Goal: Information Seeking & Learning: Learn about a topic

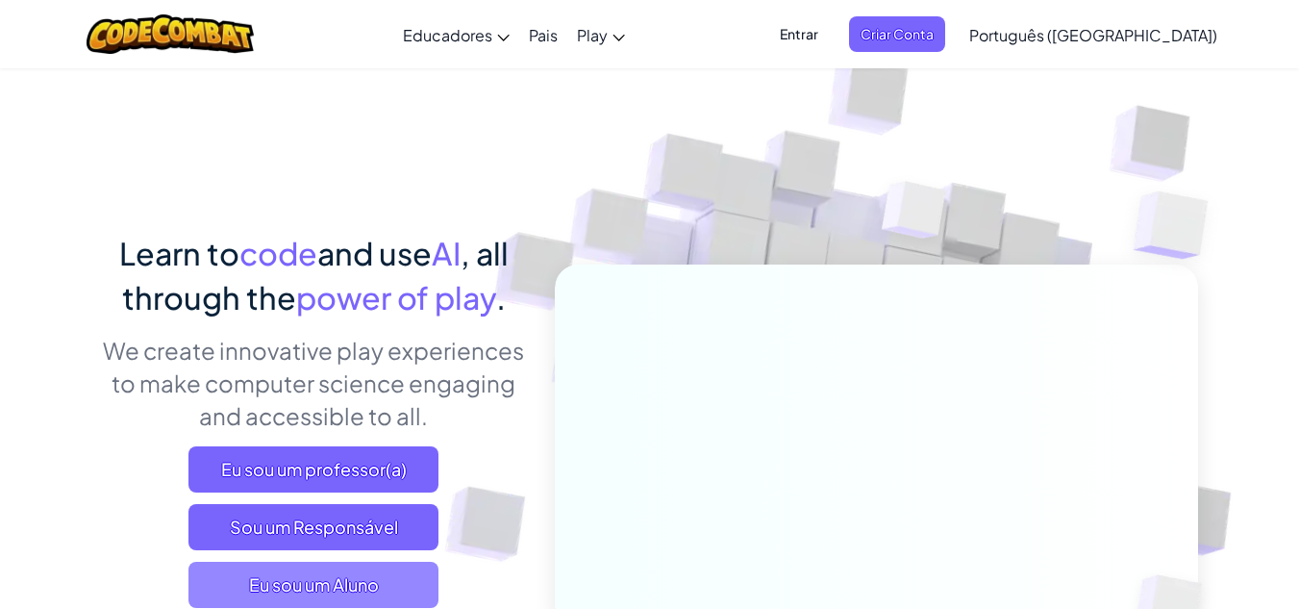
click at [341, 570] on span "Eu sou um Aluno" at bounding box center [313, 585] width 250 height 46
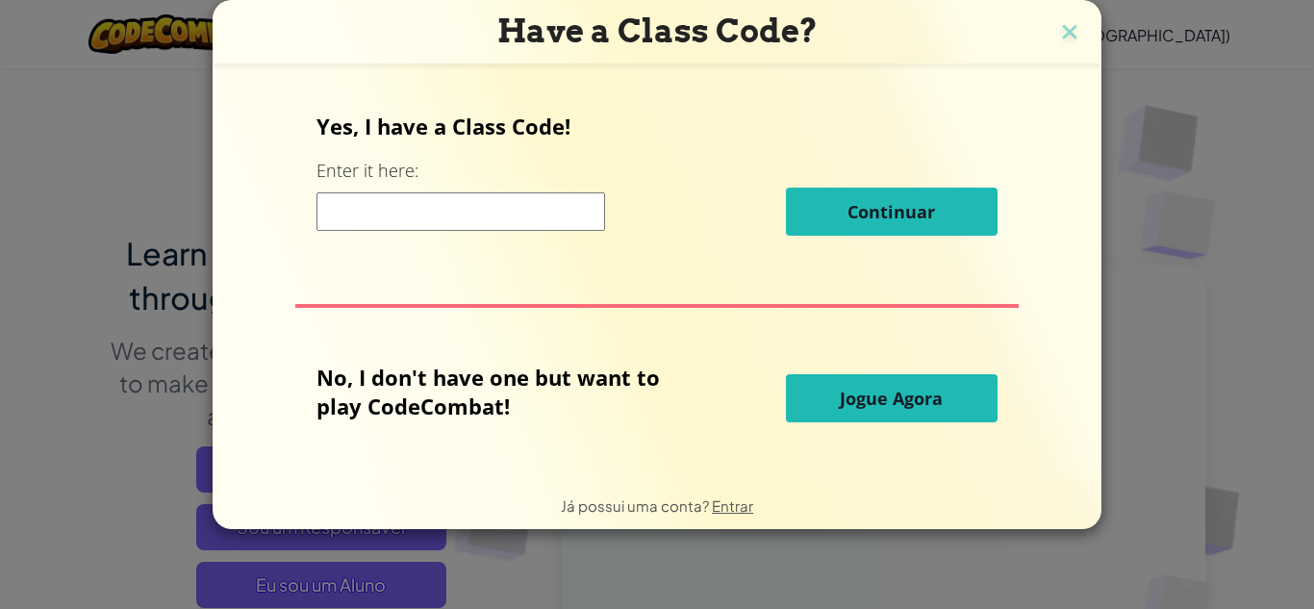
click at [935, 403] on span "Jogue Agora" at bounding box center [891, 398] width 103 height 23
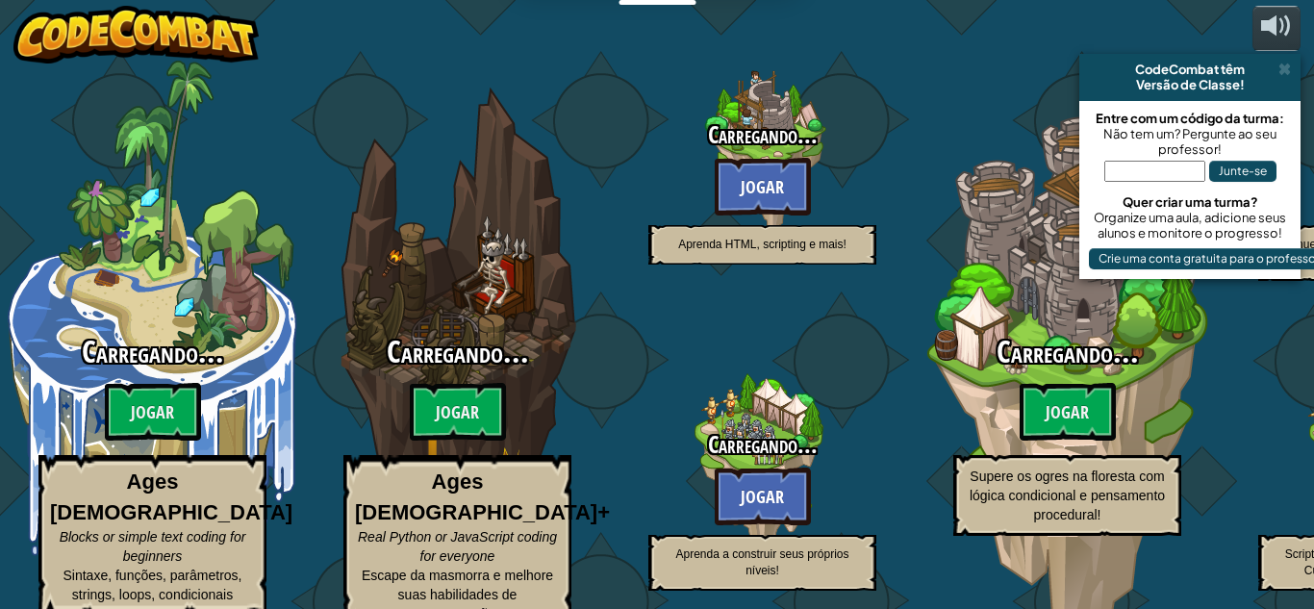
select select "pt-BR"
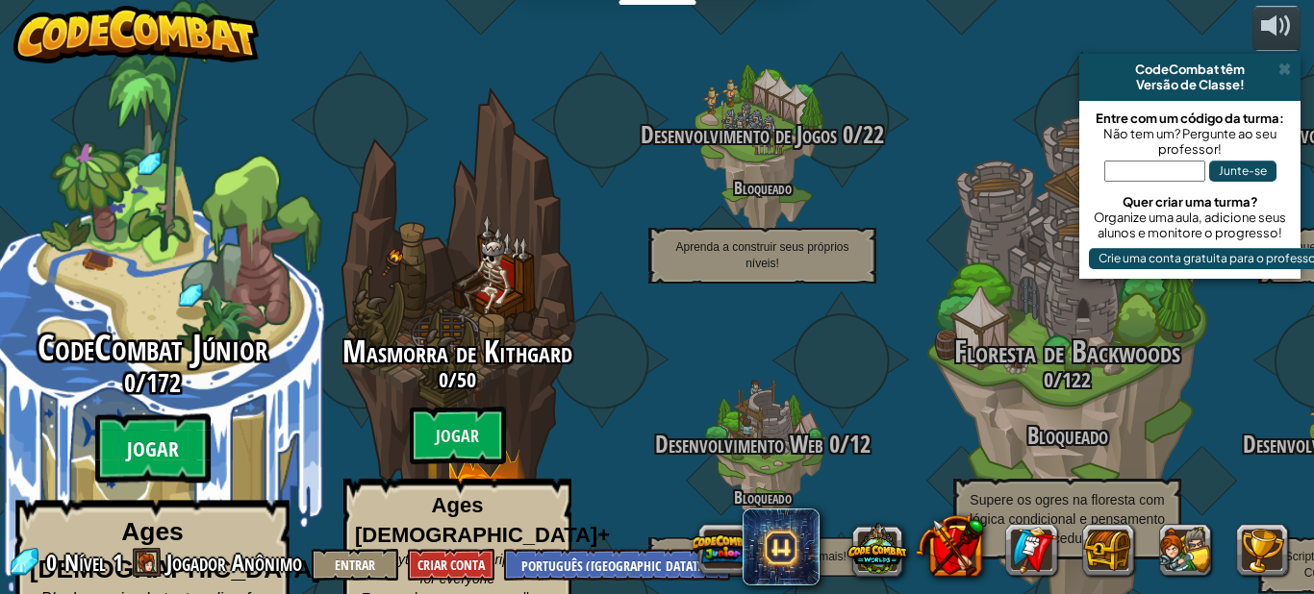
click at [175, 414] on btn "Jogar" at bounding box center [152, 448] width 115 height 69
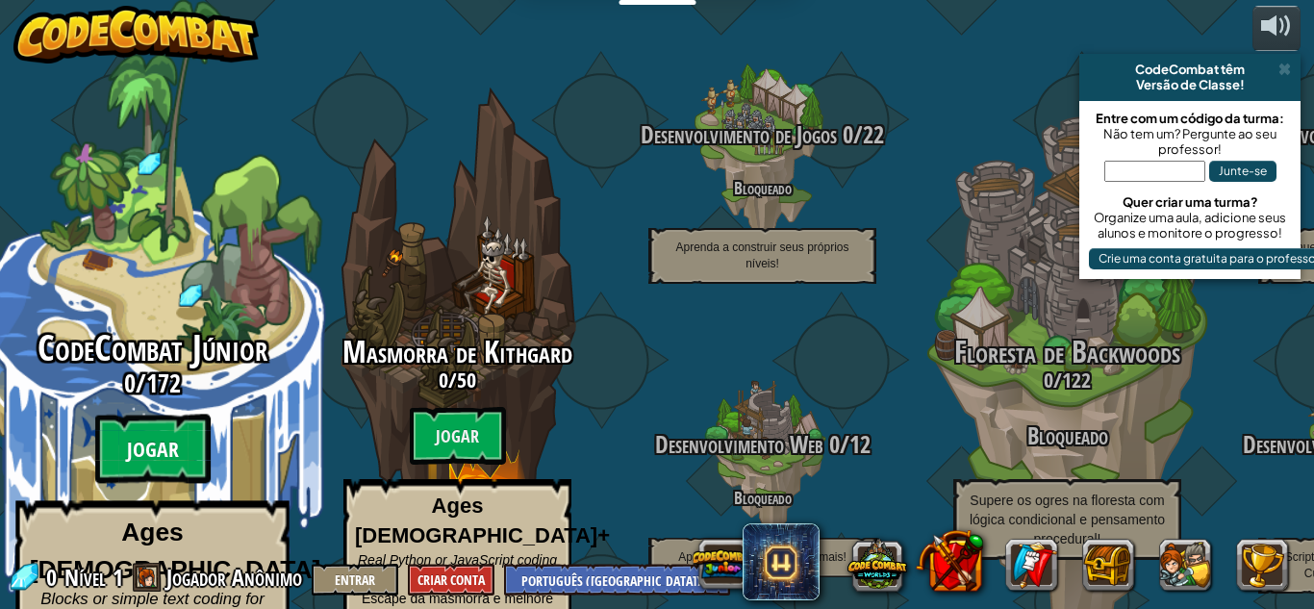
select select "pt-BR"
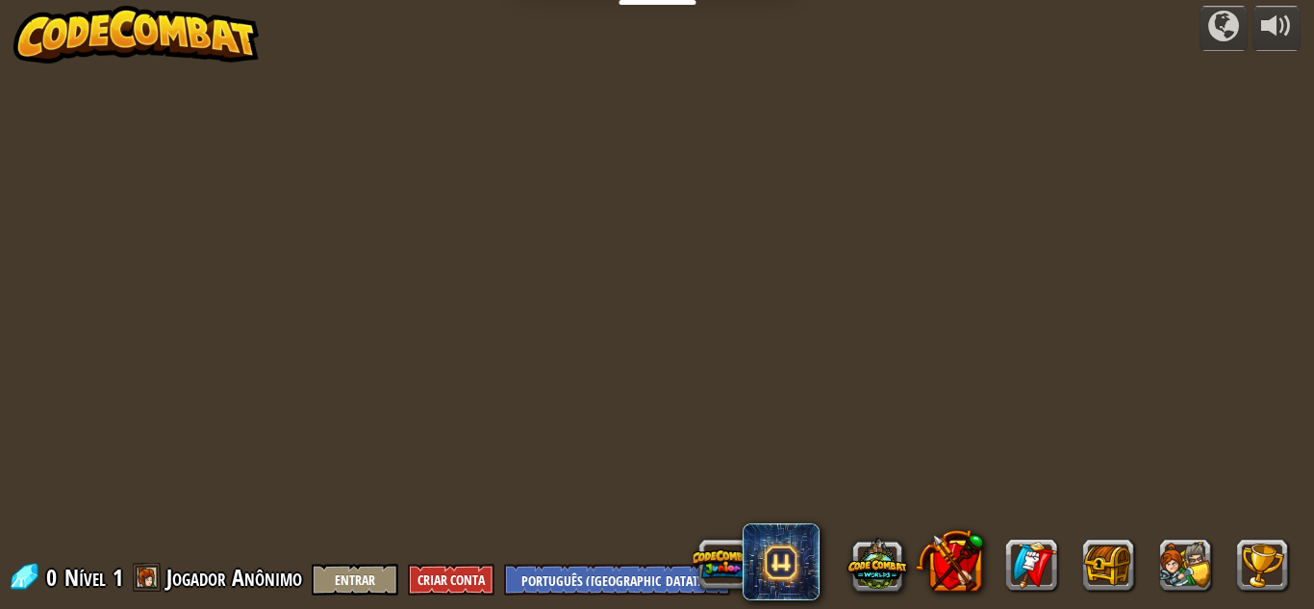
select select "pt-BR"
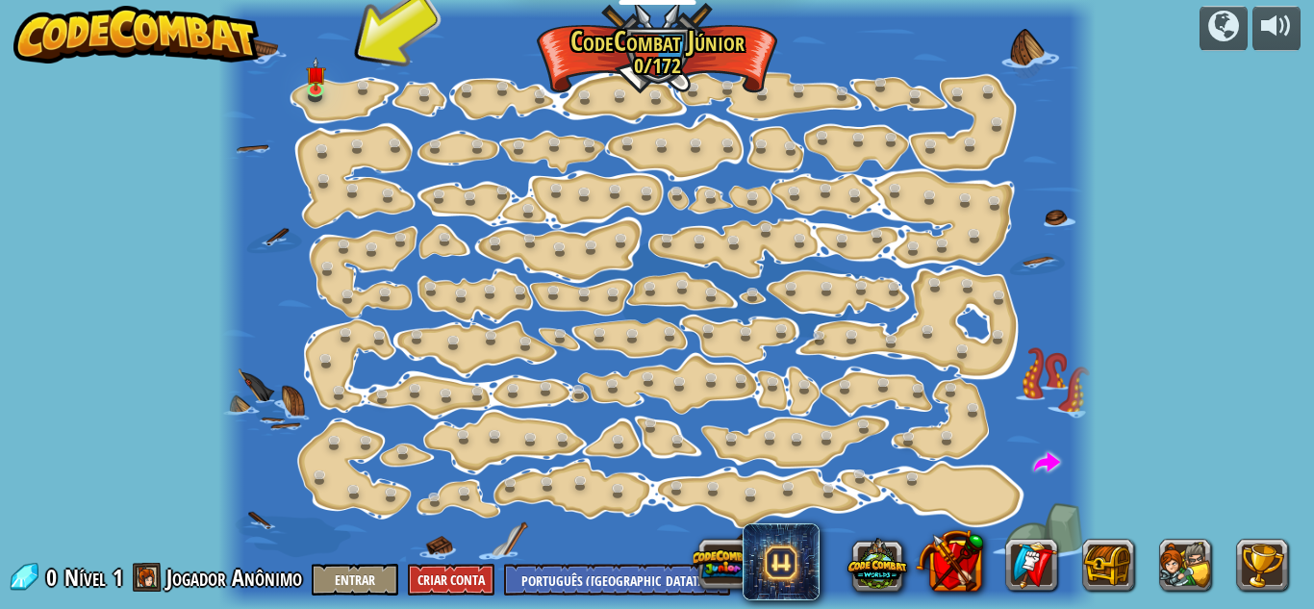
click at [329, 108] on div at bounding box center [656, 304] width 877 height 609
drag, startPoint x: 300, startPoint y: 81, endPoint x: 313, endPoint y: 79, distance: 12.6
click at [312, 79] on div "Mudança de [PERSON_NAME] (Bloqueado) Altera os argumentos de step. Vai Intelige…" at bounding box center [656, 304] width 877 height 609
click at [315, 78] on img at bounding box center [315, 65] width 20 height 46
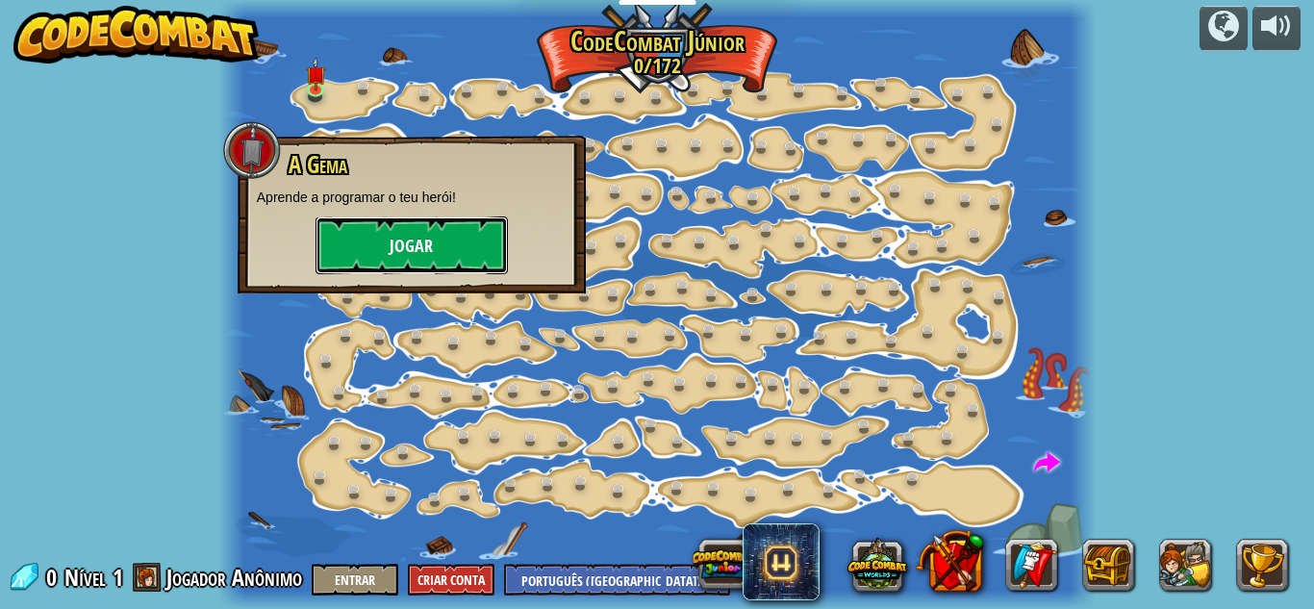
click at [458, 251] on button "Jogar" at bounding box center [411, 245] width 192 height 58
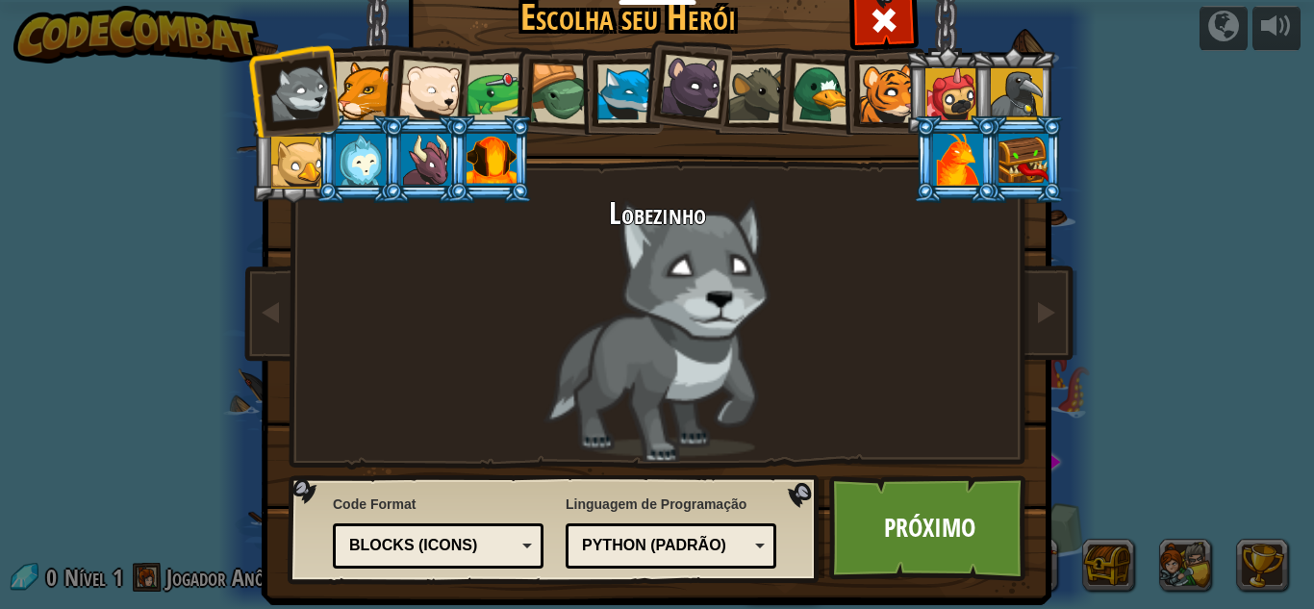
click at [452, 531] on div "Blocks (Icons)" at bounding box center [438, 546] width 186 height 30
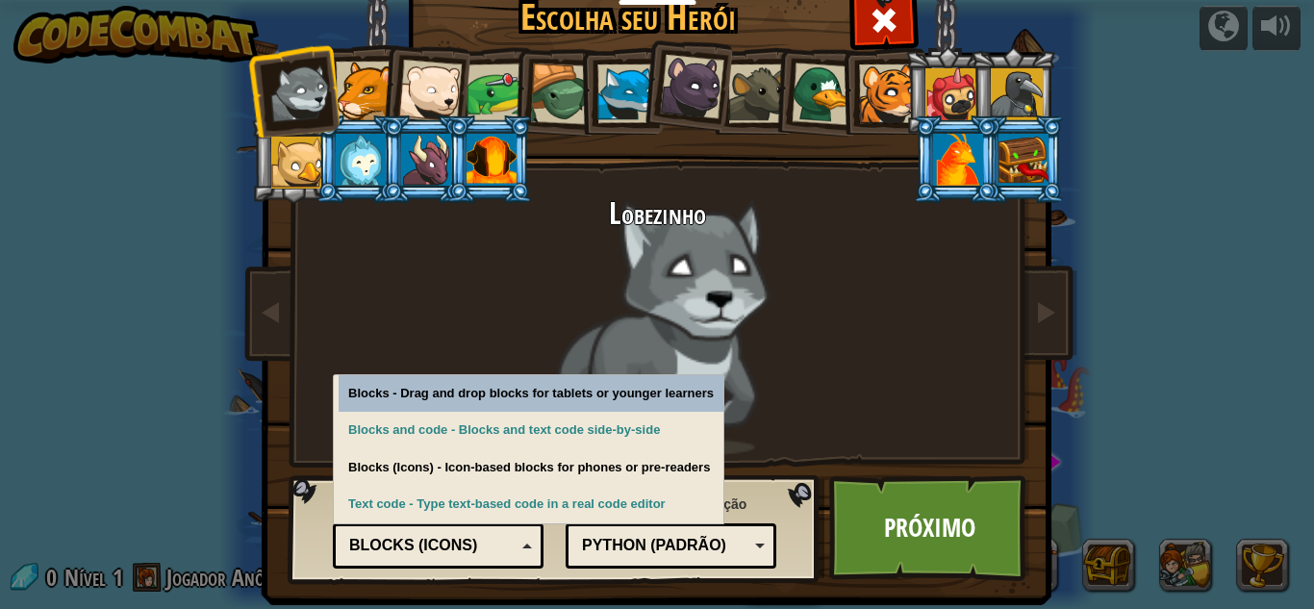
click at [714, 538] on div "Python (Padrão)" at bounding box center [665, 546] width 166 height 22
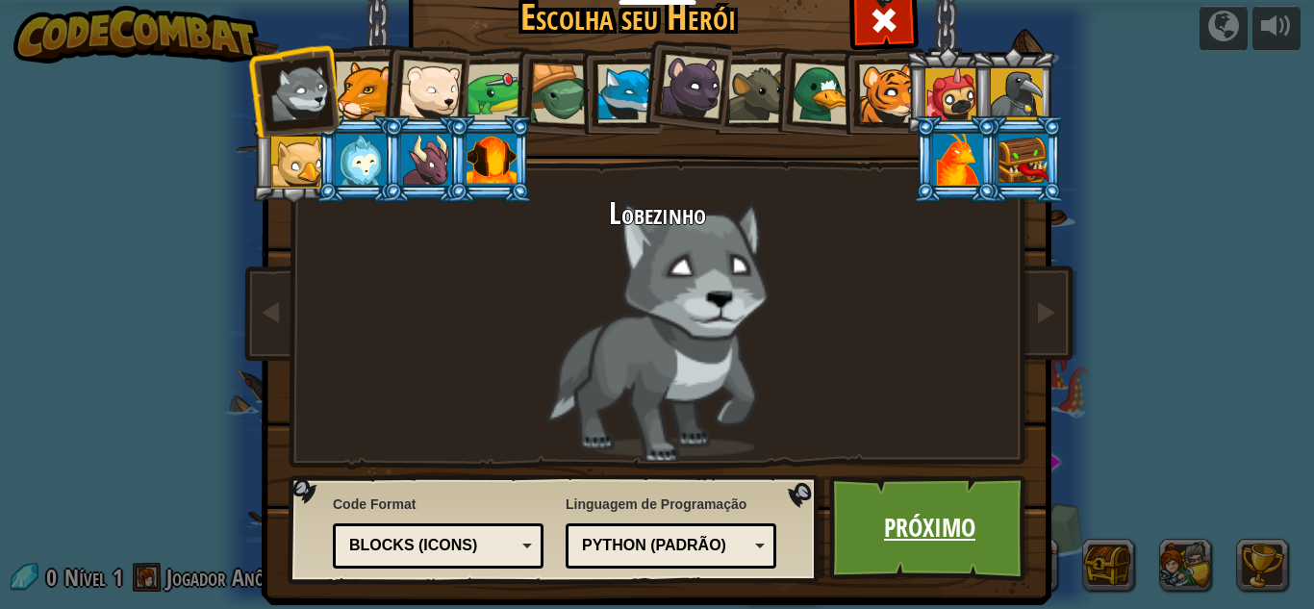
click at [911, 530] on link "Próximo" at bounding box center [929, 528] width 201 height 106
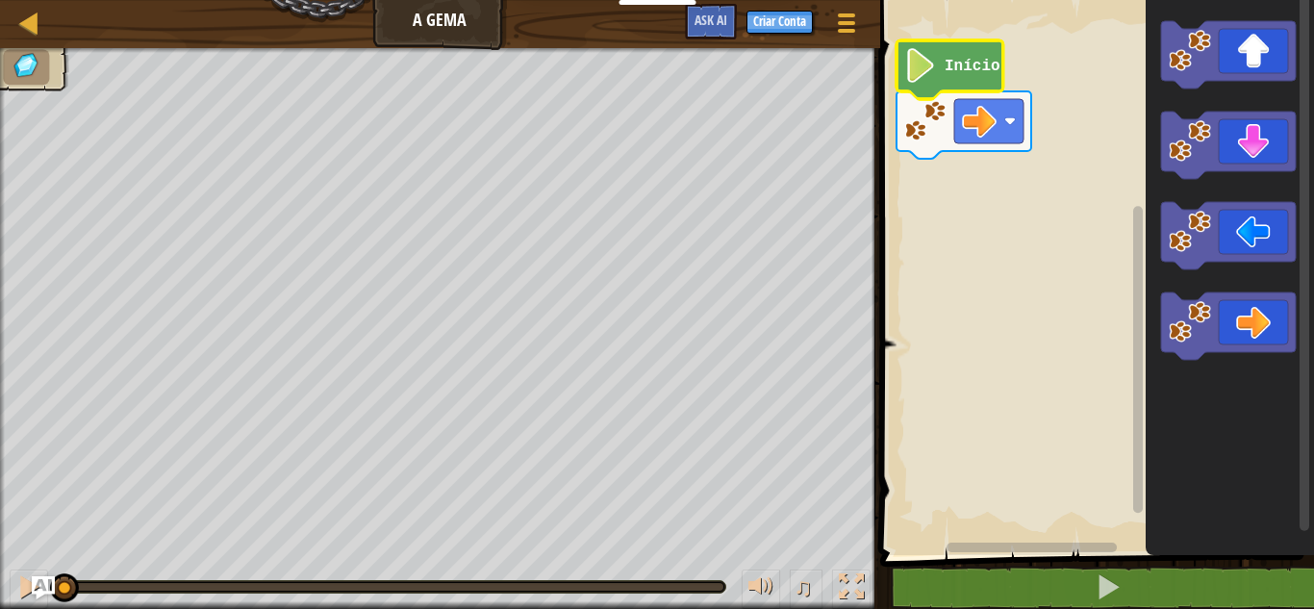
click at [911, 87] on icon "Espaço de trabalho do Blockly" at bounding box center [949, 69] width 107 height 59
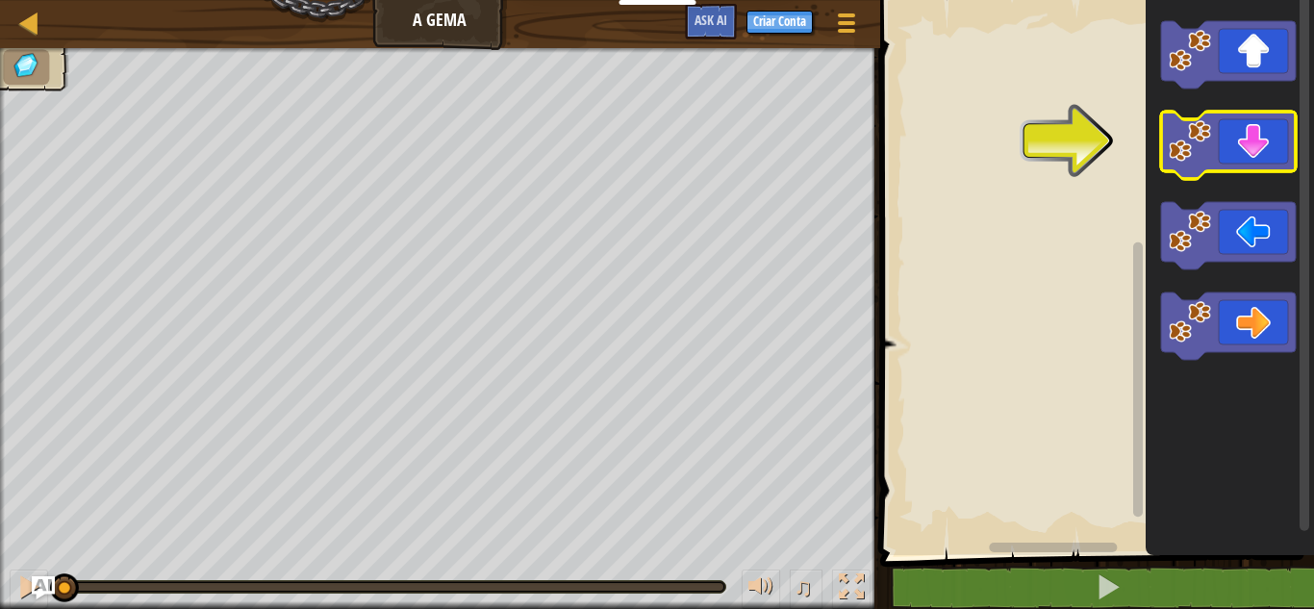
click at [1224, 154] on icon "Espaço de trabalho do Blockly" at bounding box center [1228, 145] width 135 height 67
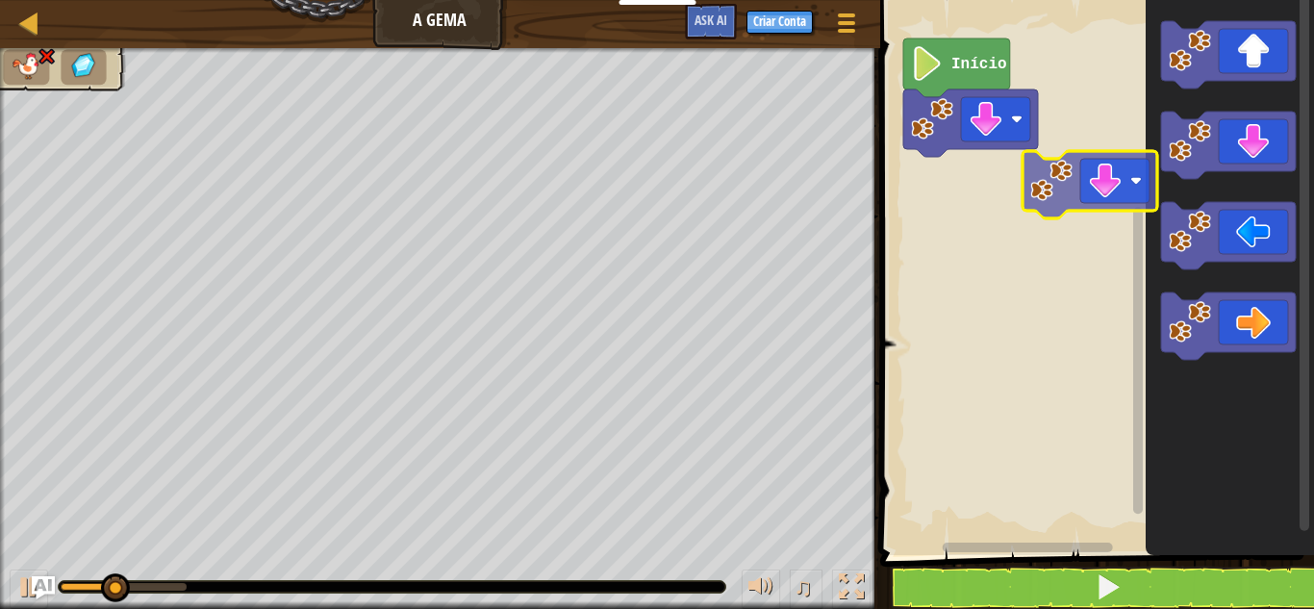
click at [1091, 189] on div "Início" at bounding box center [1093, 272] width 439 height 564
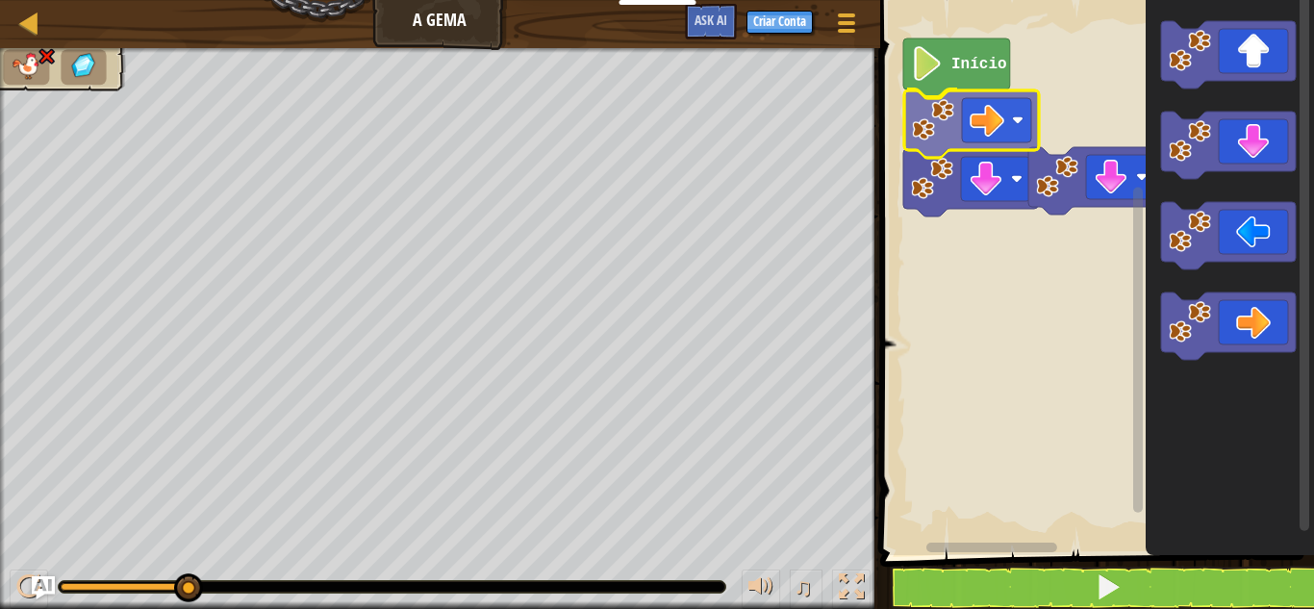
click at [1003, 132] on div "Início" at bounding box center [1093, 272] width 439 height 564
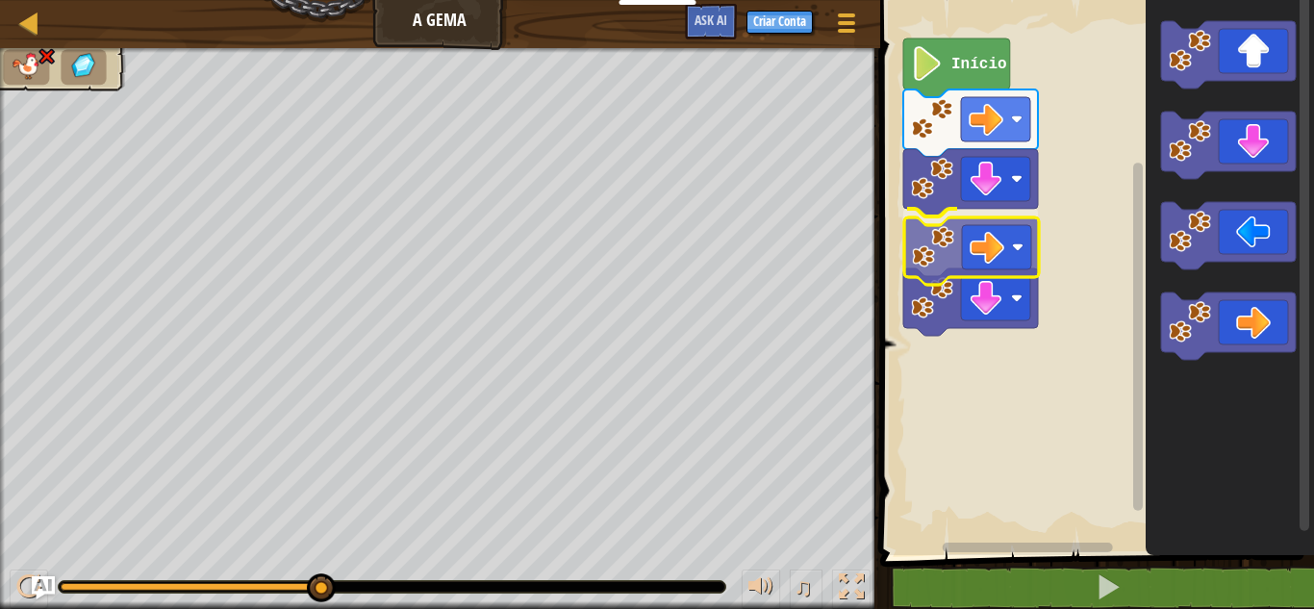
click at [980, 245] on div "Início" at bounding box center [1093, 272] width 439 height 564
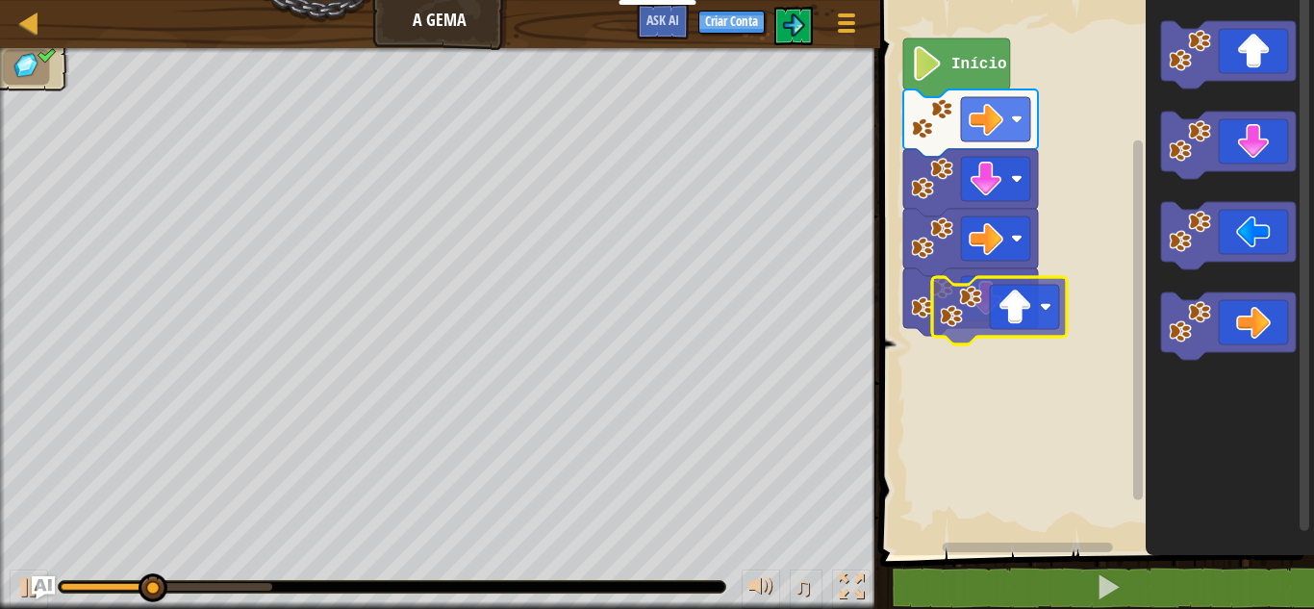
click at [978, 317] on div "Início" at bounding box center [1093, 272] width 439 height 564
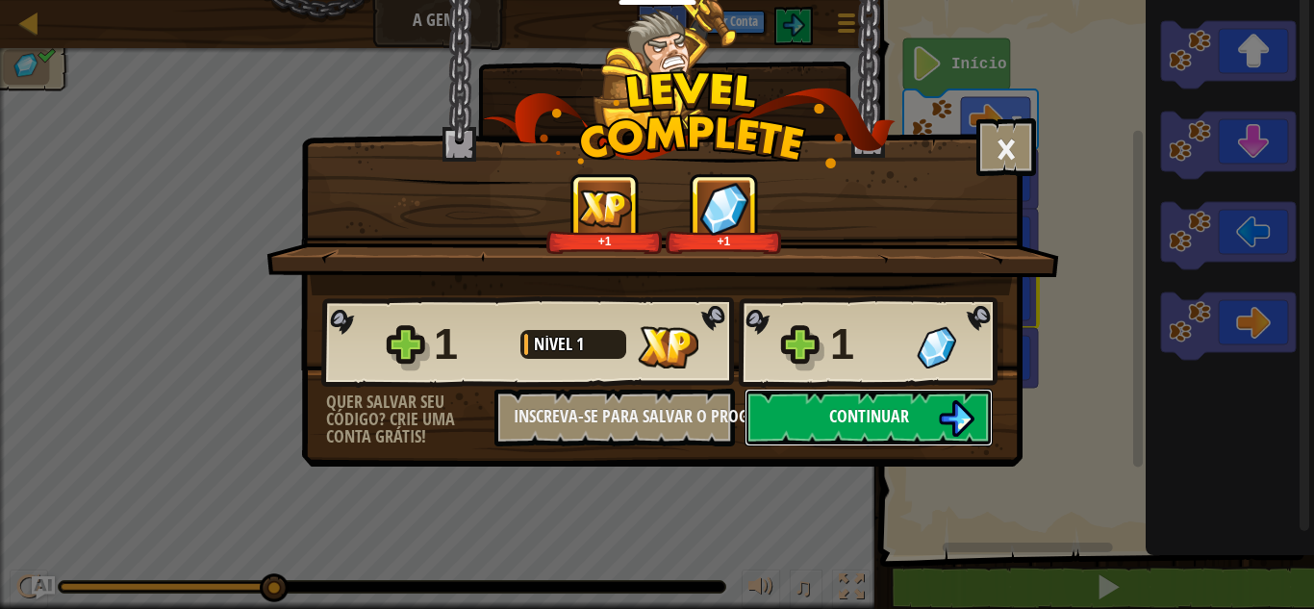
click at [894, 411] on span "Continuar" at bounding box center [869, 416] width 80 height 24
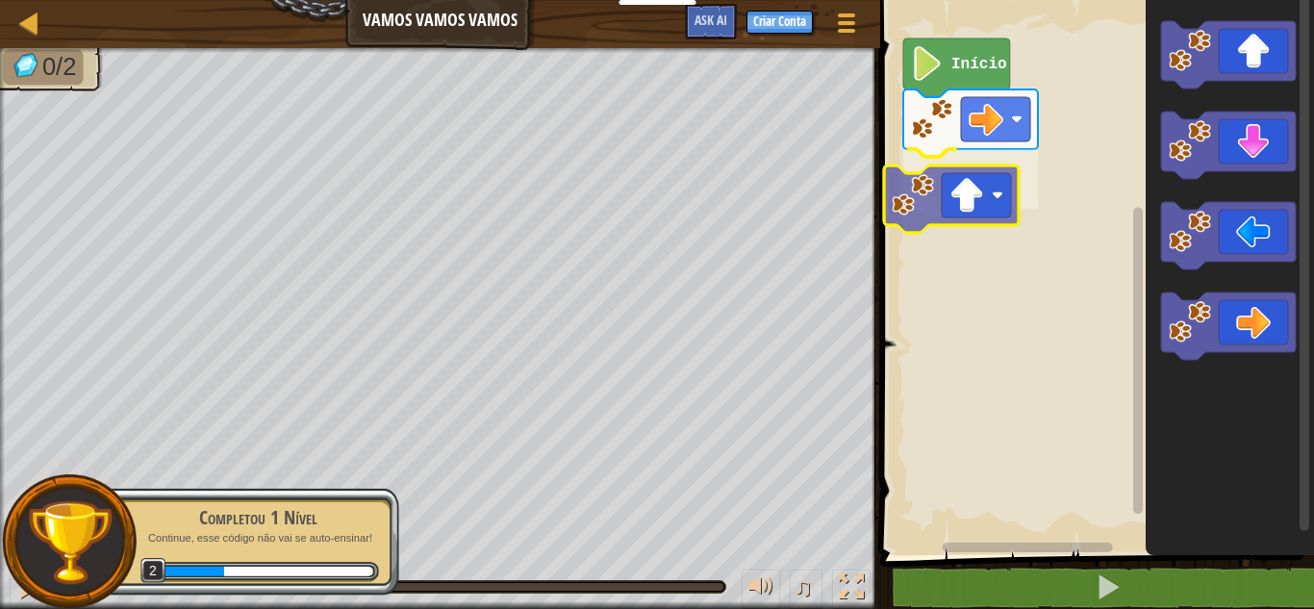
click at [963, 213] on div "Início" at bounding box center [1093, 272] width 439 height 564
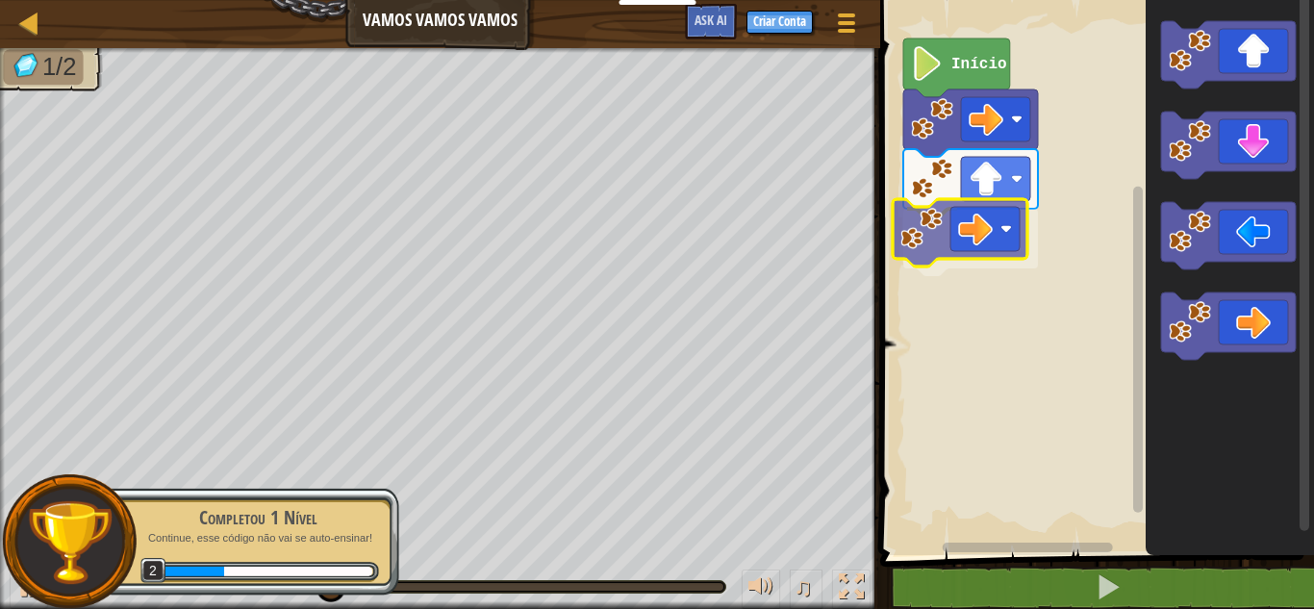
click at [962, 233] on div "Início" at bounding box center [1093, 272] width 439 height 564
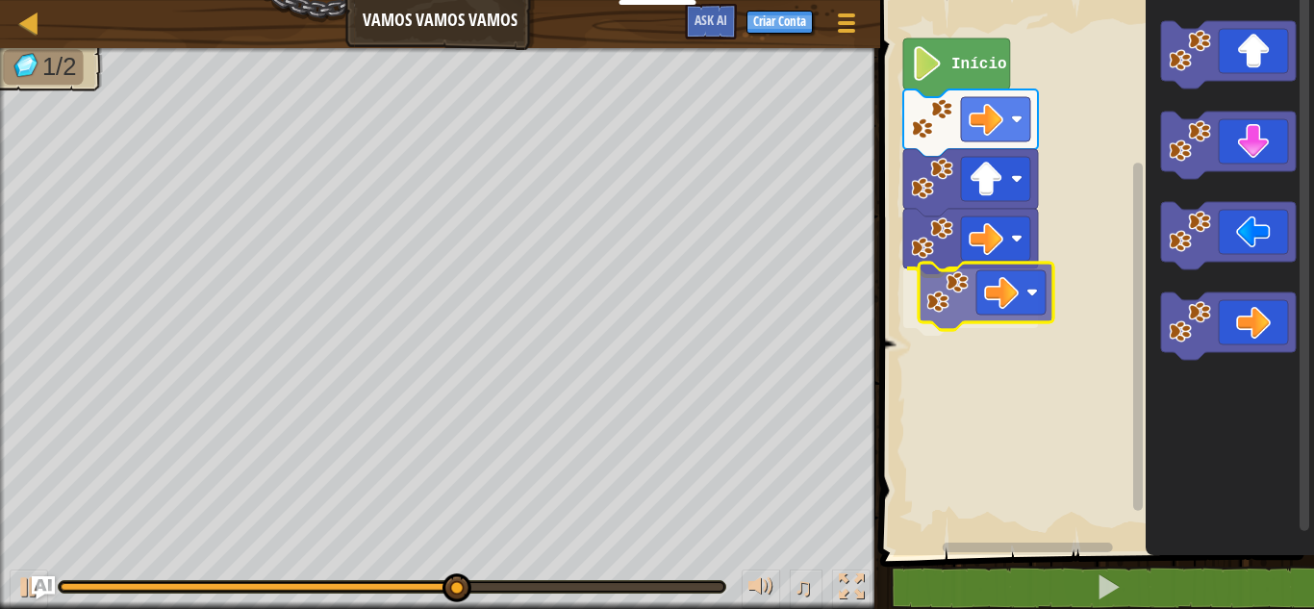
click at [1012, 289] on div "Início" at bounding box center [1093, 272] width 439 height 564
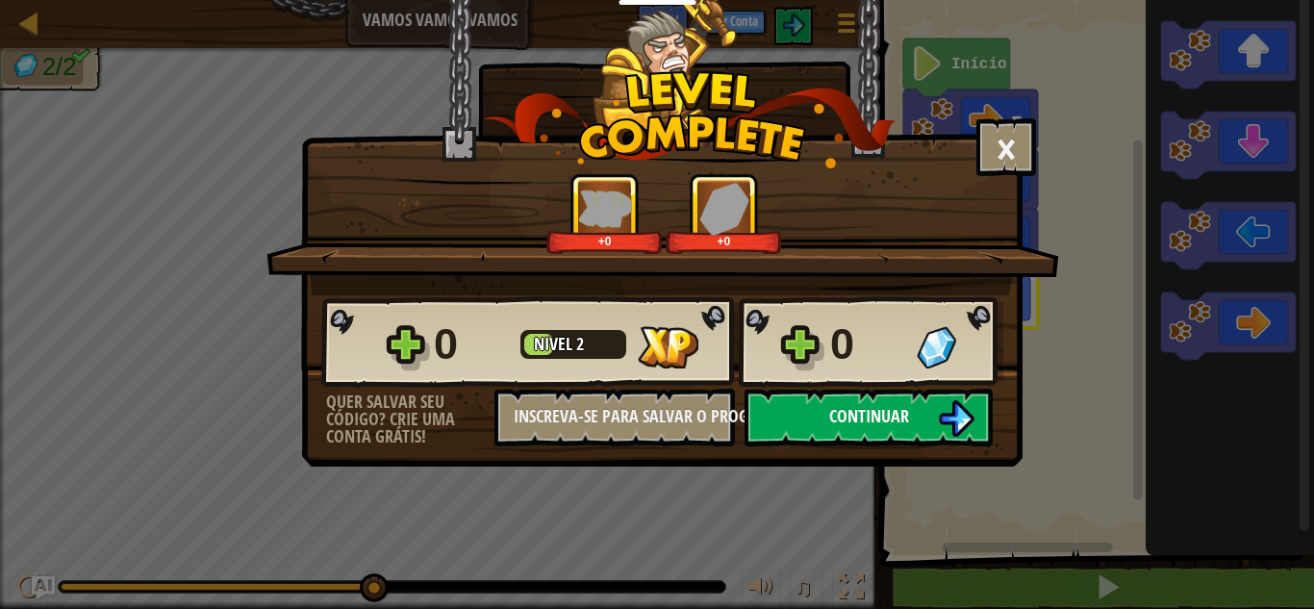
click at [898, 400] on button "Continuar" at bounding box center [868, 418] width 248 height 58
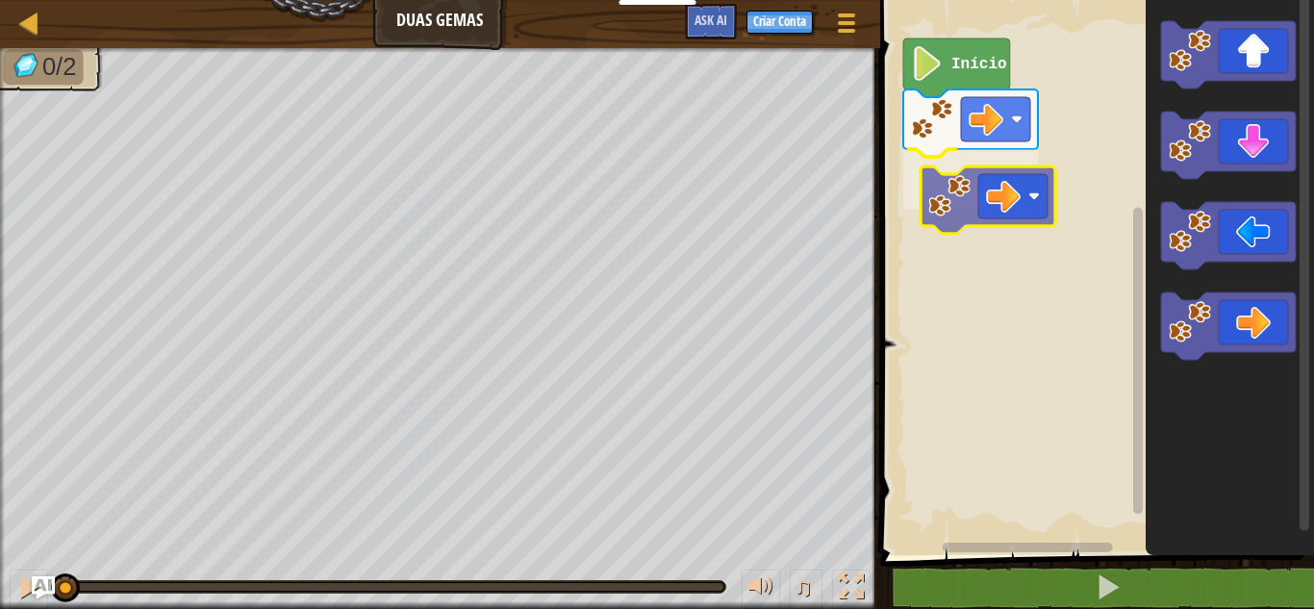
click at [1014, 204] on div "Início" at bounding box center [1093, 272] width 439 height 564
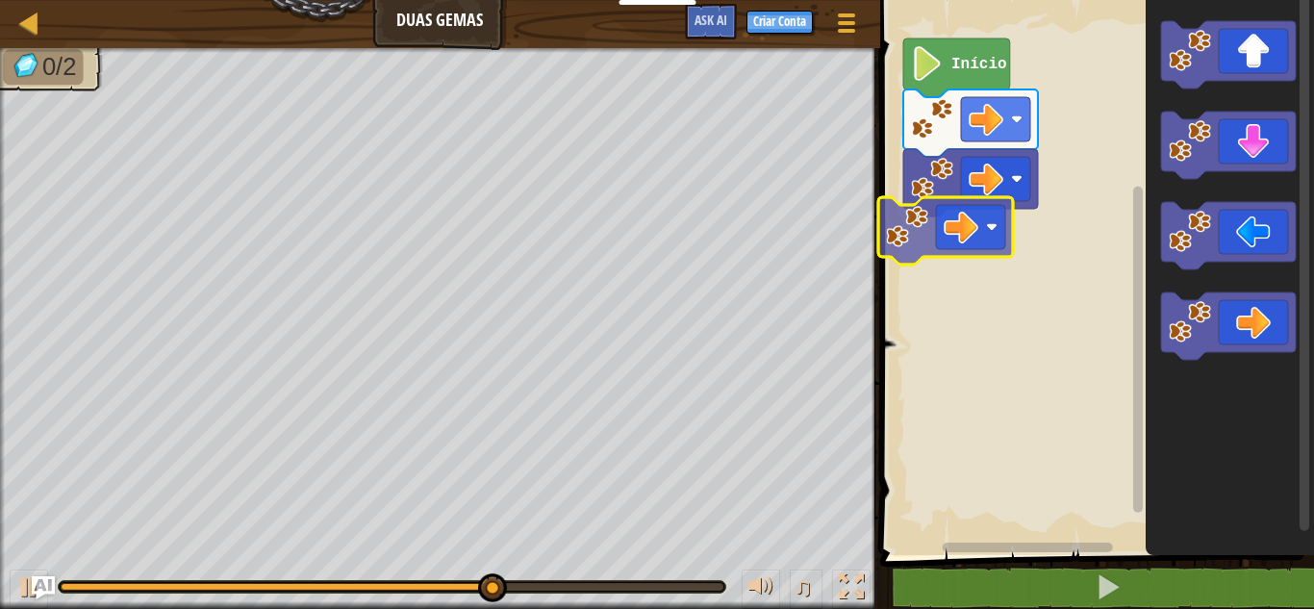
click at [969, 245] on div "Início" at bounding box center [1093, 272] width 439 height 564
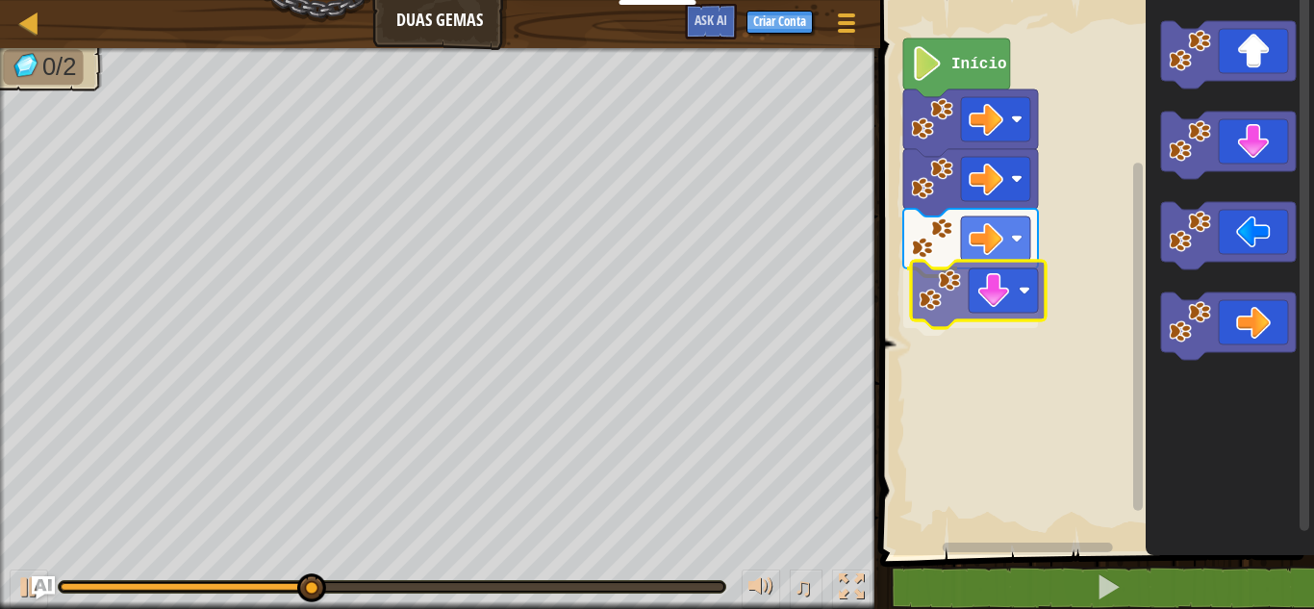
click at [983, 298] on div "Início" at bounding box center [1093, 272] width 439 height 564
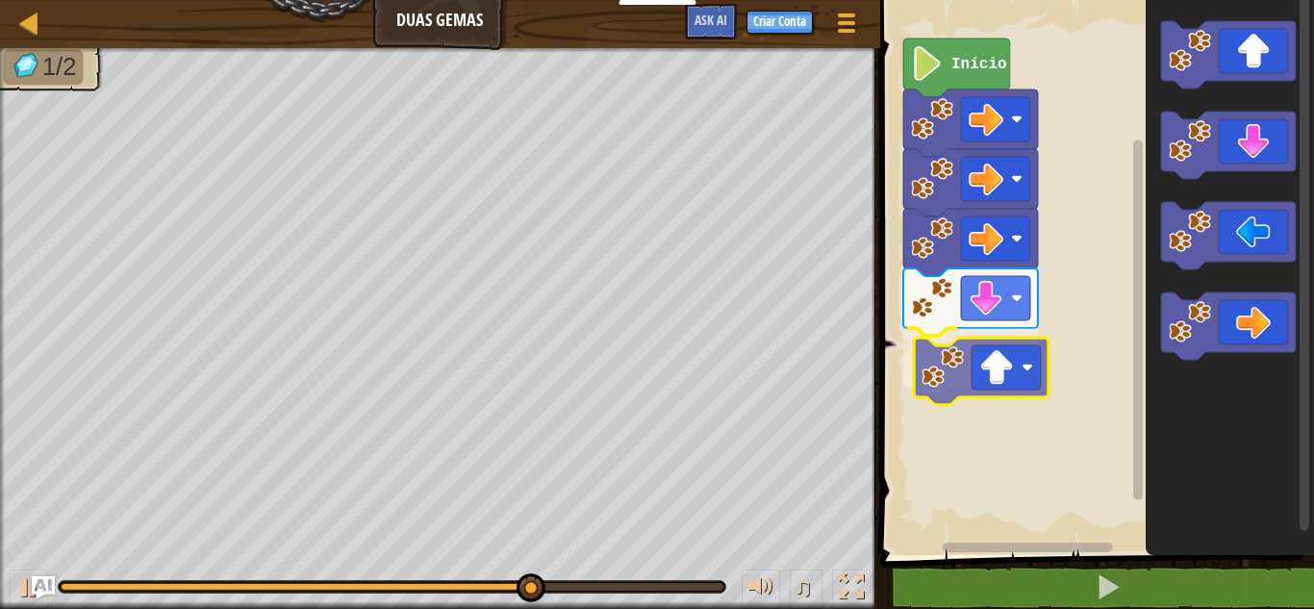
click at [965, 380] on div "Início" at bounding box center [1093, 272] width 439 height 564
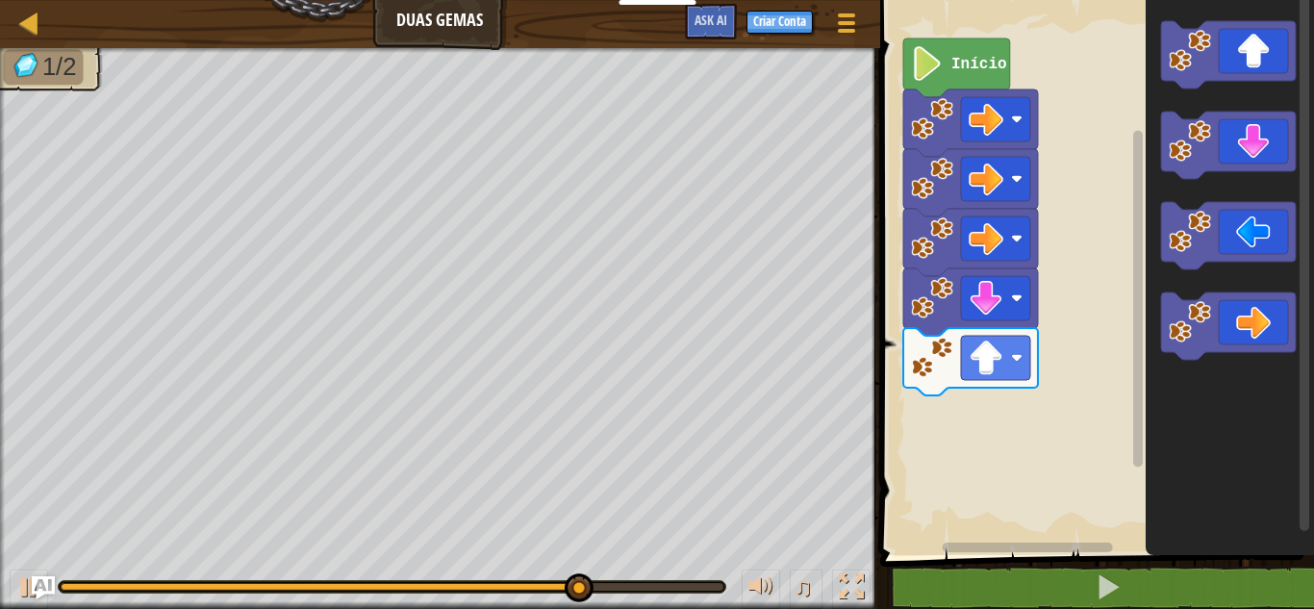
click at [1194, 21] on g "Espaço de trabalho do Blockly" at bounding box center [1228, 54] width 135 height 67
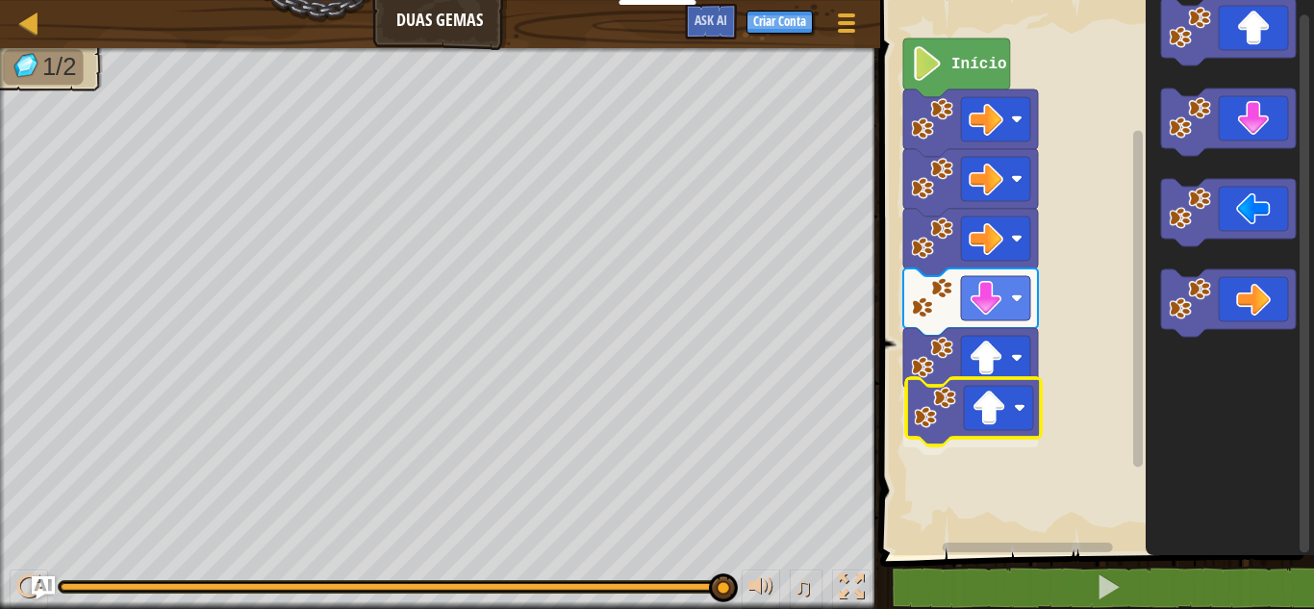
click at [942, 434] on div "Início" at bounding box center [1093, 272] width 439 height 564
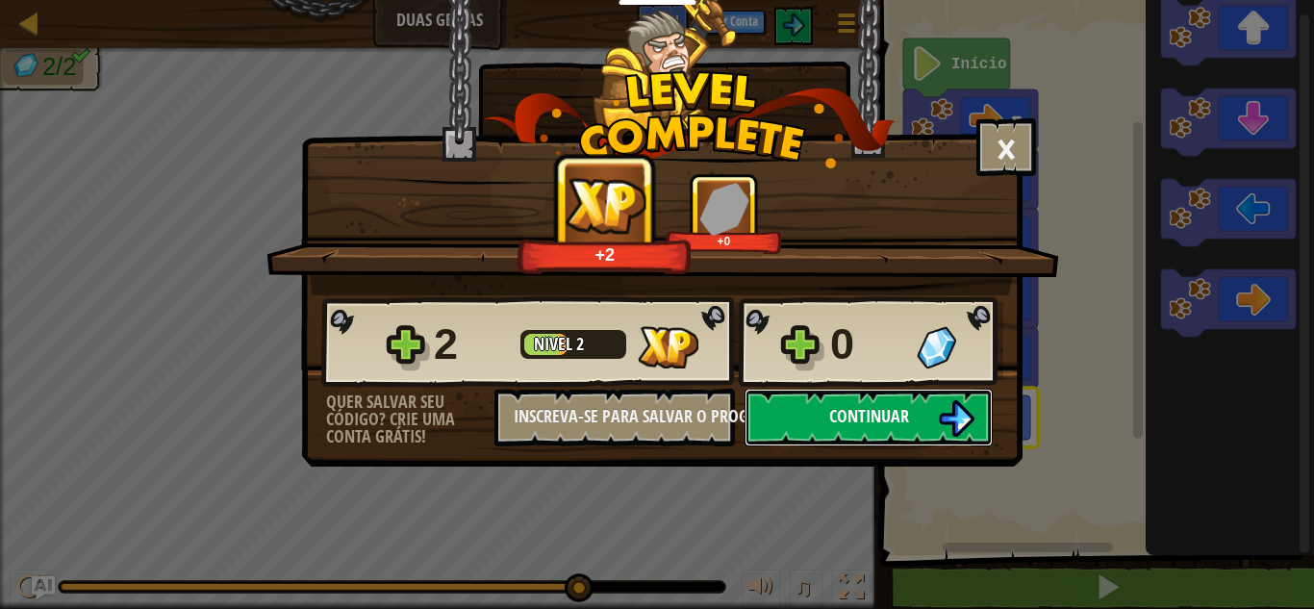
click at [918, 401] on button "Continuar" at bounding box center [868, 418] width 248 height 58
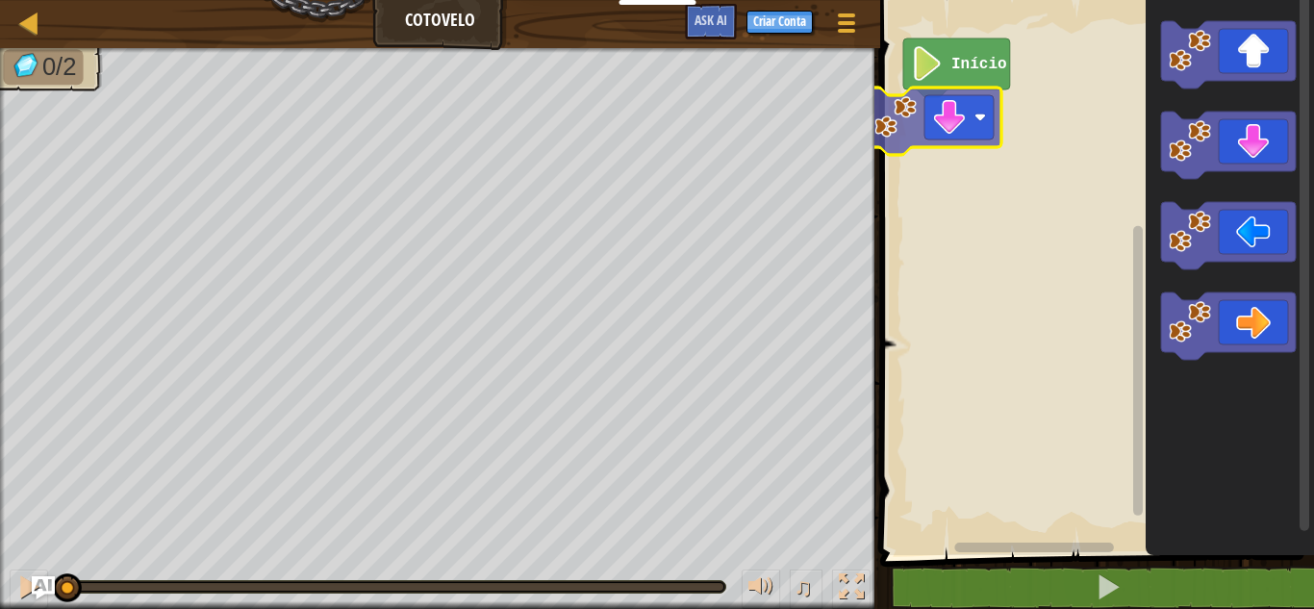
click at [928, 136] on div "Início" at bounding box center [1093, 272] width 439 height 564
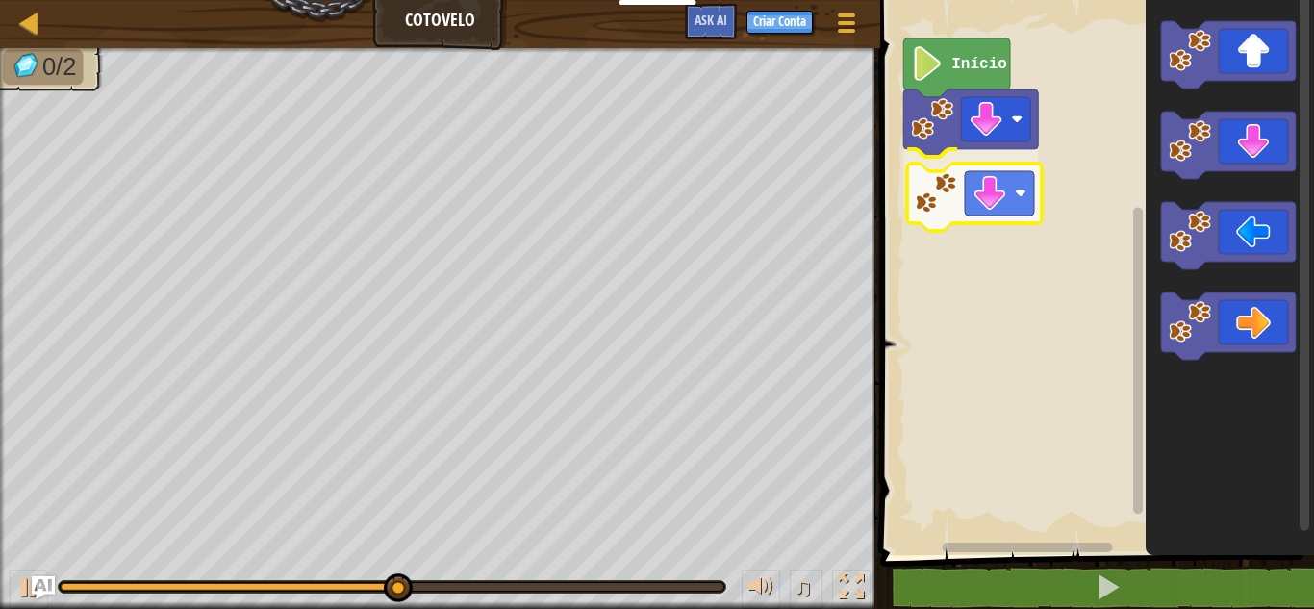
click at [1012, 175] on div "Início" at bounding box center [1093, 272] width 439 height 564
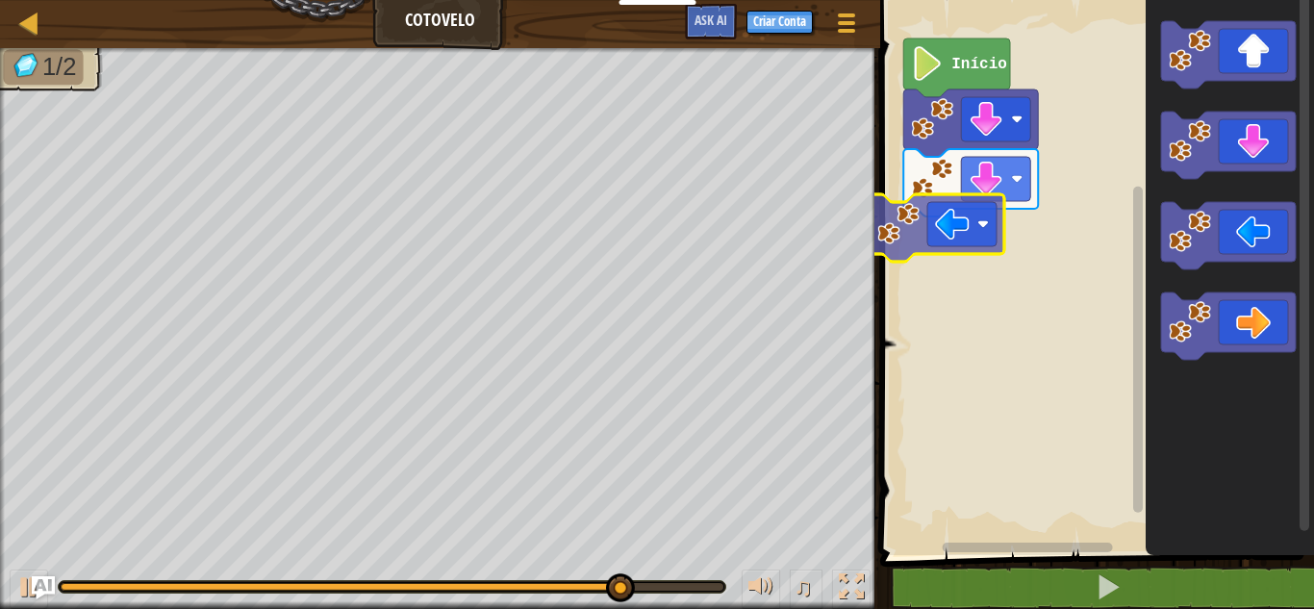
click at [963, 213] on div "Início" at bounding box center [1093, 272] width 439 height 564
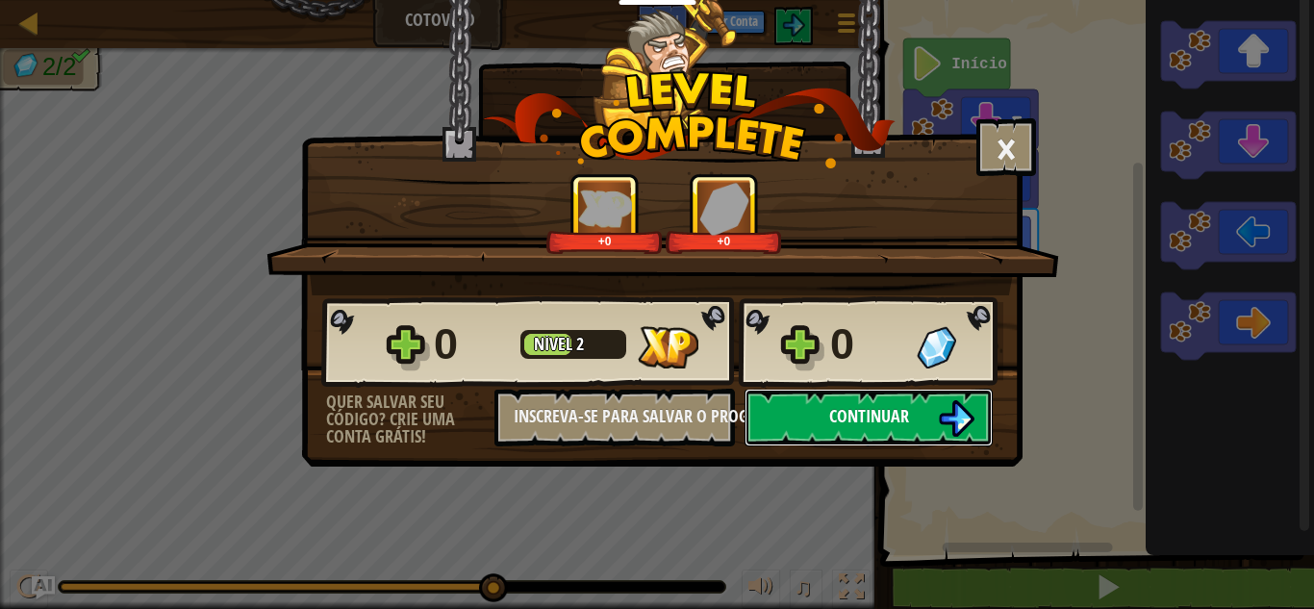
click at [906, 422] on span "Continuar" at bounding box center [869, 416] width 80 height 24
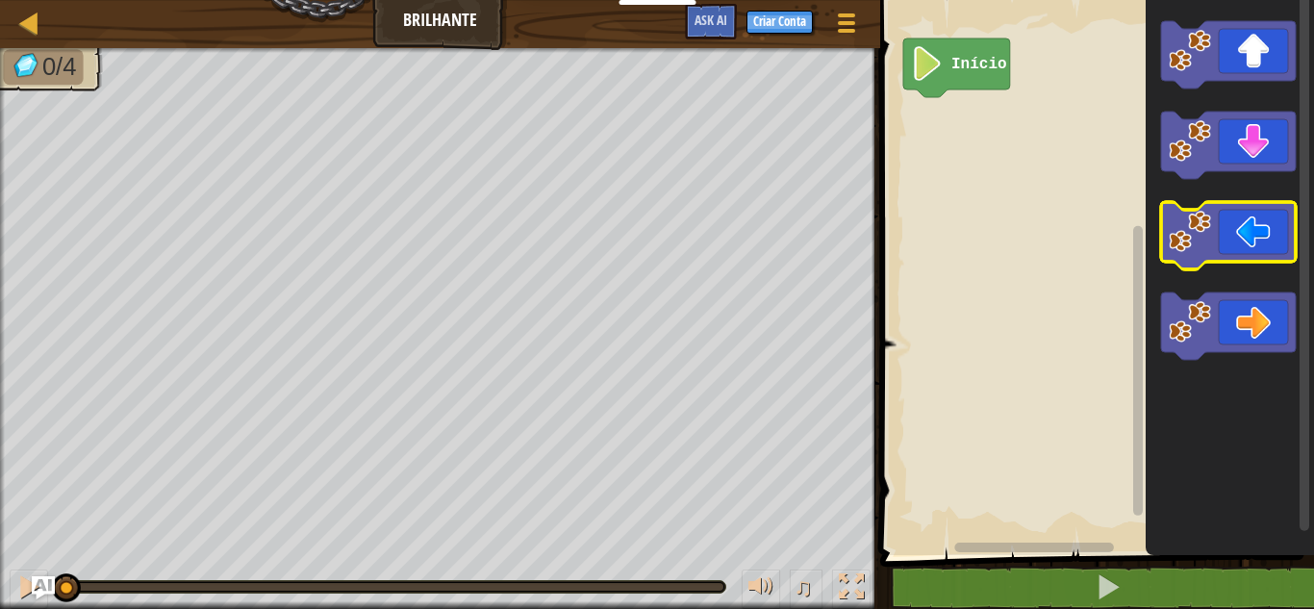
click at [1262, 245] on icon "Espaço de trabalho do Blockly" at bounding box center [1228, 235] width 135 height 67
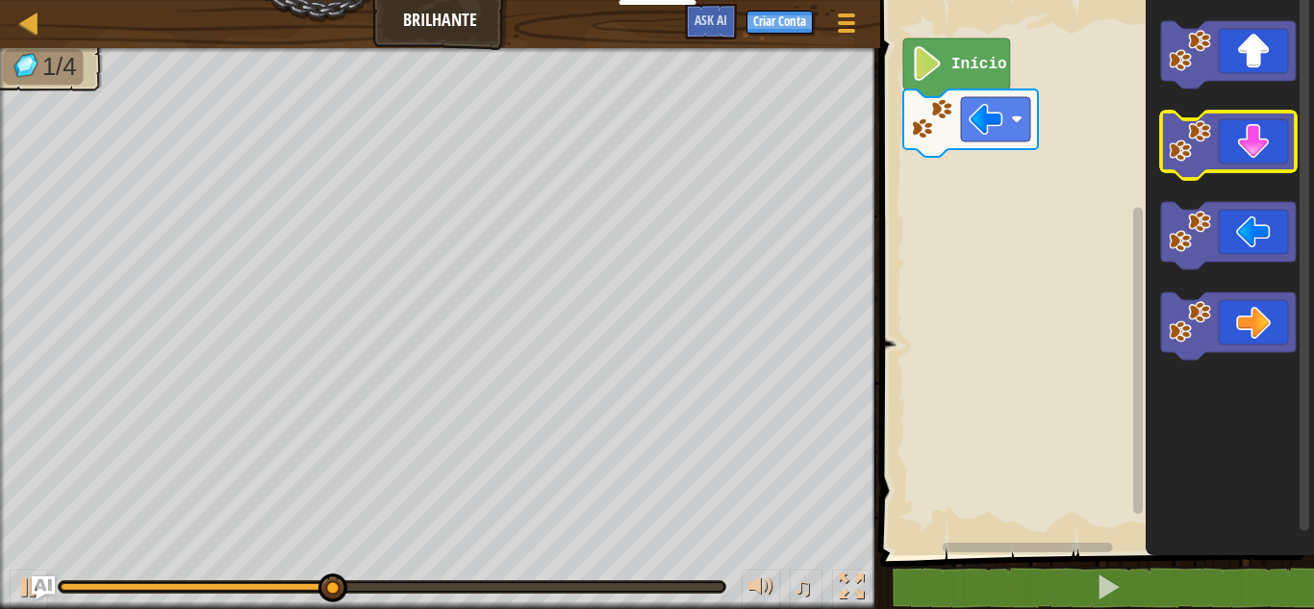
click at [1242, 147] on icon "Espaço de trabalho do Blockly" at bounding box center [1228, 145] width 135 height 67
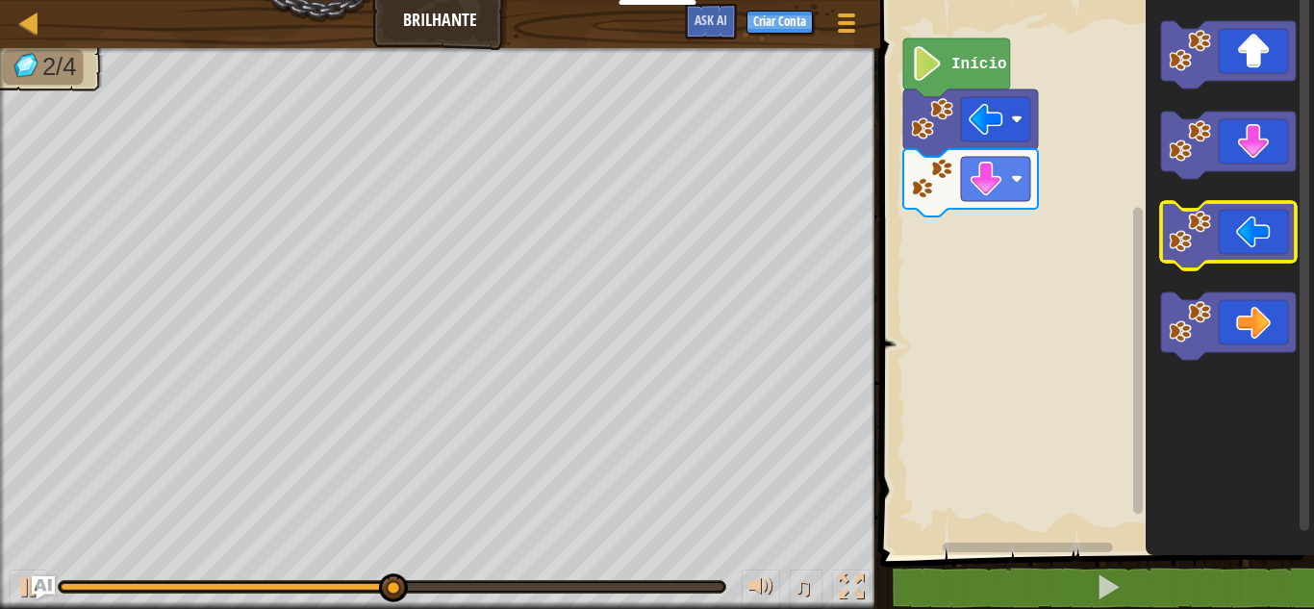
click at [1241, 243] on icon "Espaço de trabalho do Blockly" at bounding box center [1228, 235] width 135 height 67
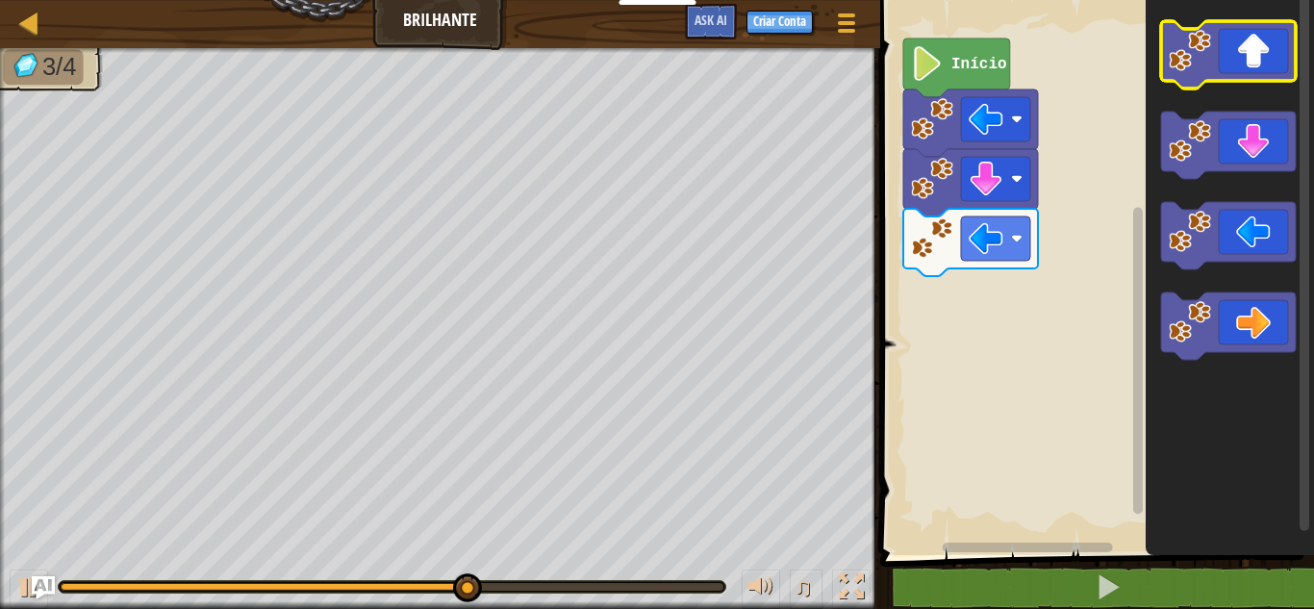
click at [1218, 55] on icon "Espaço de trabalho do Blockly" at bounding box center [1228, 54] width 135 height 67
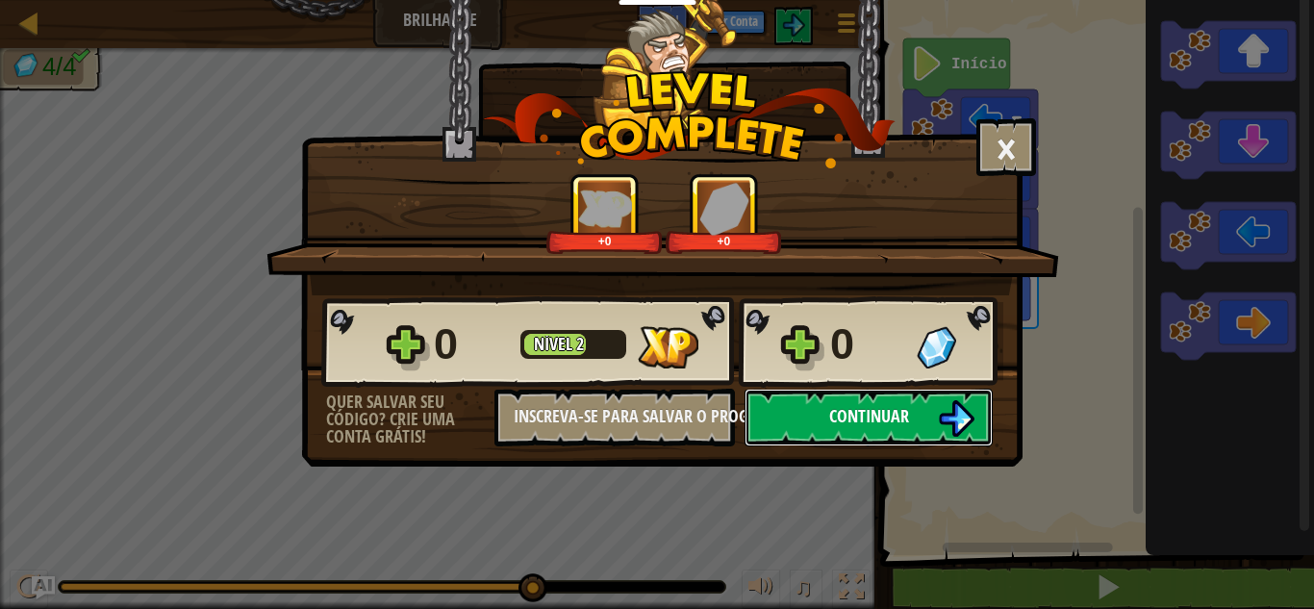
click at [955, 422] on img at bounding box center [956, 418] width 37 height 37
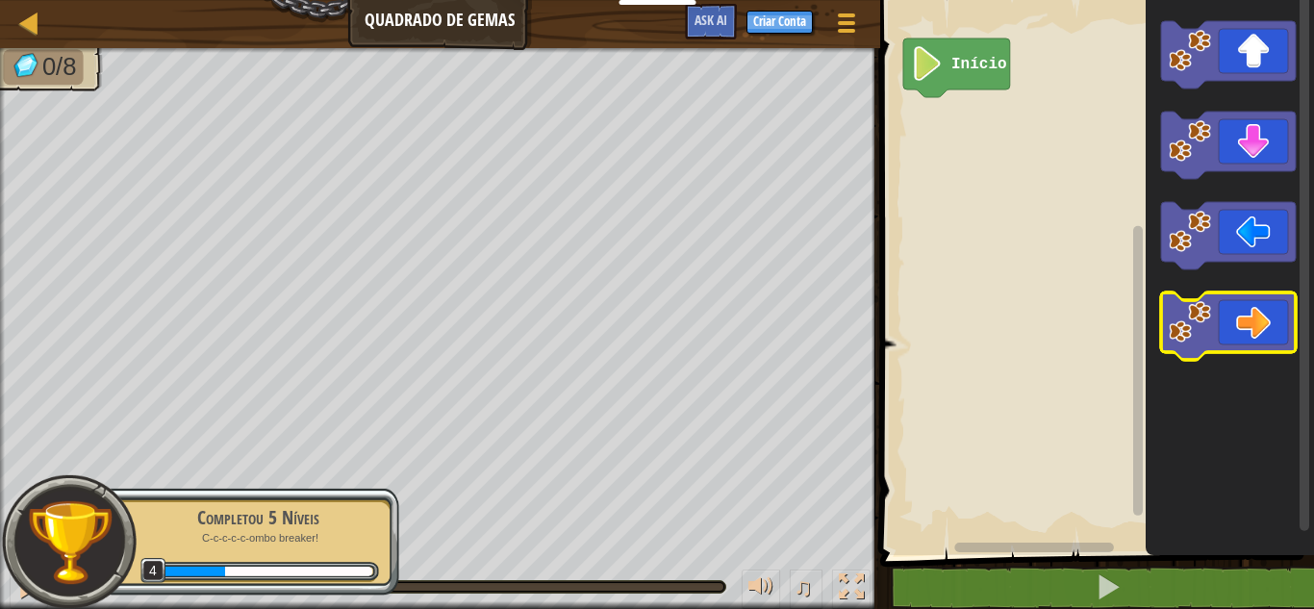
click at [1216, 321] on icon "Espaço de trabalho do Blockly" at bounding box center [1228, 325] width 135 height 67
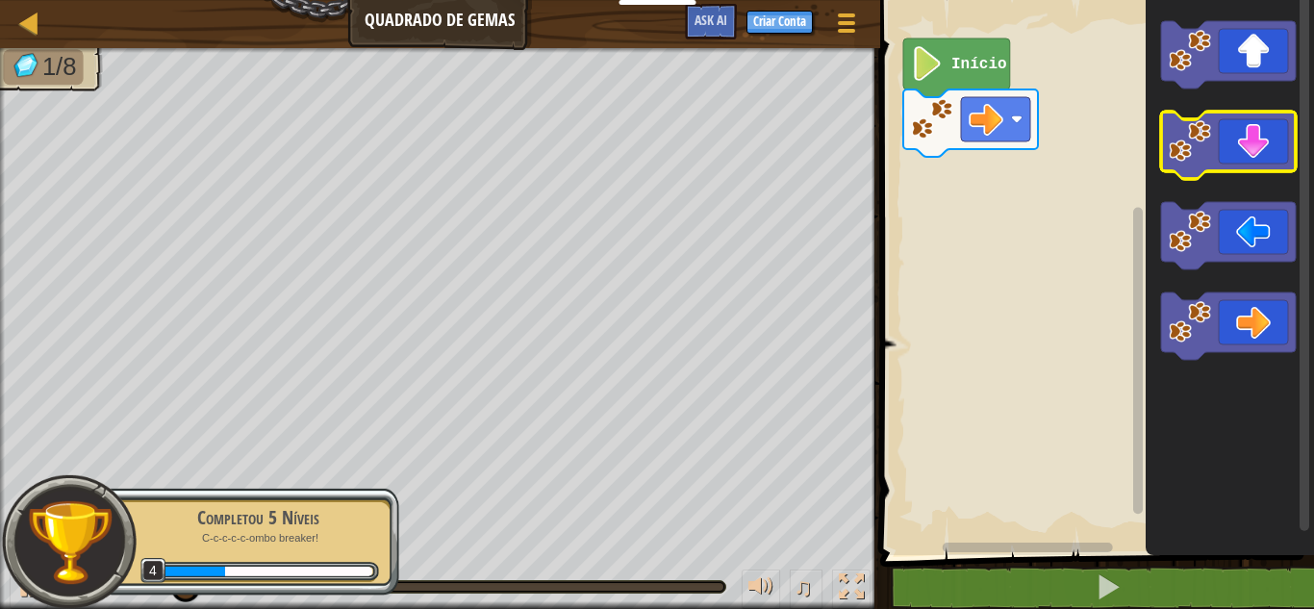
click at [1204, 134] on image "Espaço de trabalho do Blockly" at bounding box center [1189, 141] width 42 height 42
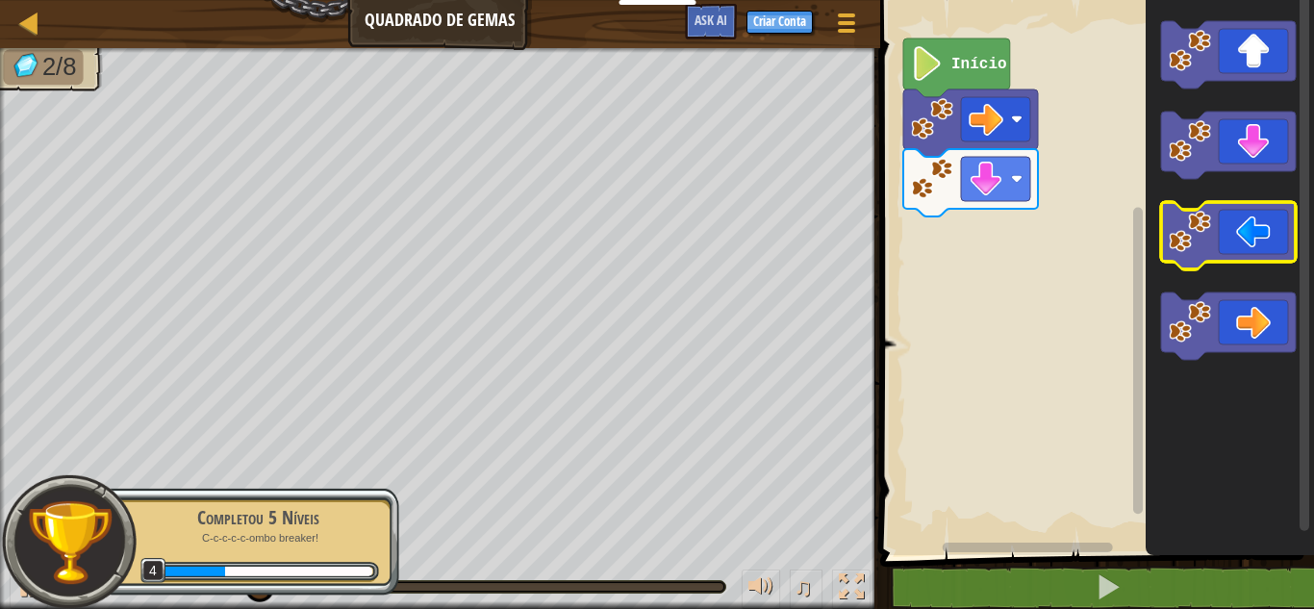
click at [1217, 255] on icon "Espaço de trabalho do Blockly" at bounding box center [1228, 235] width 135 height 67
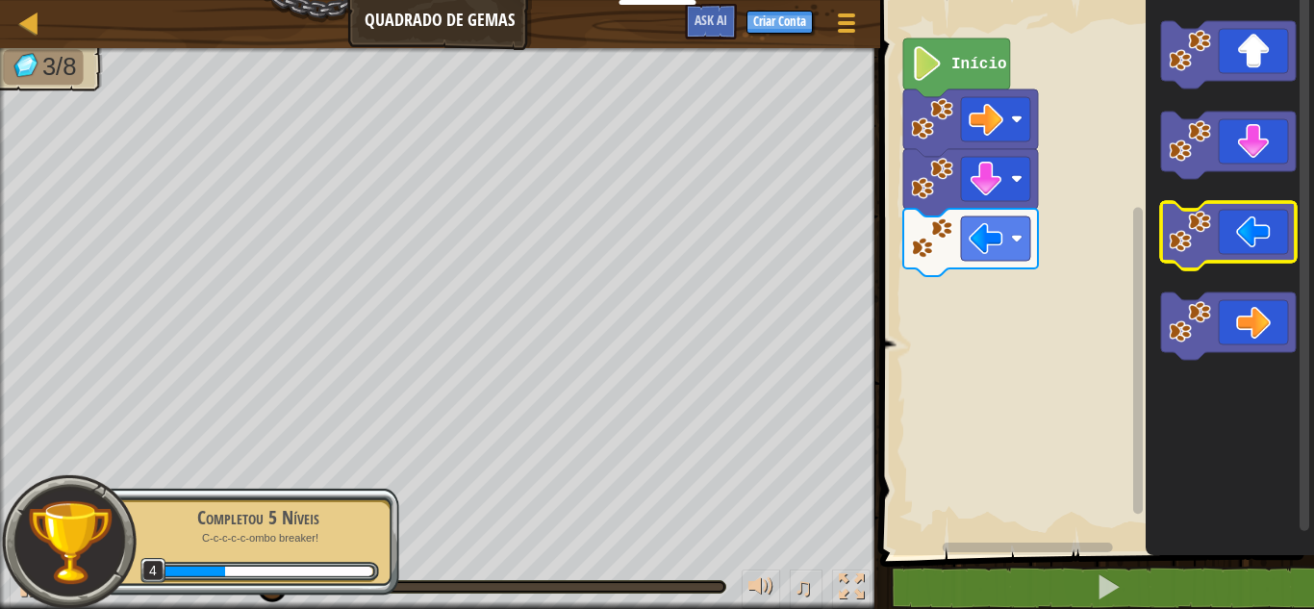
click at [1211, 259] on icon "Espaço de trabalho do Blockly" at bounding box center [1228, 235] width 135 height 67
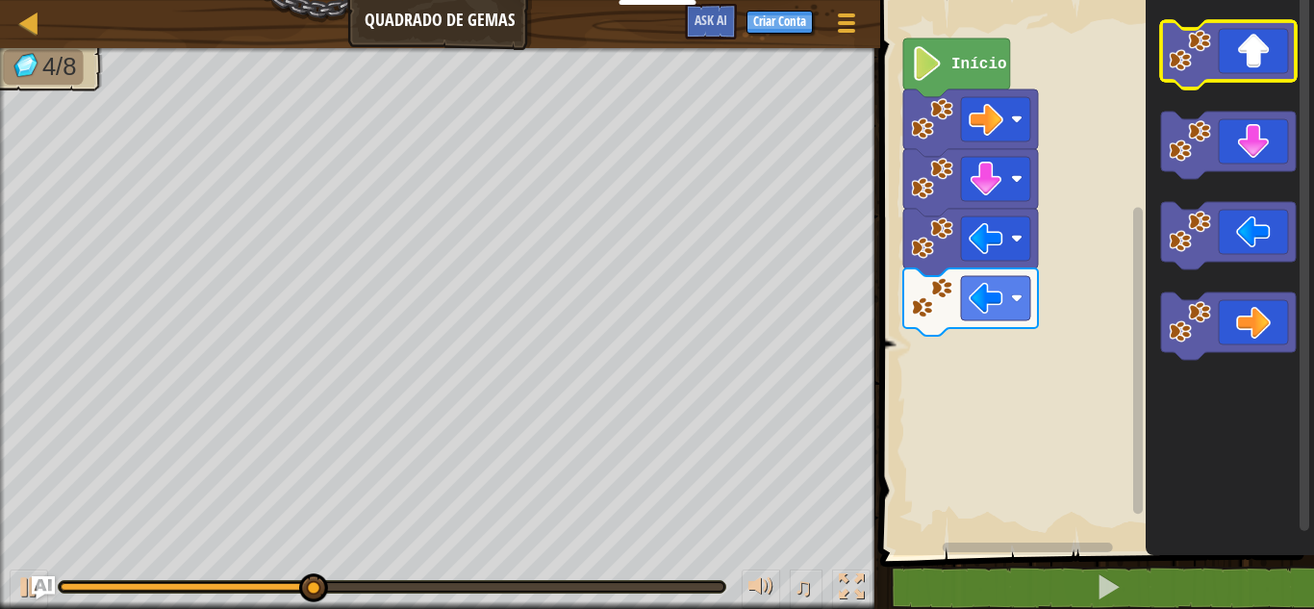
click at [1210, 42] on image "Espaço de trabalho do Blockly" at bounding box center [1189, 51] width 42 height 42
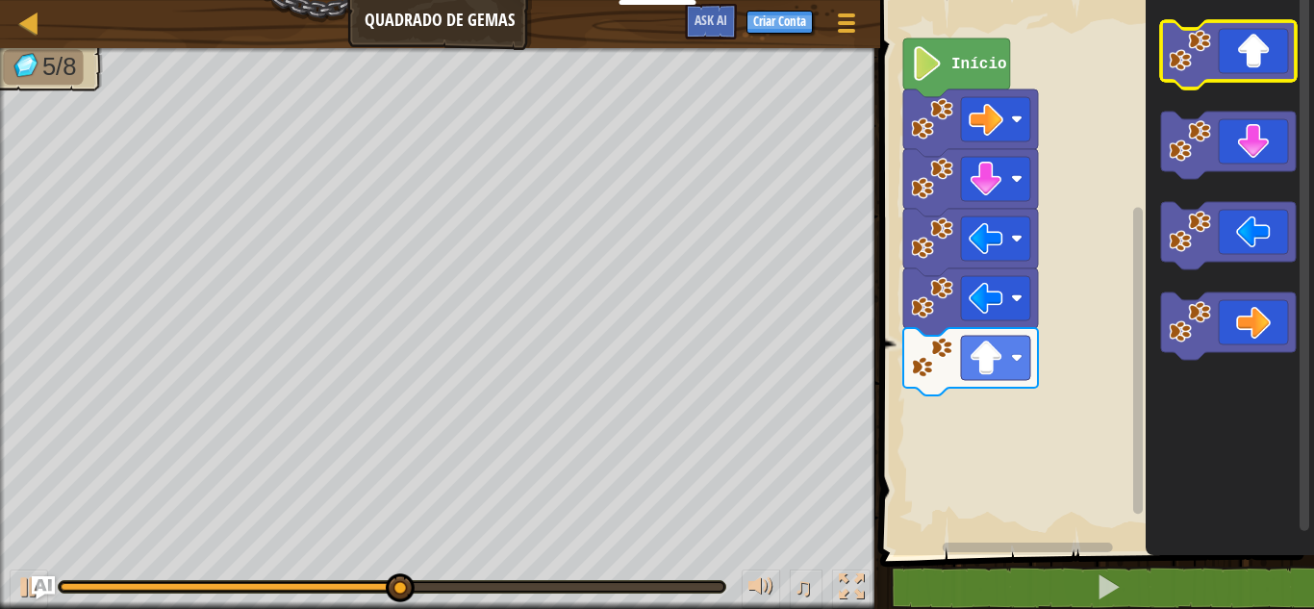
click at [1194, 68] on image "Espaço de trabalho do Blockly" at bounding box center [1189, 51] width 42 height 42
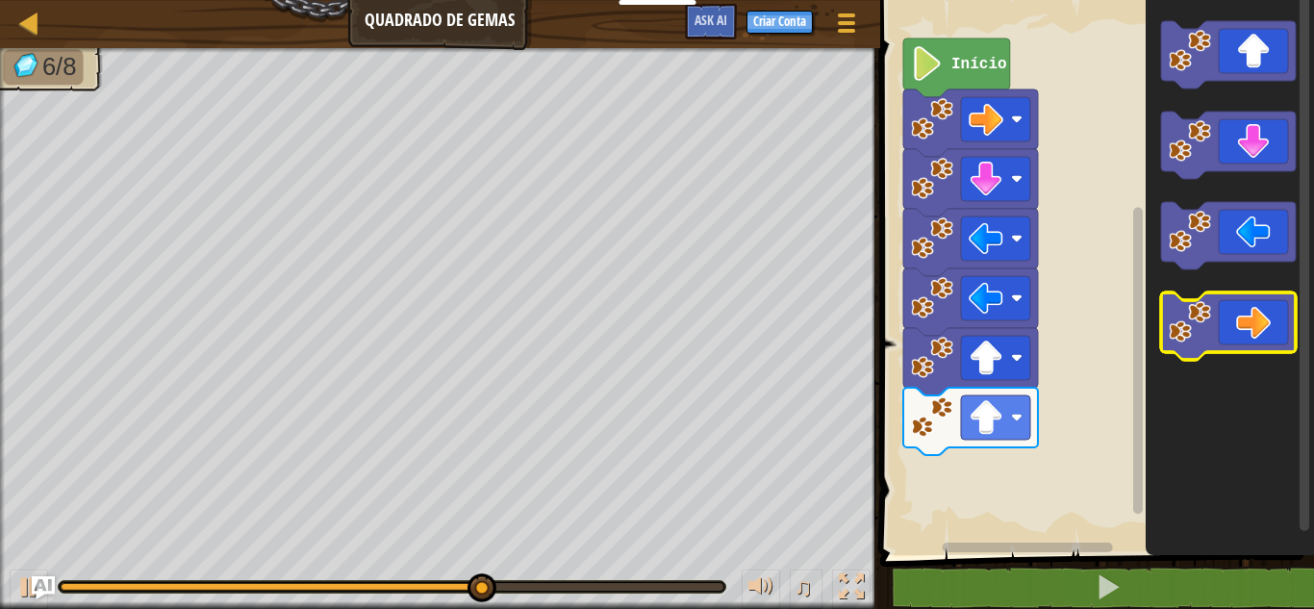
click at [1242, 321] on icon "Espaço de trabalho do Blockly" at bounding box center [1228, 325] width 135 height 67
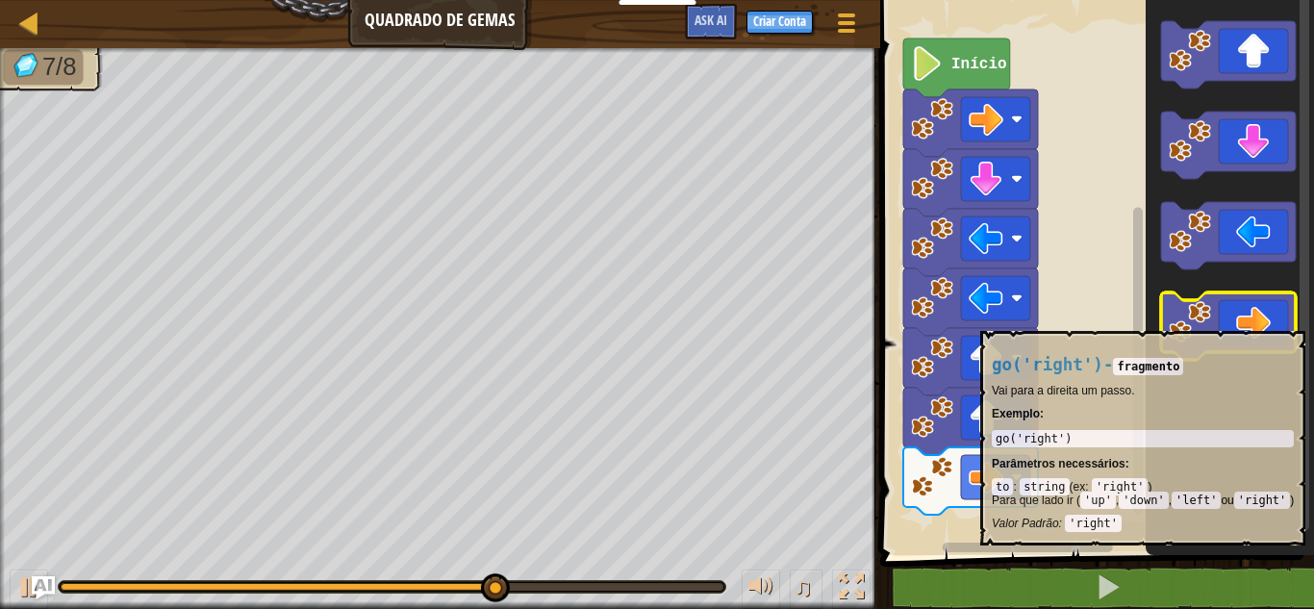
click at [1242, 321] on icon "Espaço de trabalho do Blockly" at bounding box center [1228, 325] width 135 height 67
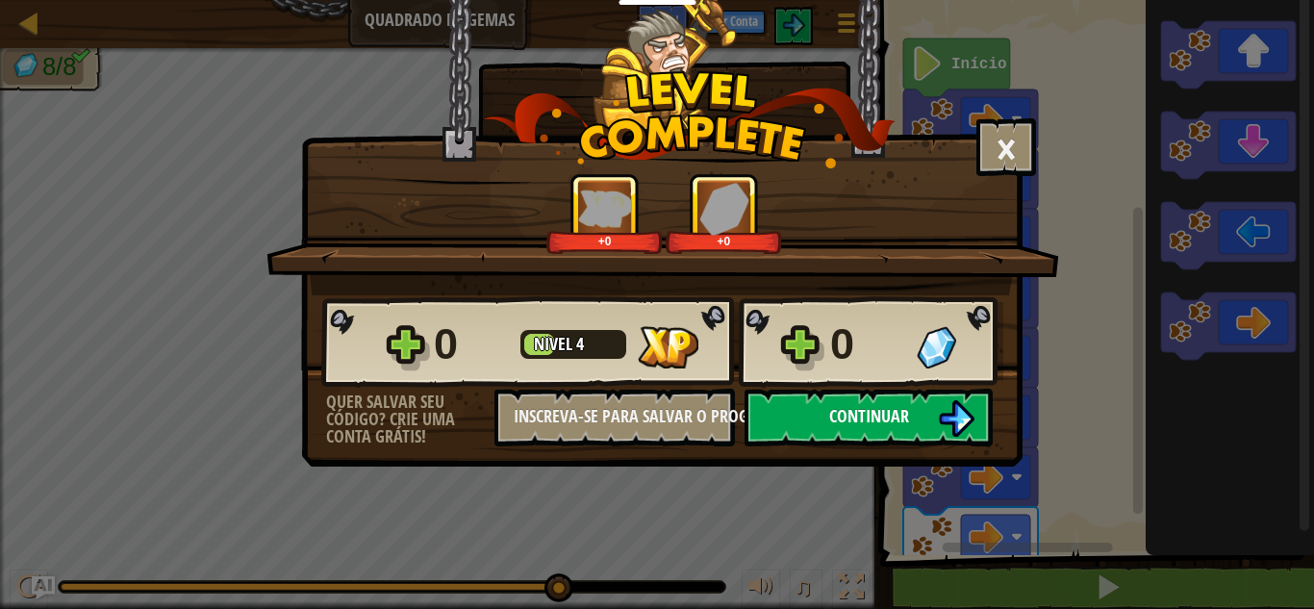
click at [888, 421] on span "Continuar" at bounding box center [869, 416] width 80 height 24
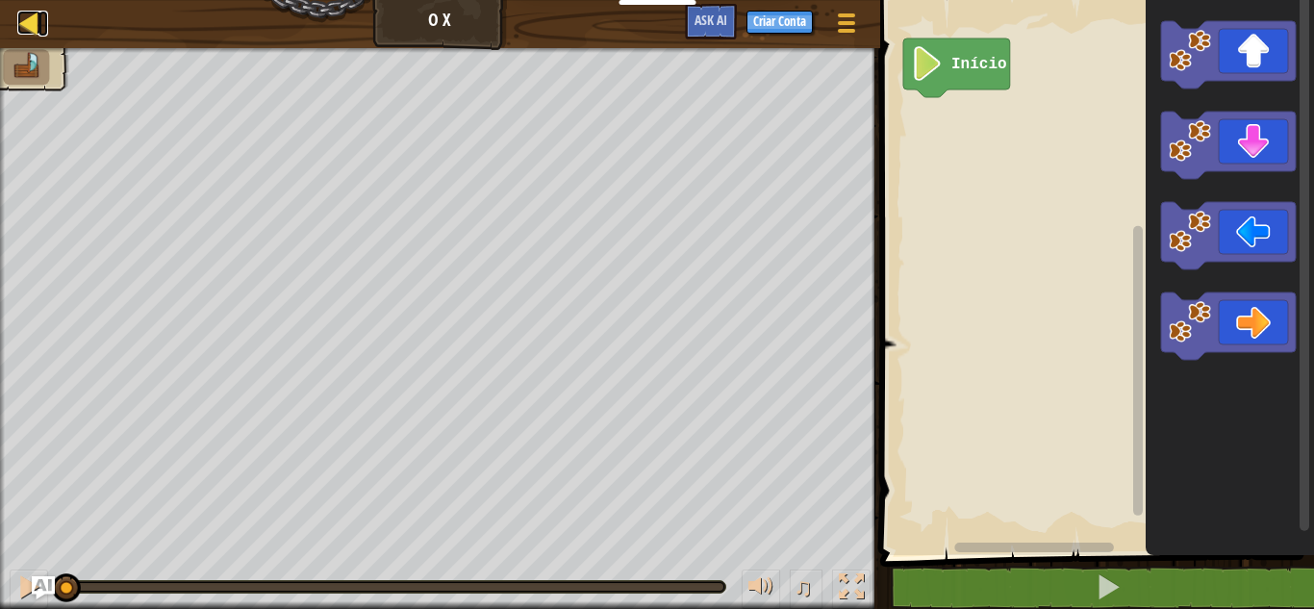
click at [25, 15] on div at bounding box center [29, 23] width 24 height 24
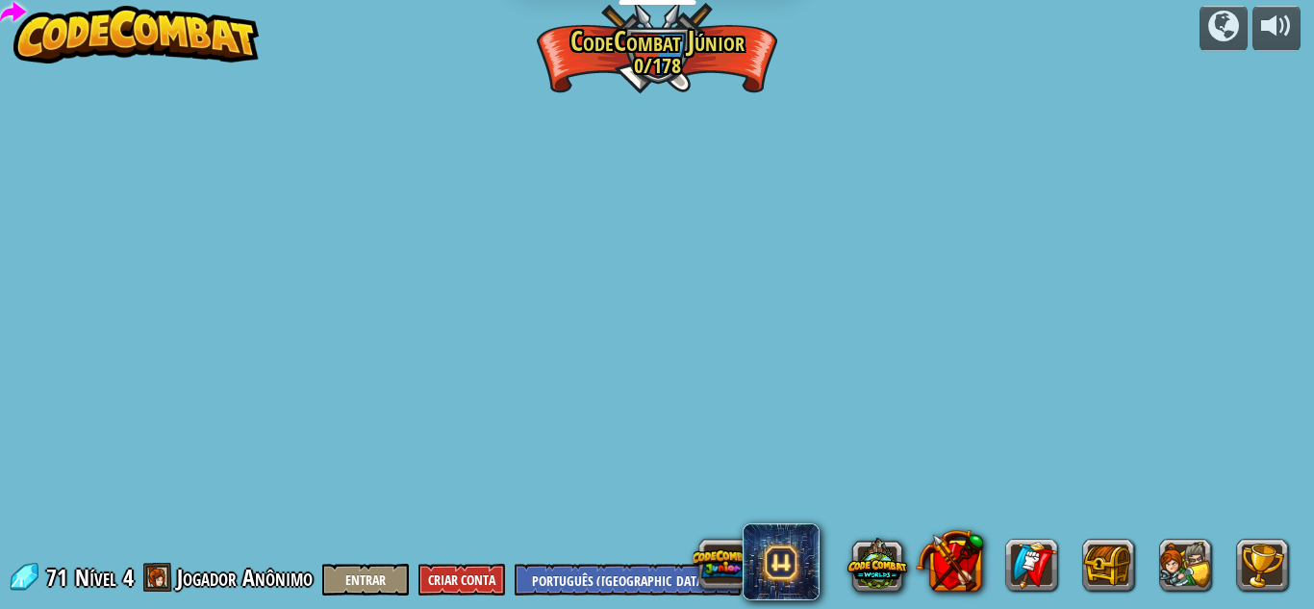
select select "pt-BR"
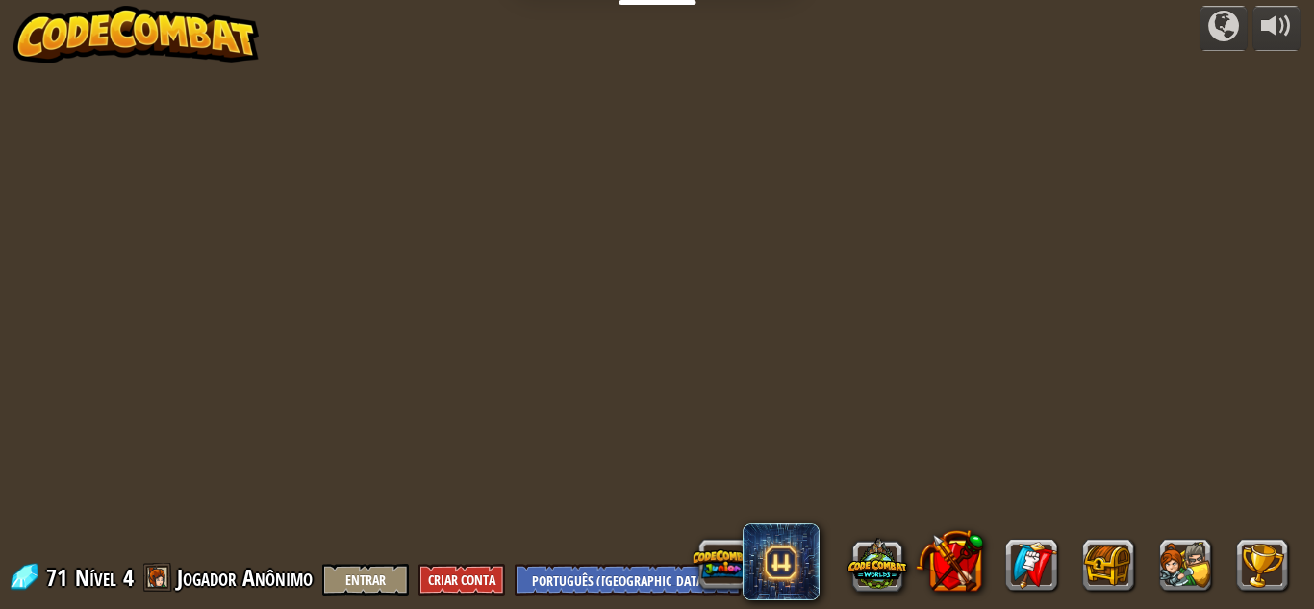
select select "pt-BR"
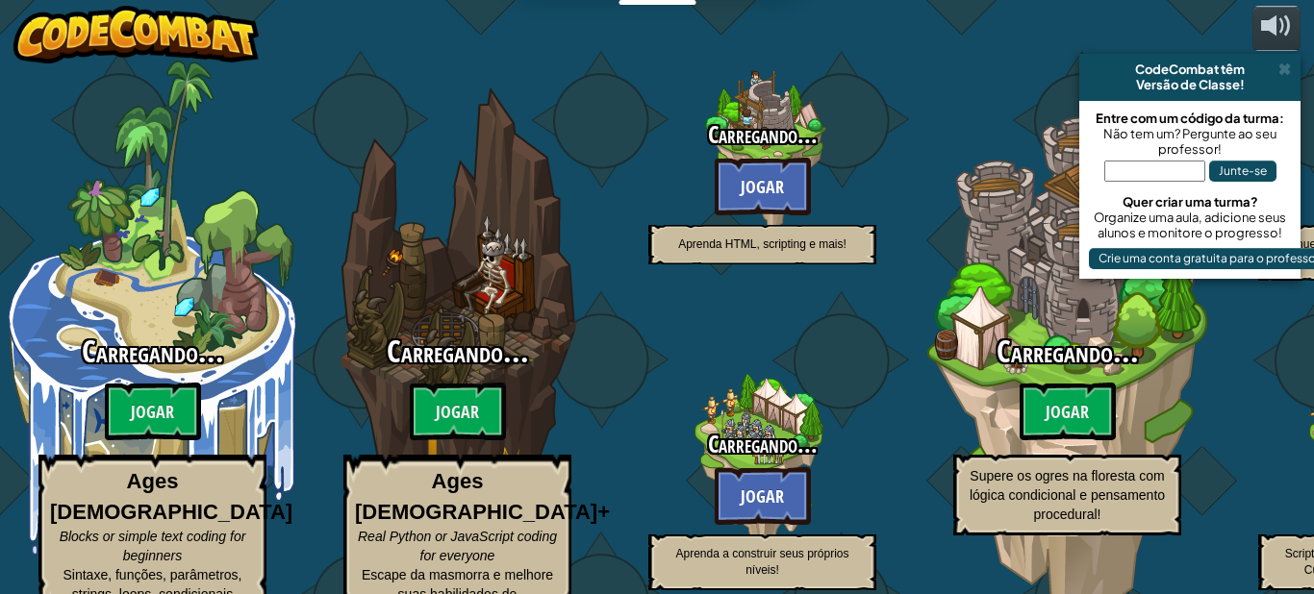
select select "pt-BR"
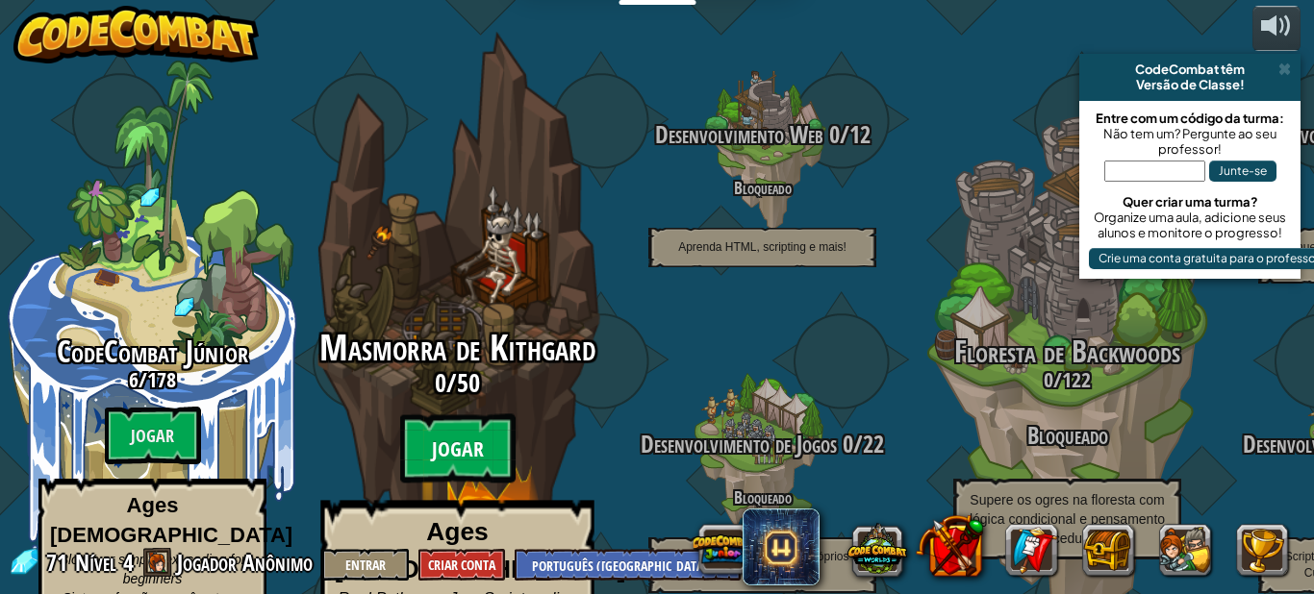
click at [485, 419] on btn "Jogar" at bounding box center [457, 448] width 115 height 69
select select "pt-BR"
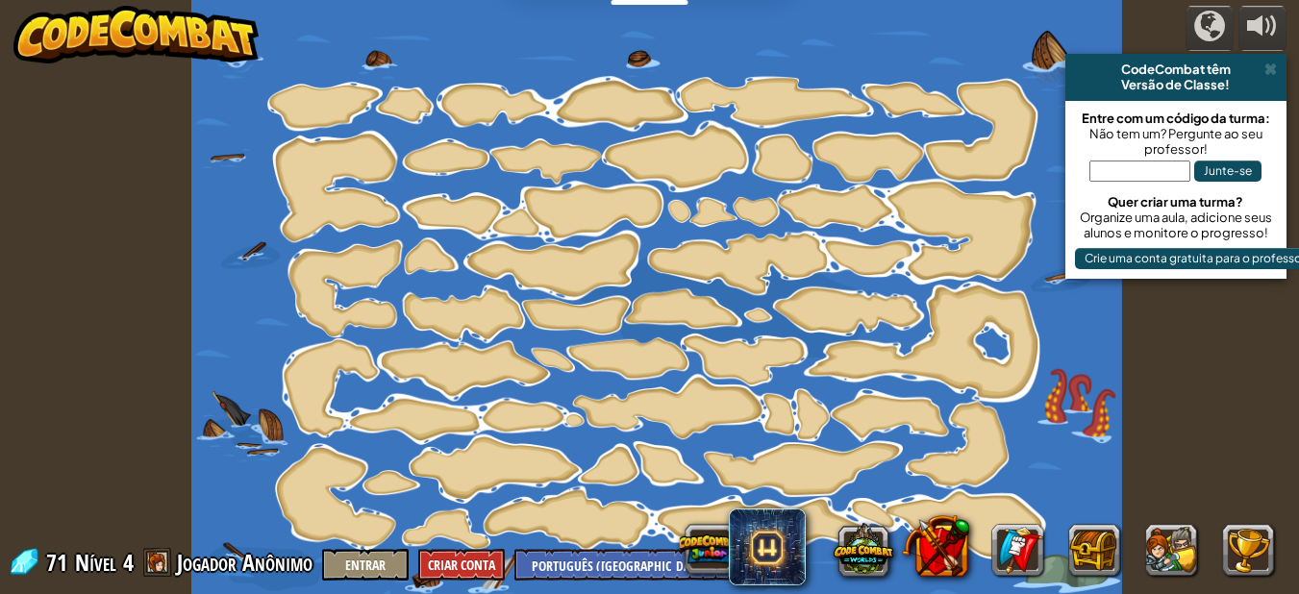
select select "pt-BR"
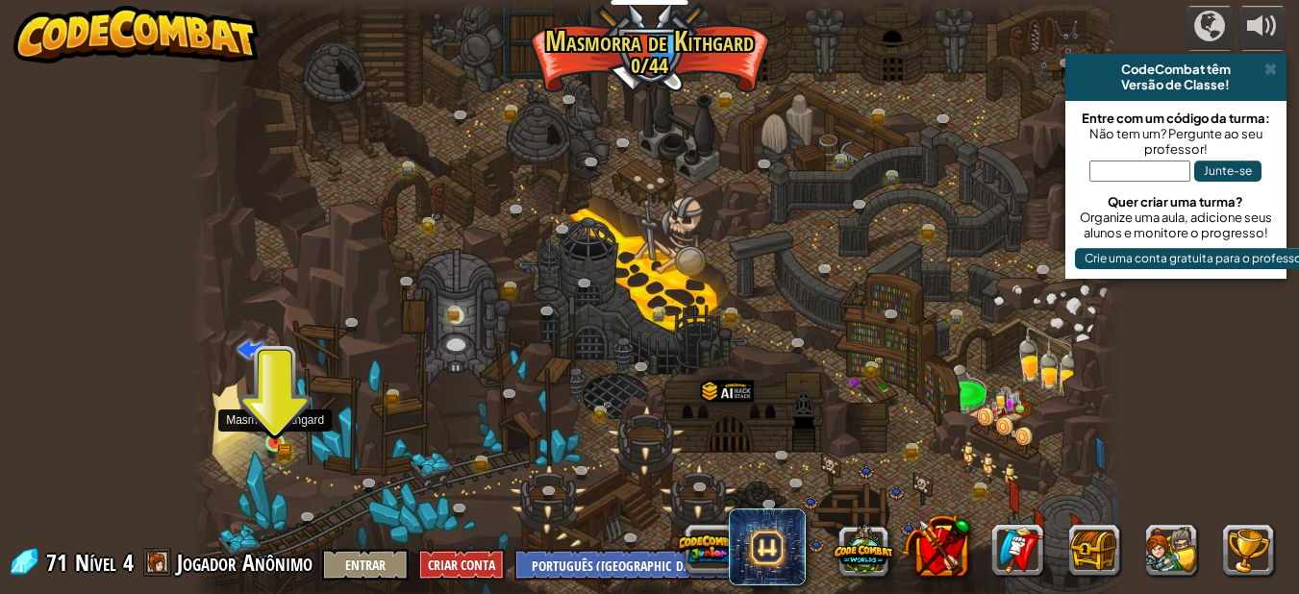
click at [264, 430] on img at bounding box center [275, 421] width 22 height 48
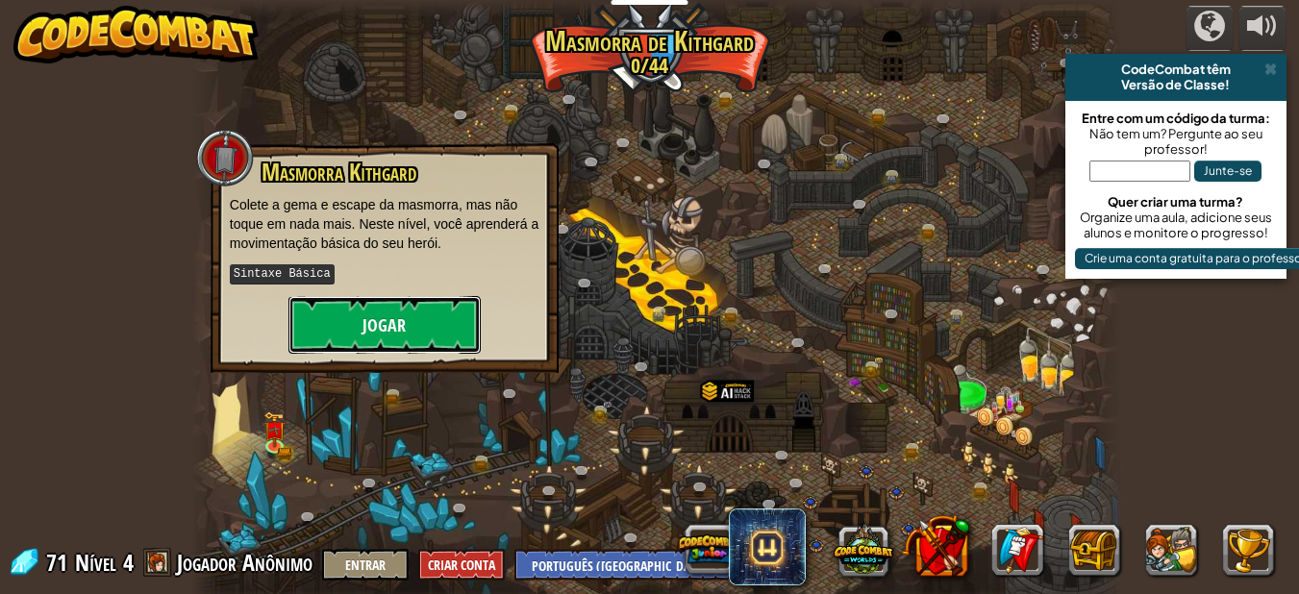
click at [362, 327] on button "Jogar" at bounding box center [384, 325] width 192 height 58
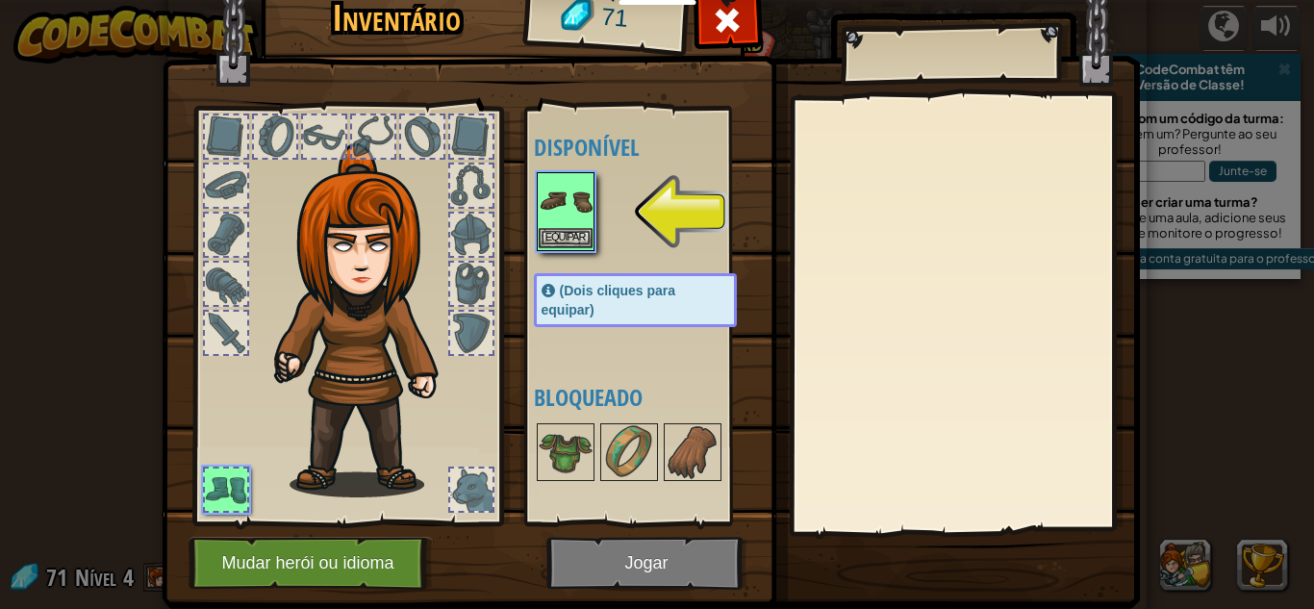
click at [555, 224] on img at bounding box center [566, 201] width 54 height 54
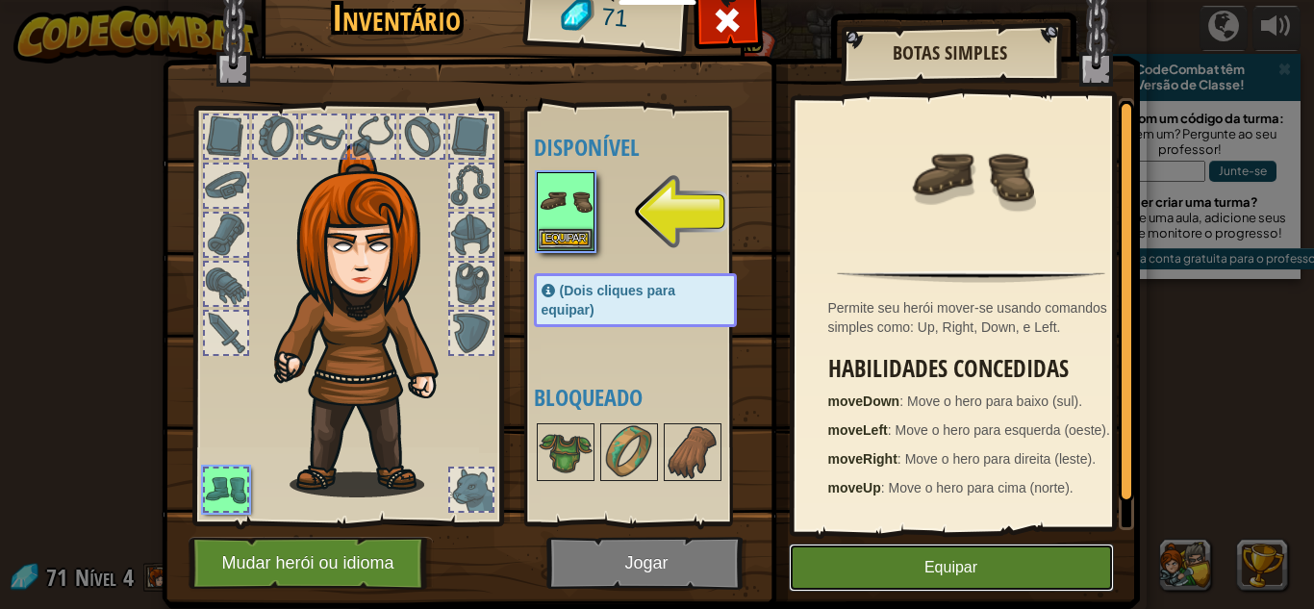
click at [941, 554] on button "Equipar" at bounding box center [951, 567] width 325 height 48
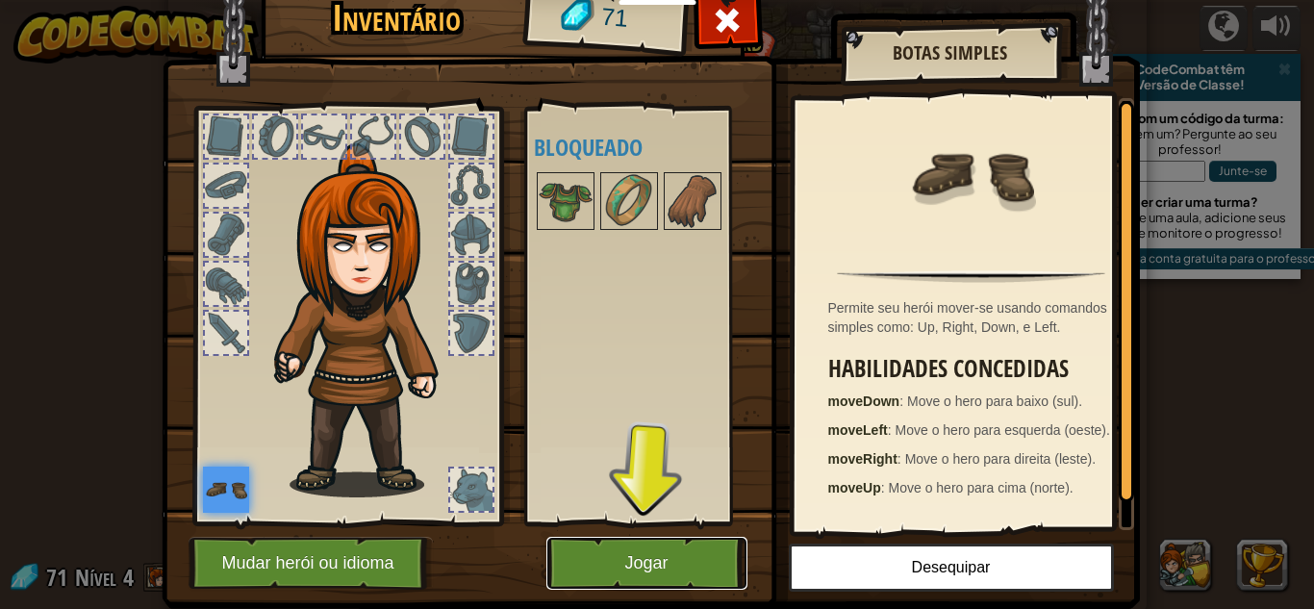
drag, startPoint x: 699, startPoint y: 561, endPoint x: 689, endPoint y: 642, distance: 82.3
click at [696, 561] on button "Jogar" at bounding box center [646, 563] width 201 height 53
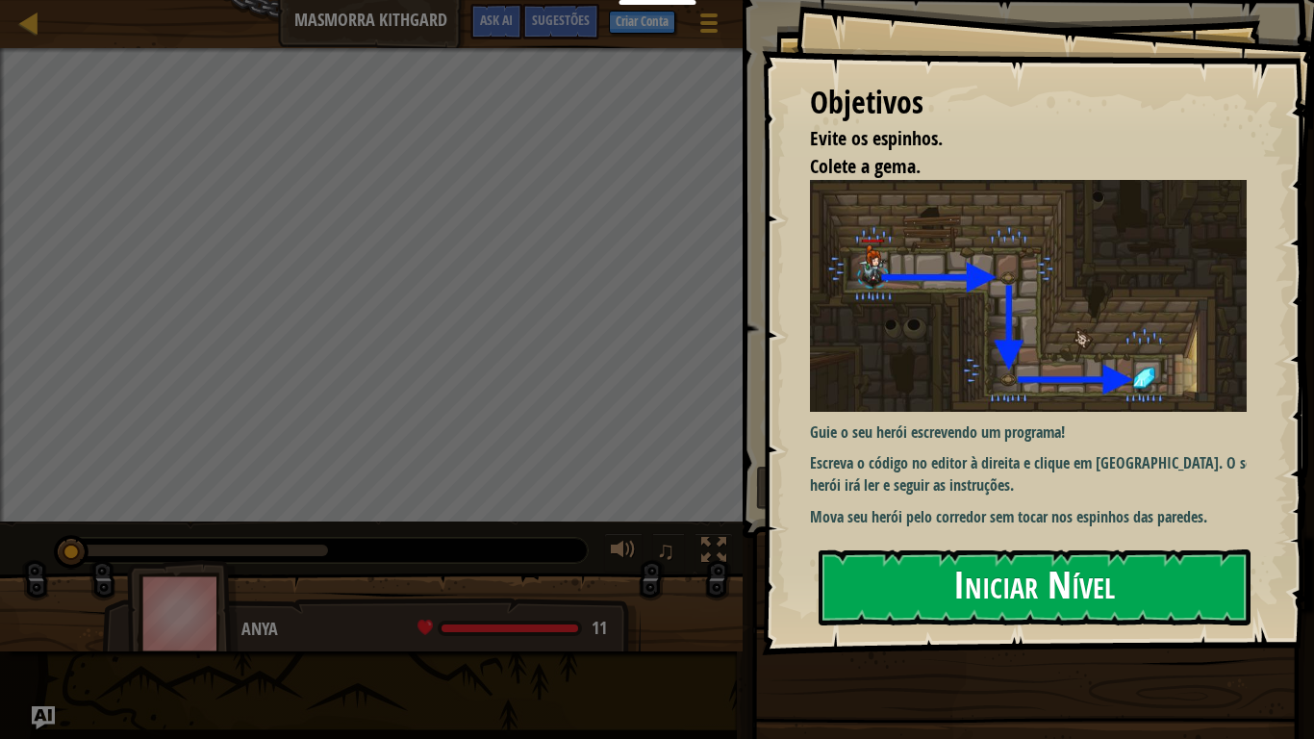
click at [1000, 583] on button "Iniciar Nível" at bounding box center [1034, 587] width 432 height 76
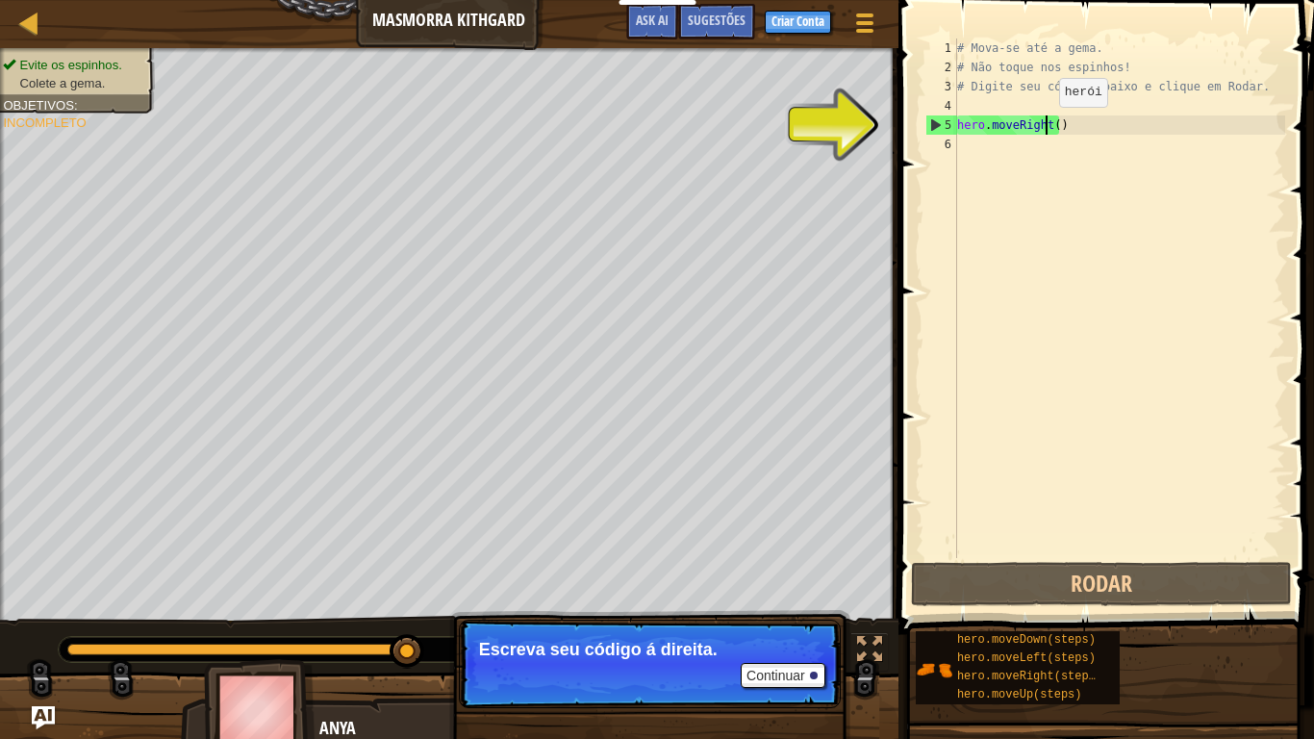
click at [1041, 127] on div "# Mova-se até a gema. # Não toque nos espinhos! # Digite seu código abaixo e cl…" at bounding box center [1119, 317] width 332 height 558
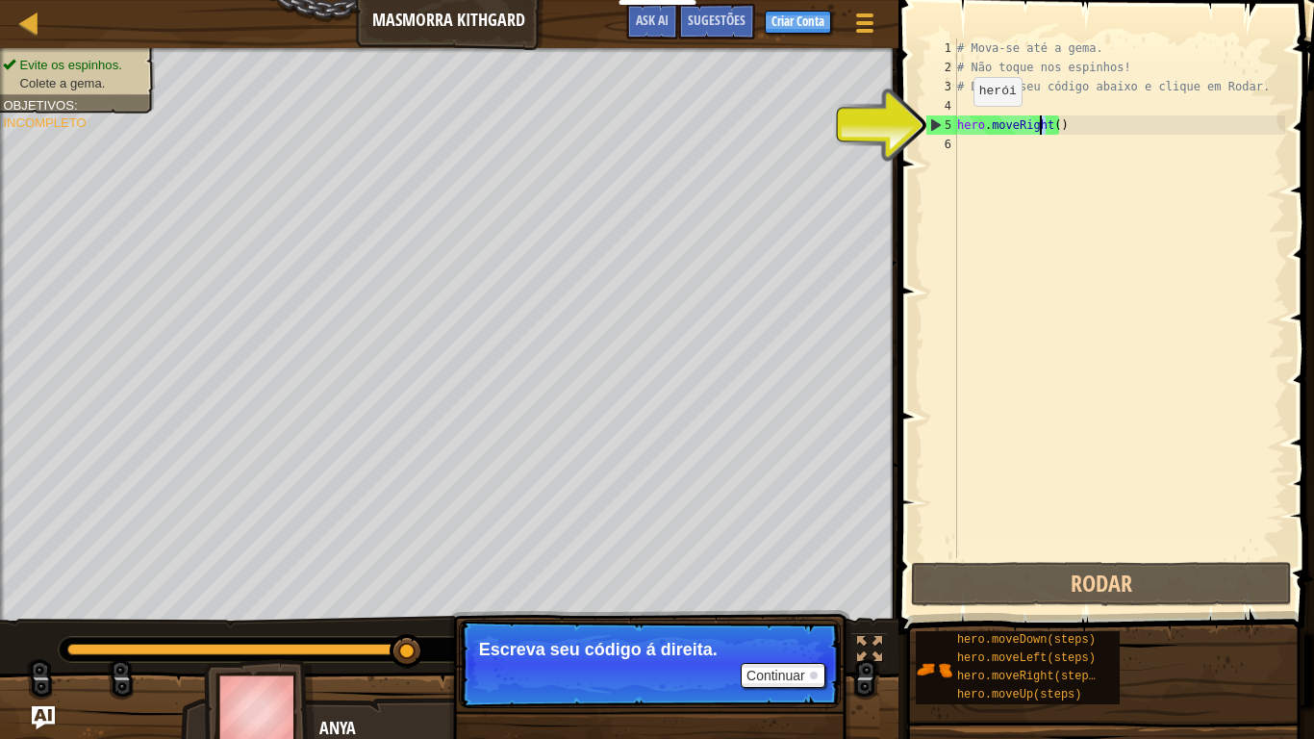
click at [929, 123] on div "5" at bounding box center [941, 124] width 31 height 19
type textarea "hero.moveRight()"
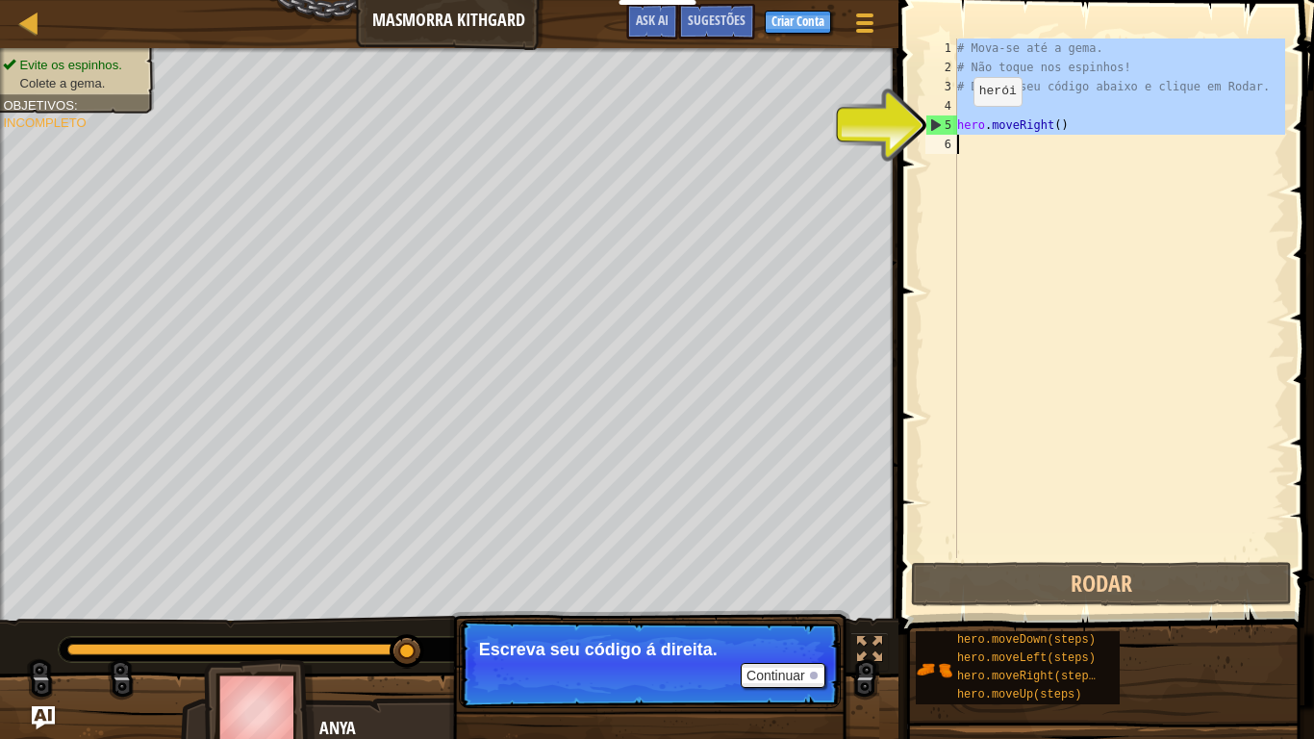
drag, startPoint x: 929, startPoint y: 123, endPoint x: 956, endPoint y: 117, distance: 27.5
click at [941, 120] on div "5" at bounding box center [941, 124] width 31 height 19
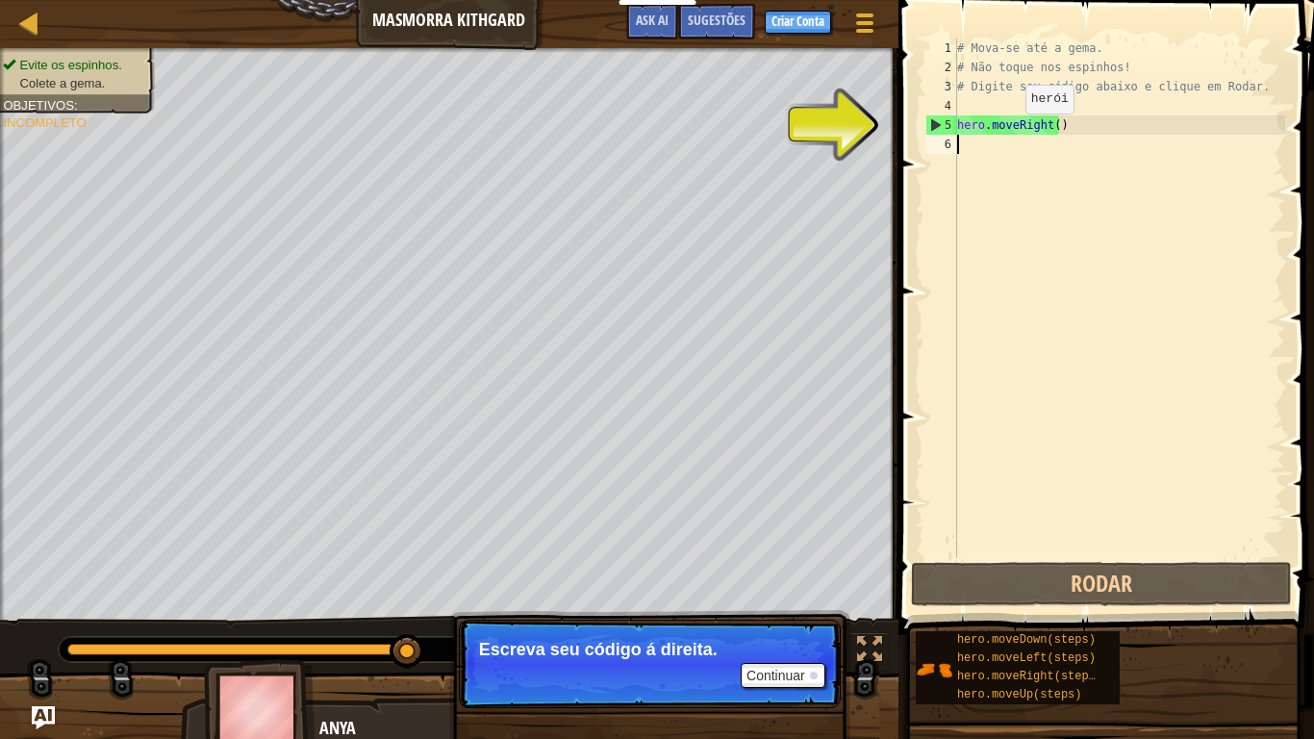
click at [1009, 133] on div "# Mova-se até a gema. # Não toque nos espinhos! # Digite seu código abaixo e cl…" at bounding box center [1119, 317] width 332 height 558
type textarea "hero.moveRight()"
drag, startPoint x: 1068, startPoint y: 118, endPoint x: 1051, endPoint y: 135, distance: 23.8
click at [1064, 126] on div "# Mova-se até a gema. # Não toque nos espinhos! # Digite seu código abaixo e cl…" at bounding box center [1119, 317] width 332 height 558
click at [1051, 135] on div "# Mova-se até a gema. # Não toque nos espinhos! # Digite seu código abaixo e cl…" at bounding box center [1119, 317] width 332 height 558
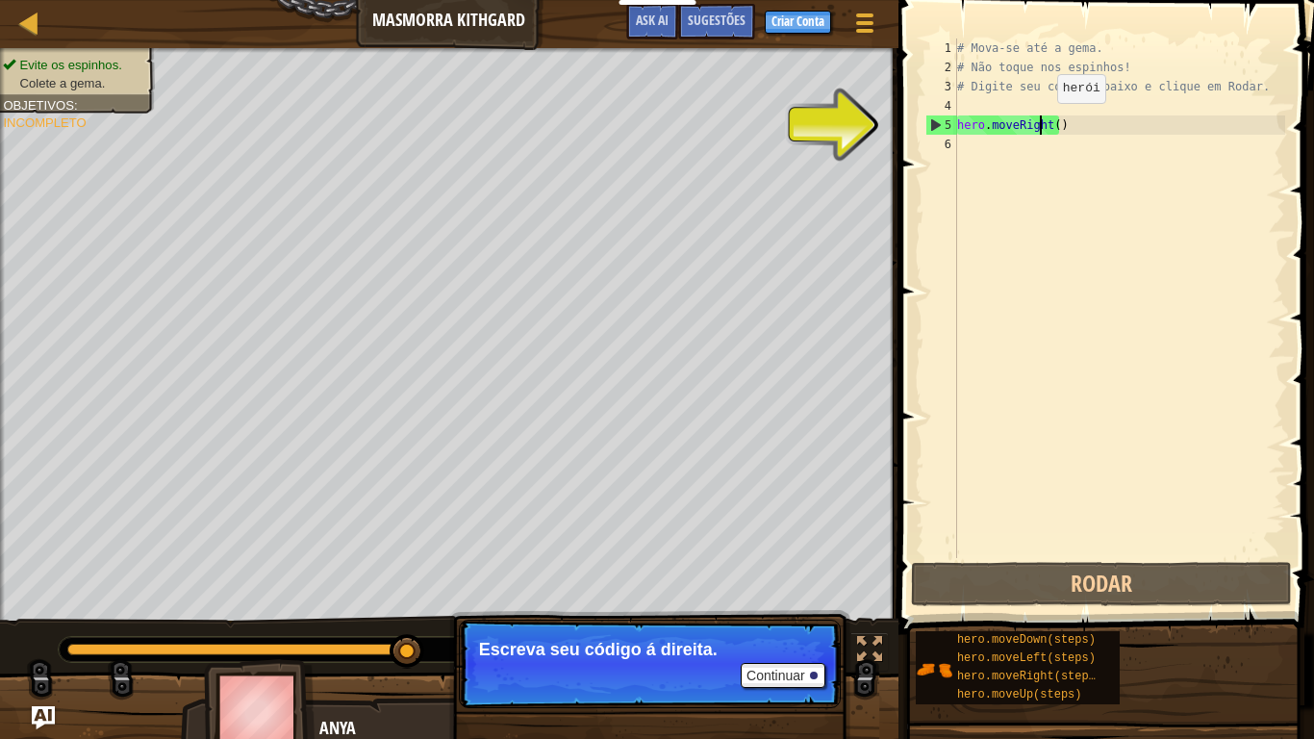
click at [1040, 122] on div "# Mova-se até a gema. # Não toque nos espinhos! # Digite seu código abaixo e cl…" at bounding box center [1119, 317] width 332 height 558
type textarea "hero.moveRight()"
drag, startPoint x: 1039, startPoint y: 122, endPoint x: 1015, endPoint y: 125, distance: 24.2
click at [1034, 122] on div "# Mova-se até a gema. # Não toque nos espinhos! # Digite seu código abaixo e cl…" at bounding box center [1119, 317] width 332 height 558
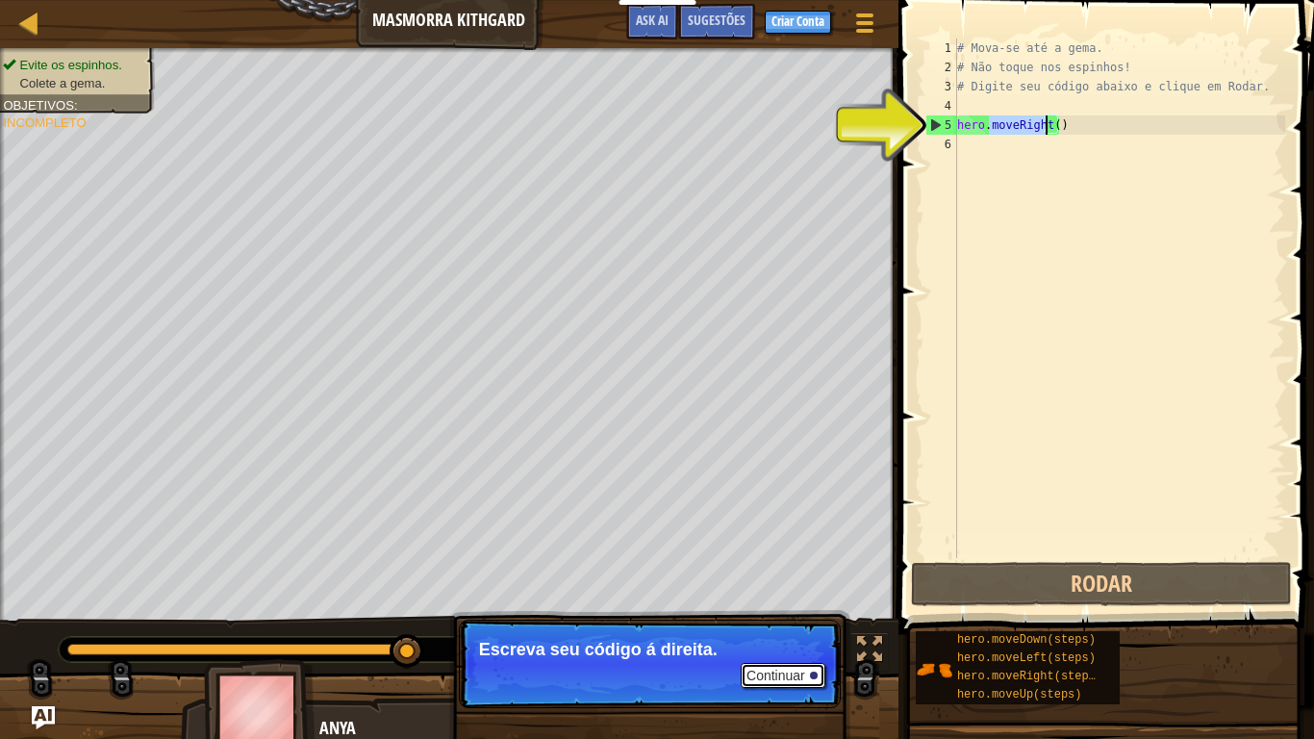
click at [813, 608] on div at bounding box center [814, 675] width 8 height 8
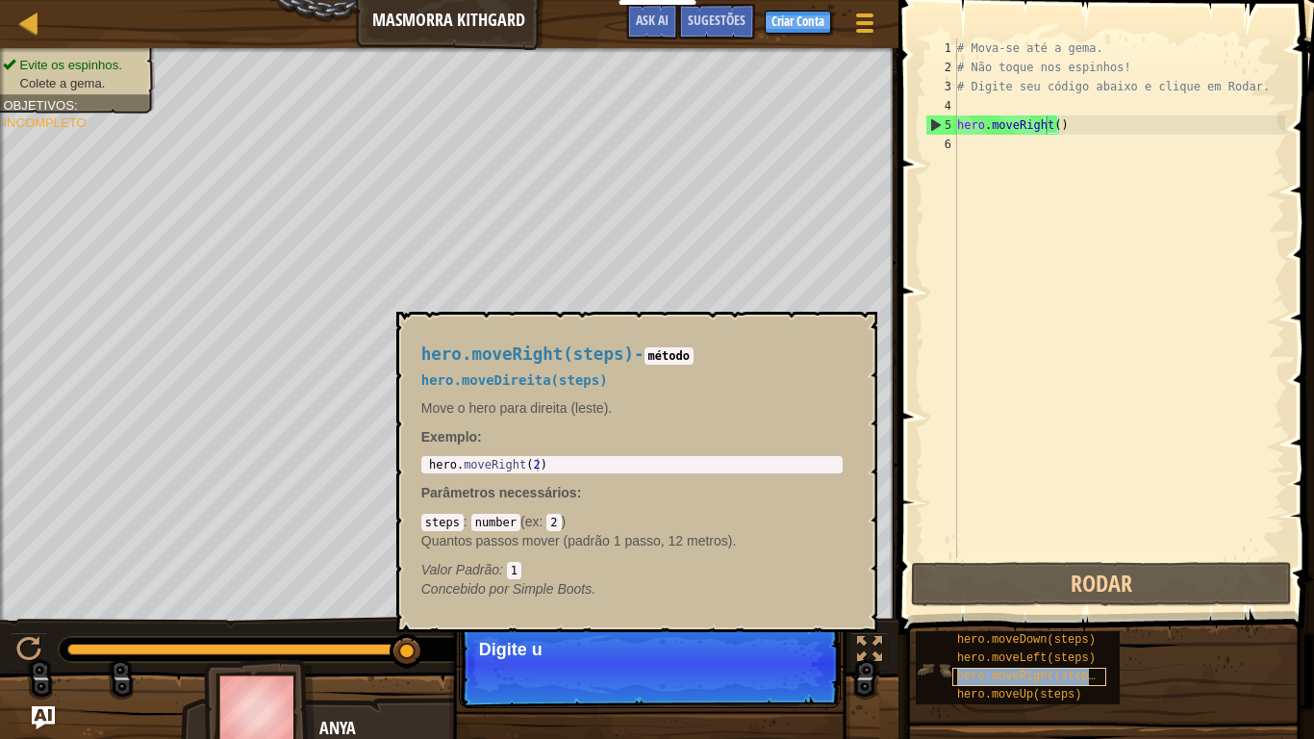
click at [1002, 608] on span "hero.moveRight(steps)" at bounding box center [1029, 675] width 145 height 13
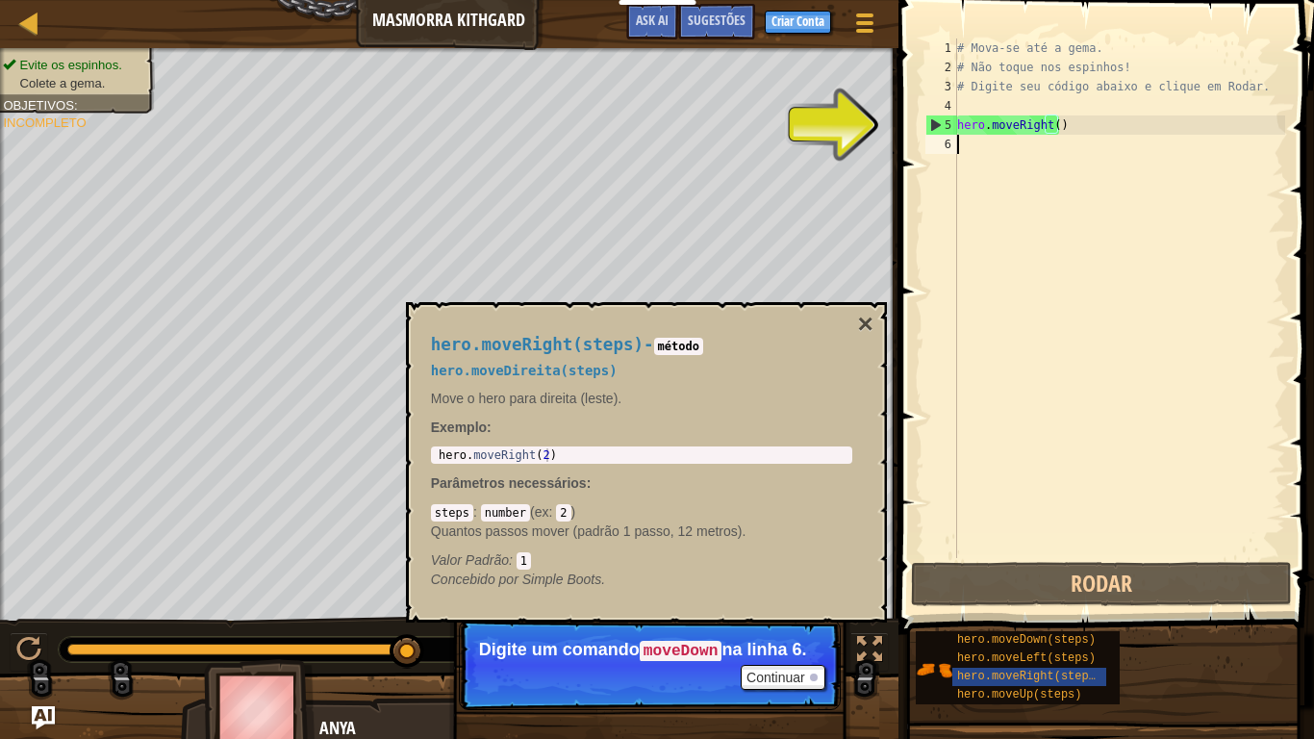
click at [979, 147] on div "# Mova-se até a gema. # Não toque nos espinhos! # Digite seu código abaixo e cl…" at bounding box center [1119, 317] width 332 height 558
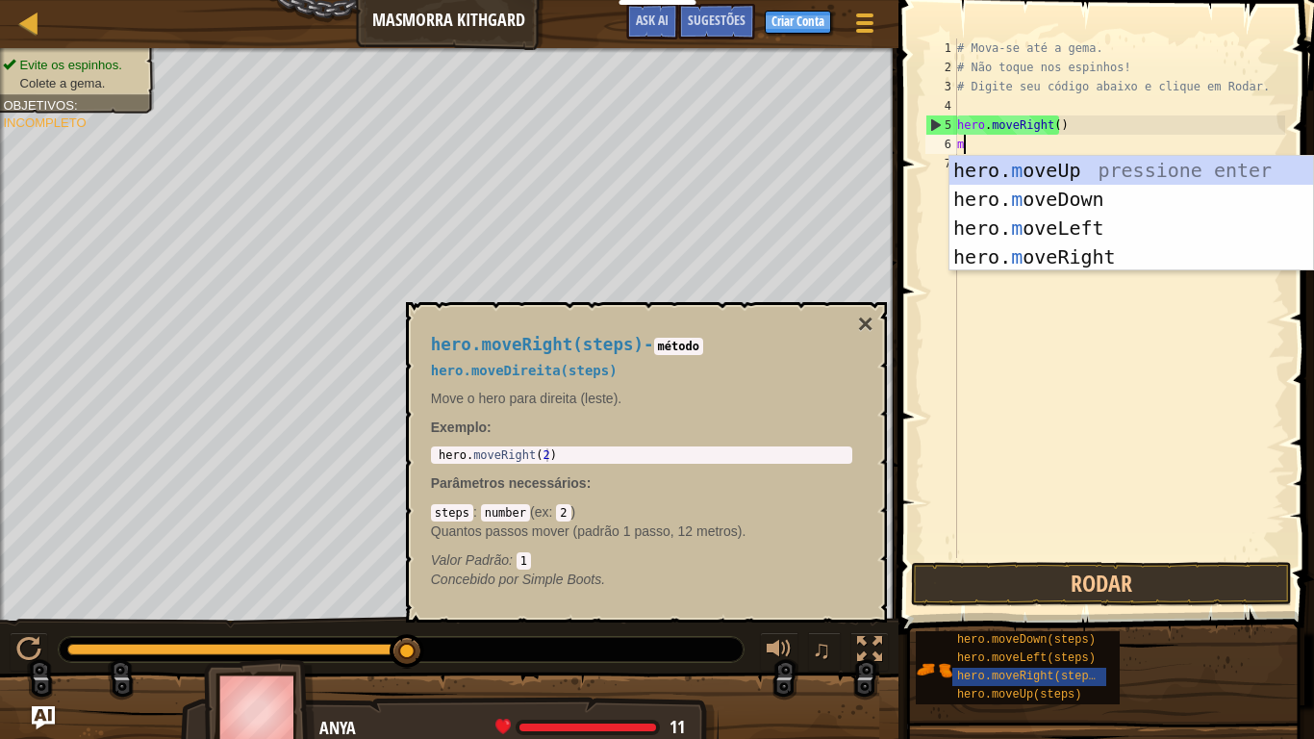
scroll to position [9, 0]
type textarea "move"
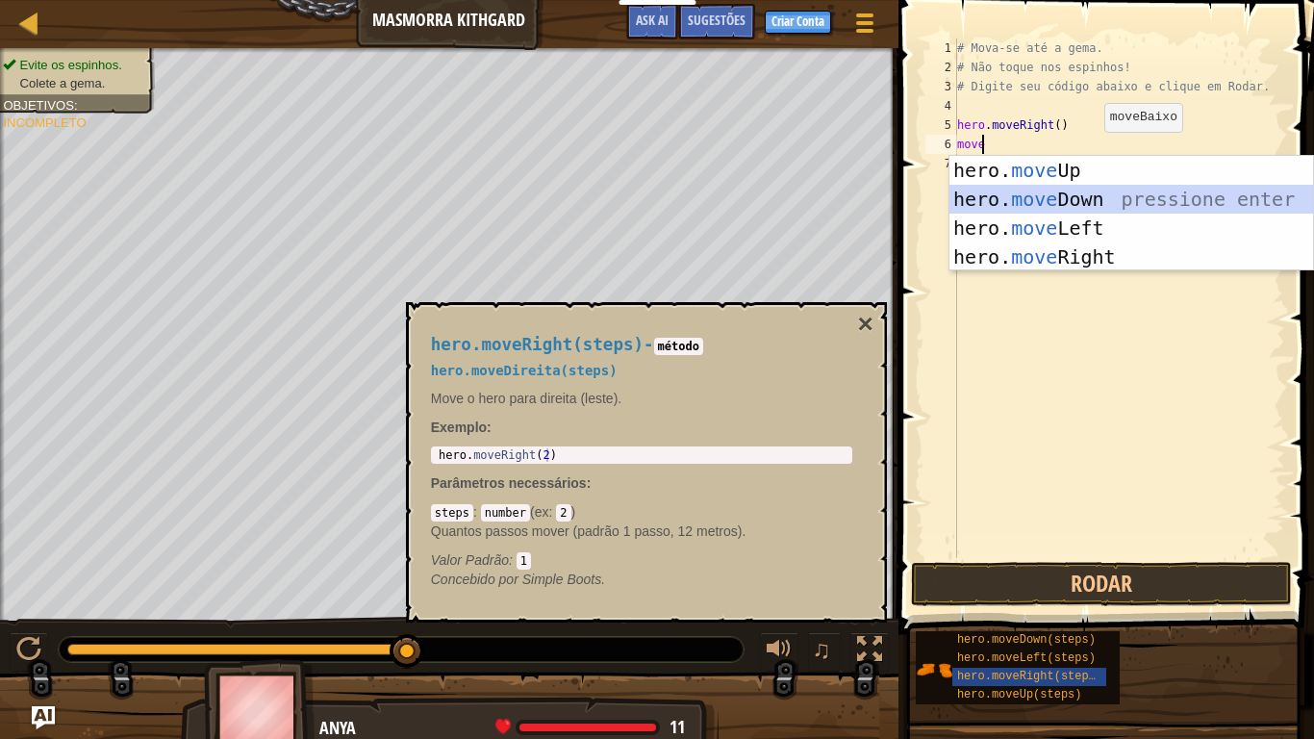
click at [1045, 191] on div "hero. move Up pressione enter hero. move Down pressione enter hero. move Left p…" at bounding box center [1130, 242] width 363 height 173
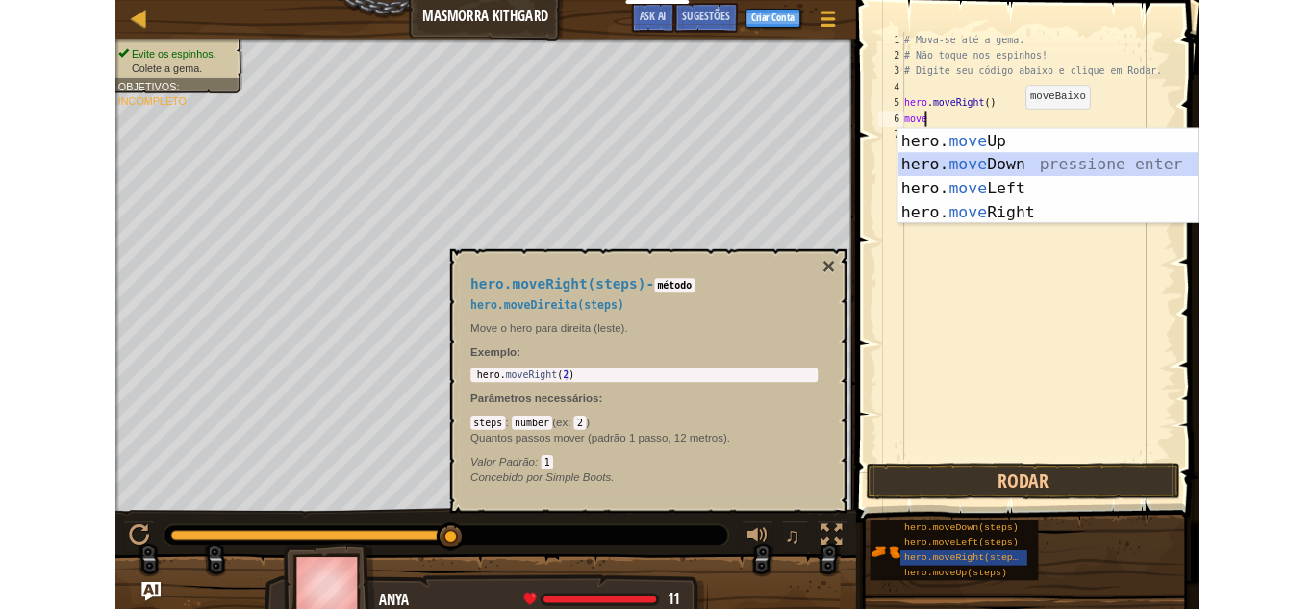
scroll to position [9, 0]
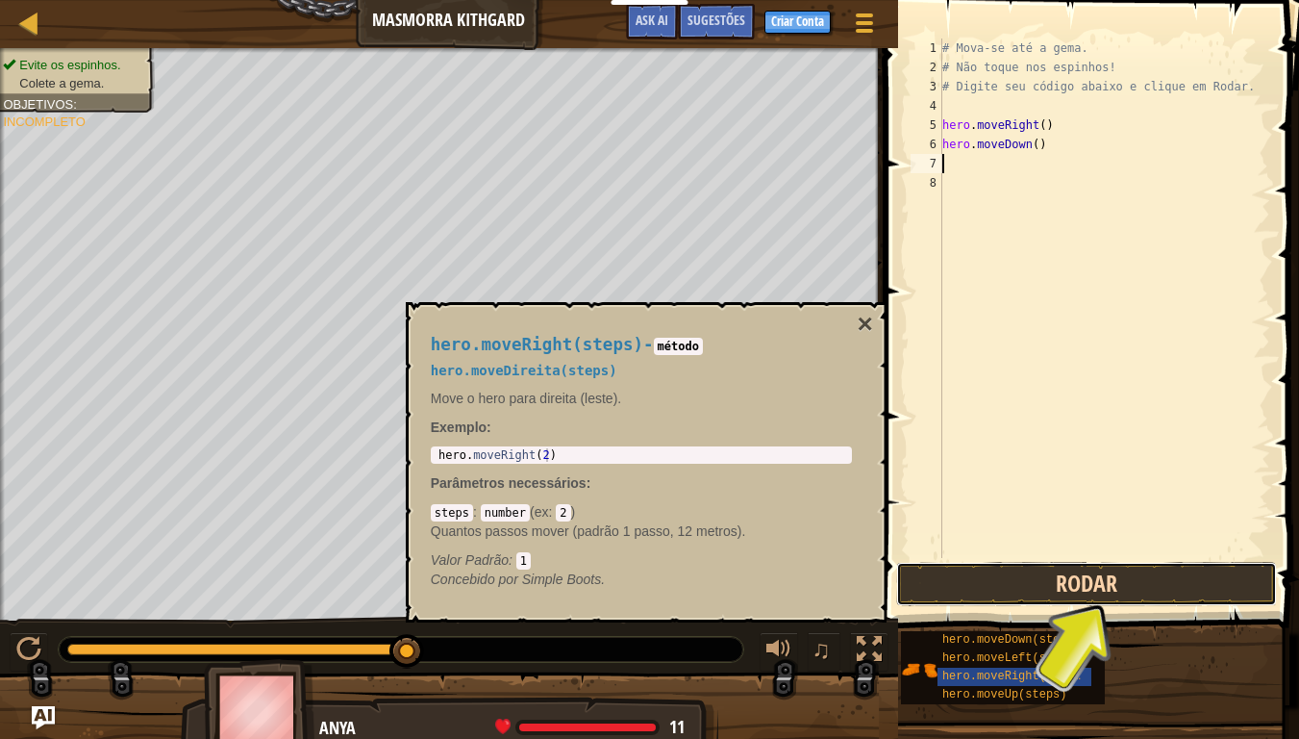
click at [1090, 596] on button "Rodar" at bounding box center [1086, 584] width 381 height 44
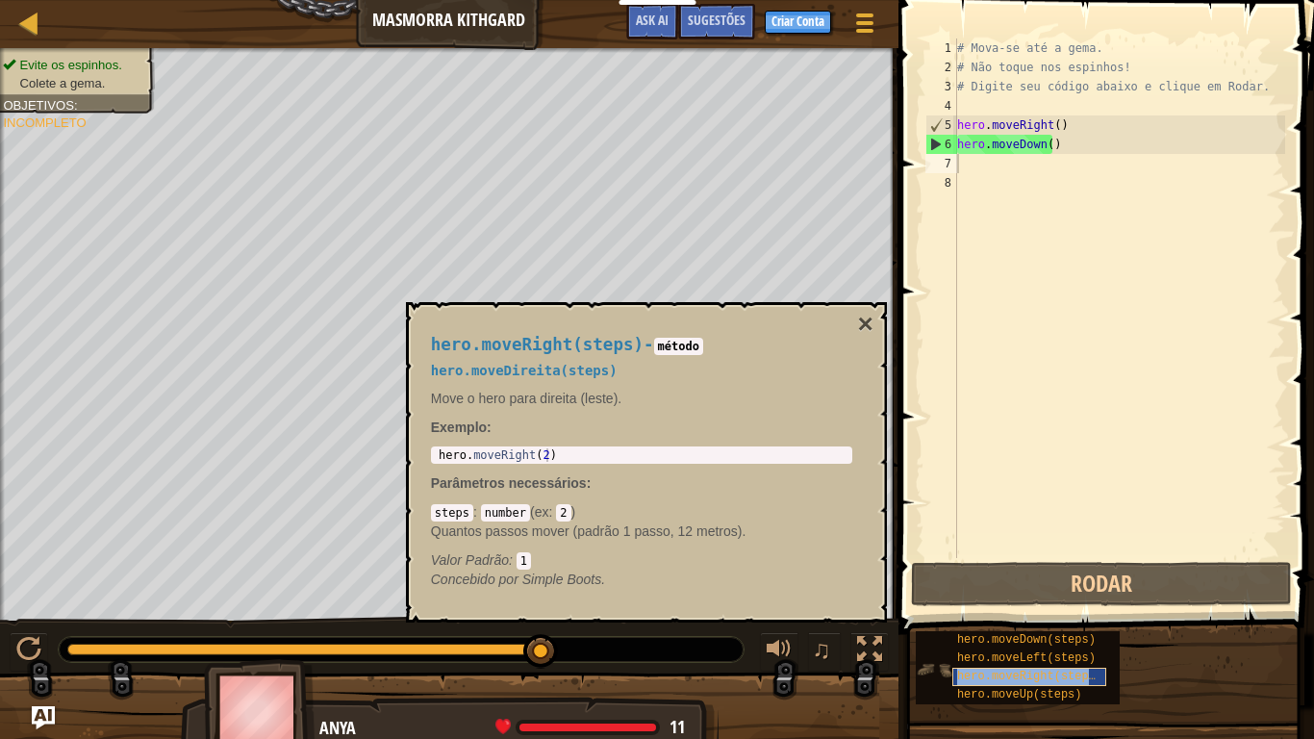
click at [1057, 608] on span "hero.moveRight(steps)" at bounding box center [1029, 675] width 145 height 13
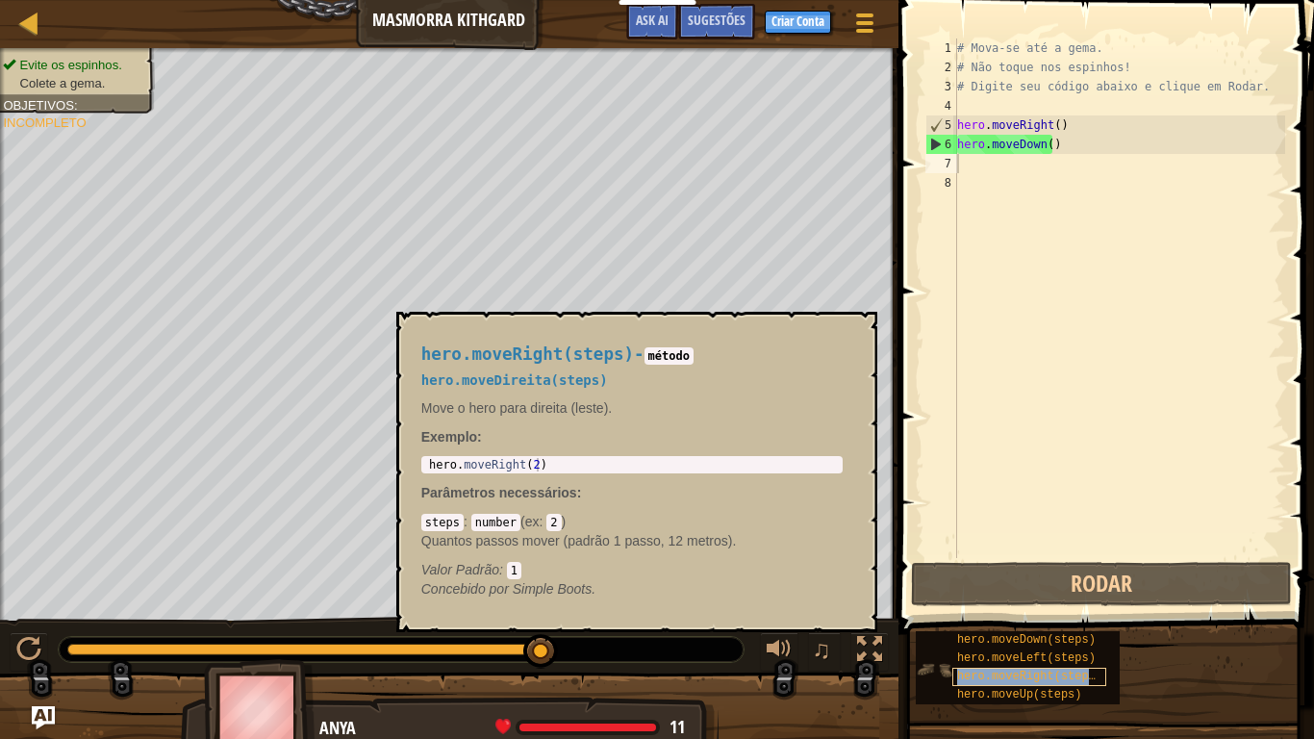
click at [1056, 608] on span "hero.moveRight(steps)" at bounding box center [1029, 675] width 145 height 13
click at [1057, 608] on span "hero.moveRight(steps)" at bounding box center [1029, 675] width 145 height 13
click at [1045, 608] on span "hero.moveRight(steps)" at bounding box center [1029, 675] width 145 height 13
drag, startPoint x: 985, startPoint y: 162, endPoint x: 975, endPoint y: 169, distance: 12.3
click at [975, 169] on div "# Mova-se até a gema. # Não toque nos espinhos! # Digite seu código abaixo e cl…" at bounding box center [1119, 317] width 332 height 558
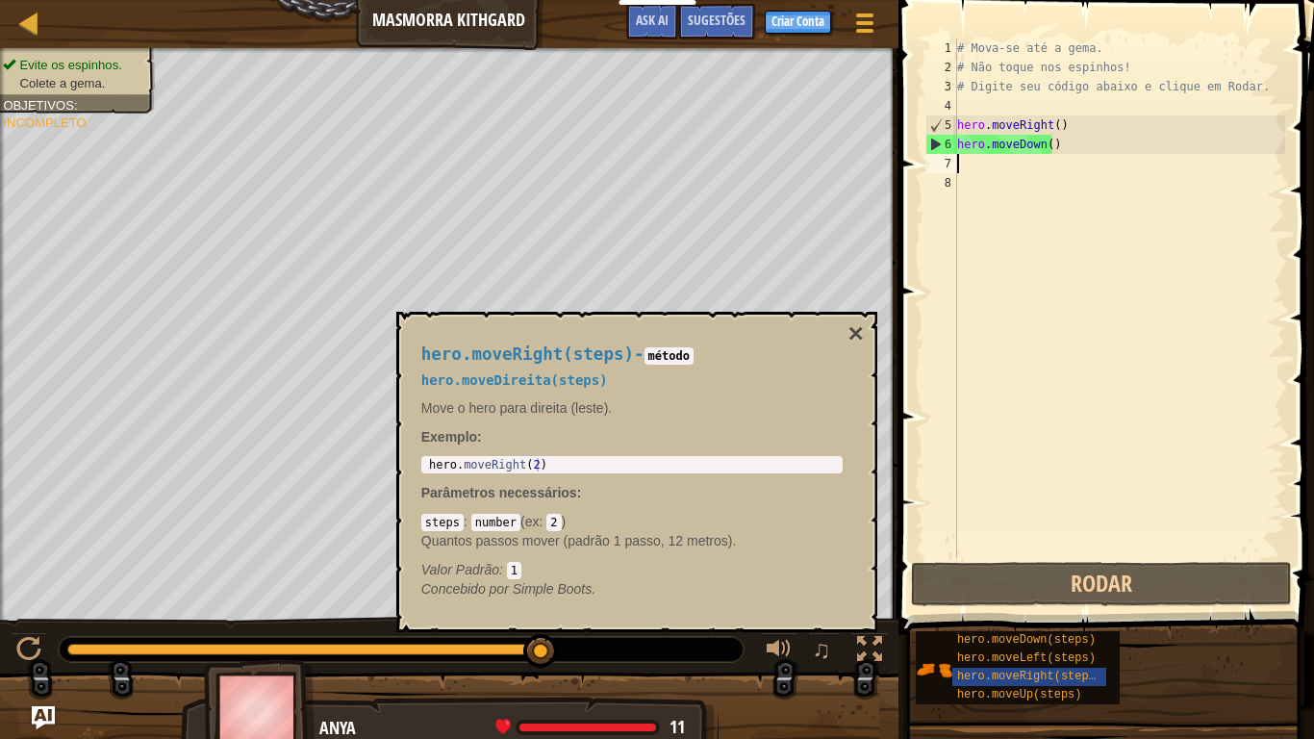
drag, startPoint x: 975, startPoint y: 169, endPoint x: 973, endPoint y: 183, distance: 13.6
click at [975, 171] on div "# Mova-se até a gema. # Não toque nos espinhos! # Digite seu código abaixo e cl…" at bounding box center [1119, 317] width 332 height 558
drag, startPoint x: 646, startPoint y: 452, endPoint x: 644, endPoint y: 470, distance: 18.4
click at [644, 467] on div "hero.moveRight(steps) - método hero.moveDireita(steps) Move o hero para direita…" at bounding box center [632, 471] width 448 height 289
click at [644, 472] on div "1 hero . moveRight ( 2 ) הההההההההההההההההההההההההההההההההההההההההההההההההההההה…" at bounding box center [631, 464] width 421 height 17
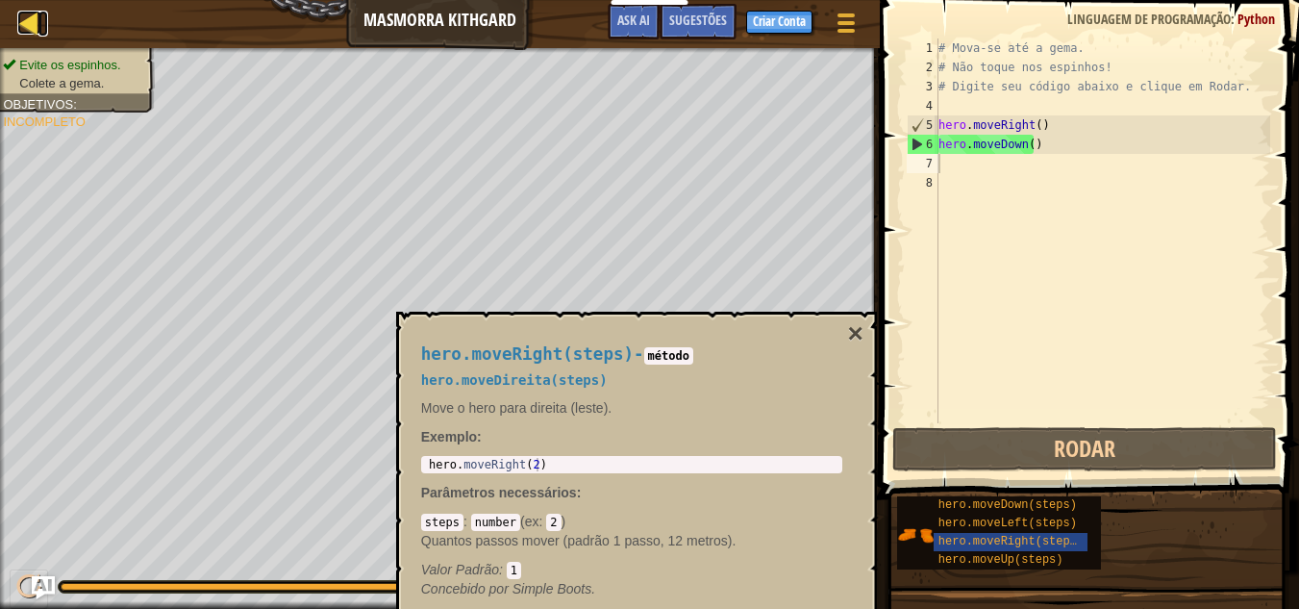
click at [29, 30] on div at bounding box center [29, 23] width 24 height 24
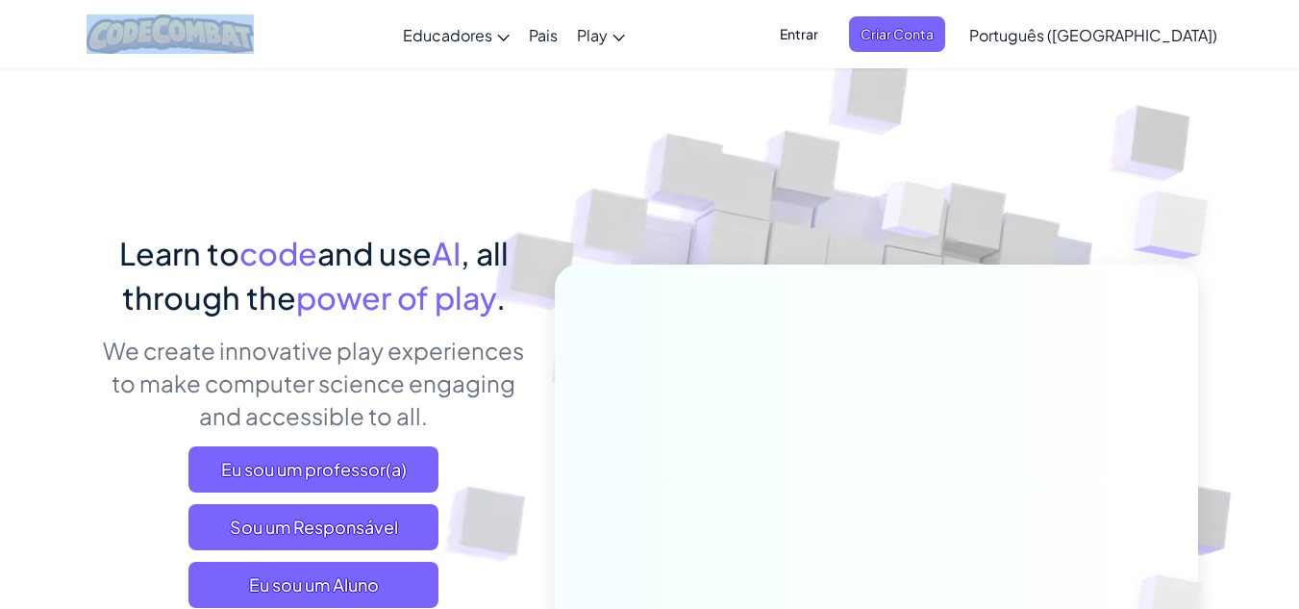
click at [29, 27] on div "Alternar navegação Educadores Create Free Account School & District Solutions T…" at bounding box center [649, 34] width 1309 height 68
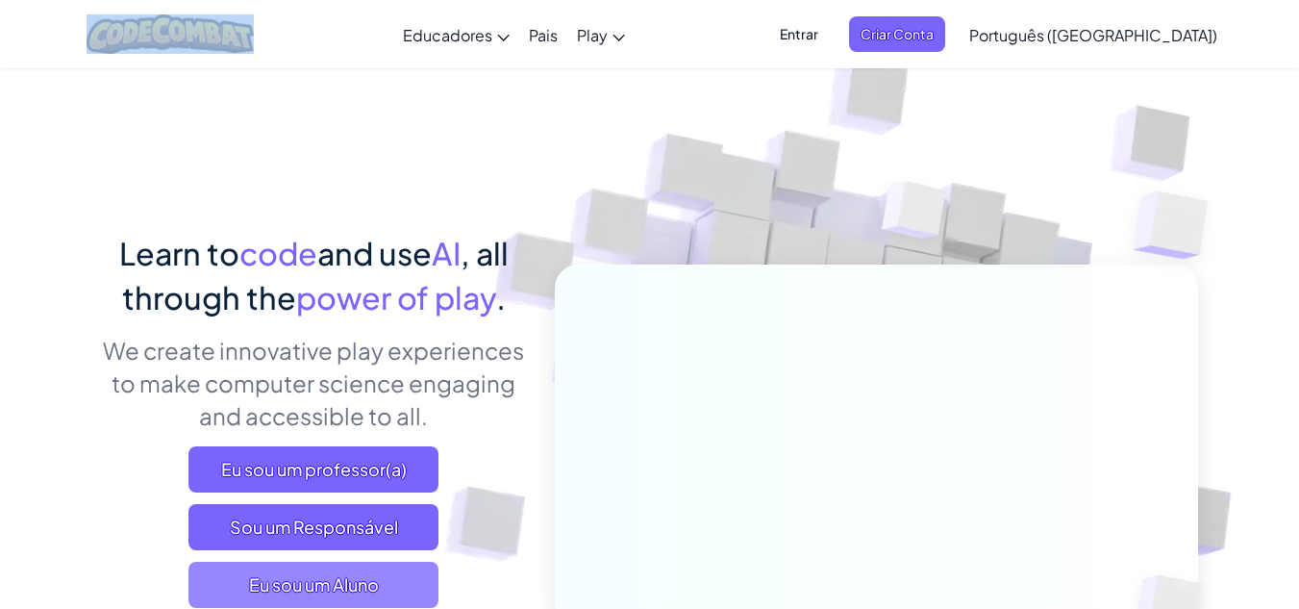
click at [247, 587] on span "Eu sou um Aluno" at bounding box center [313, 585] width 250 height 46
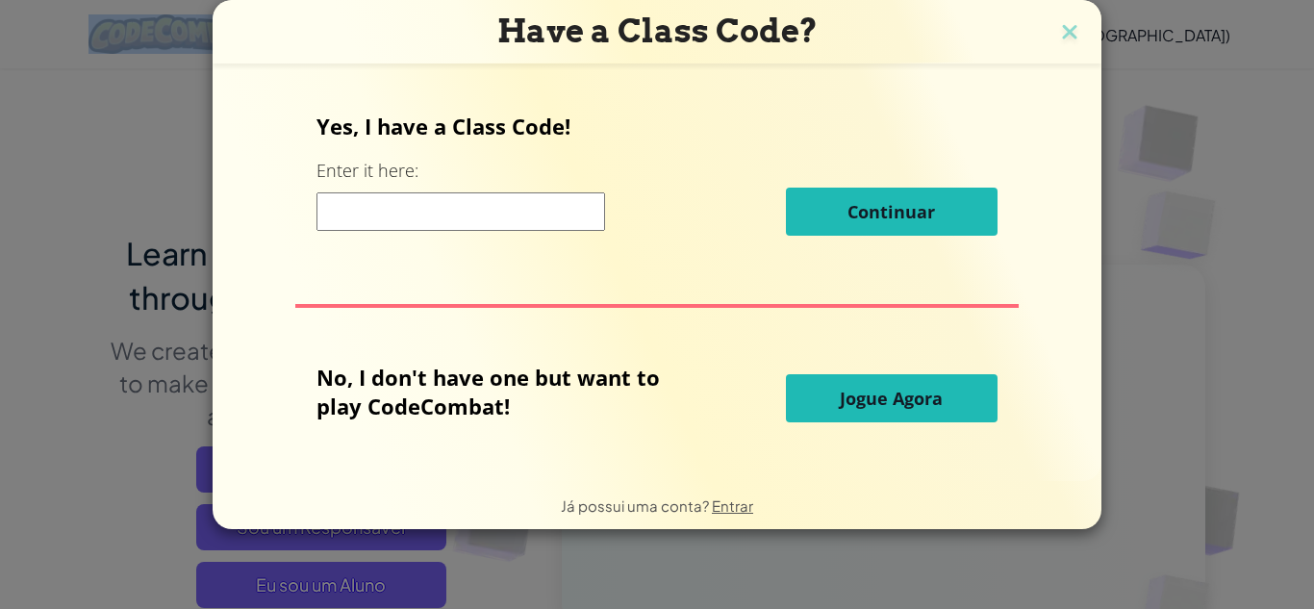
click at [865, 401] on span "Jogue Agora" at bounding box center [891, 398] width 103 height 23
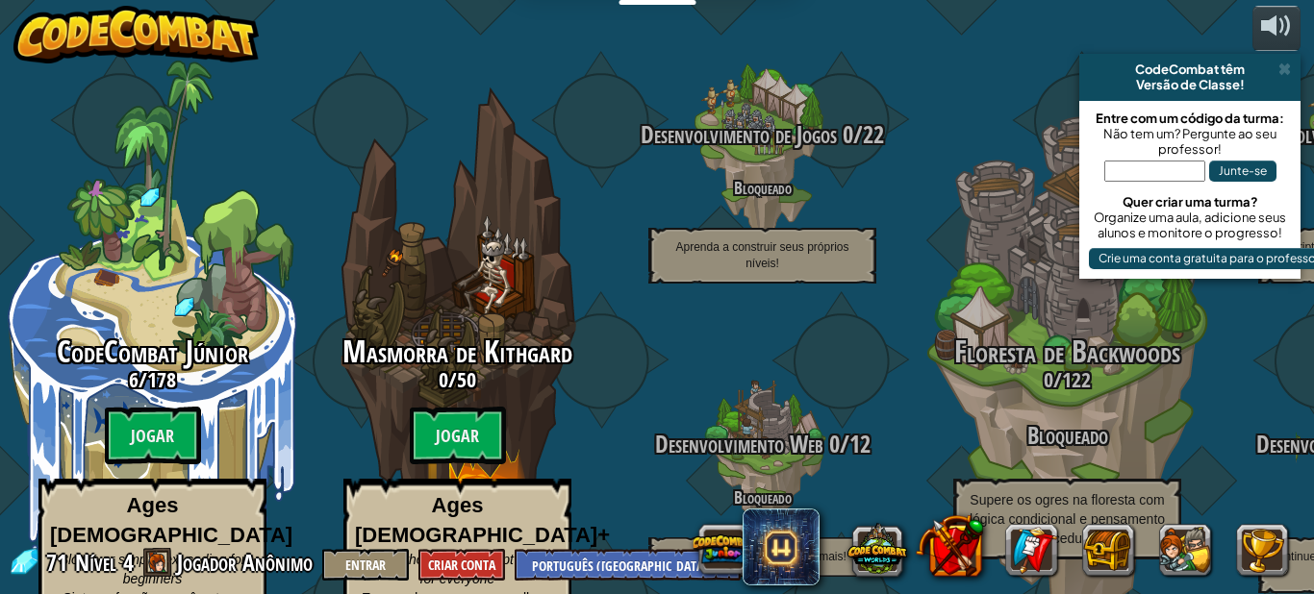
select select "pt-BR"
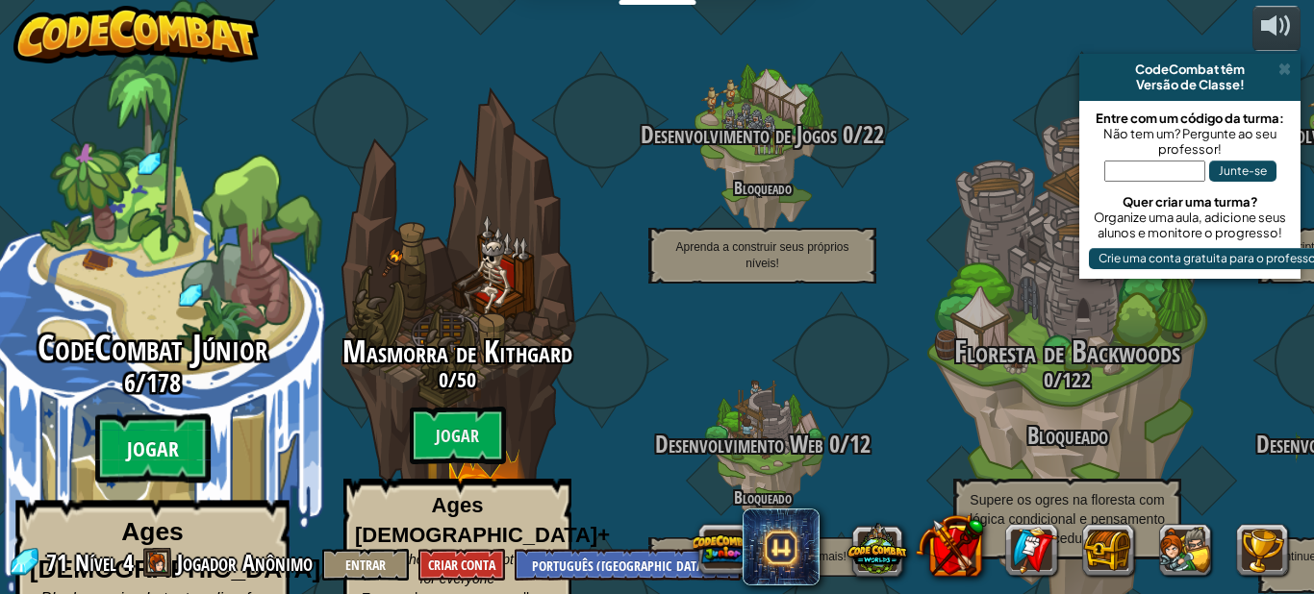
click at [150, 415] on btn "Jogar" at bounding box center [152, 448] width 115 height 69
select select "pt-BR"
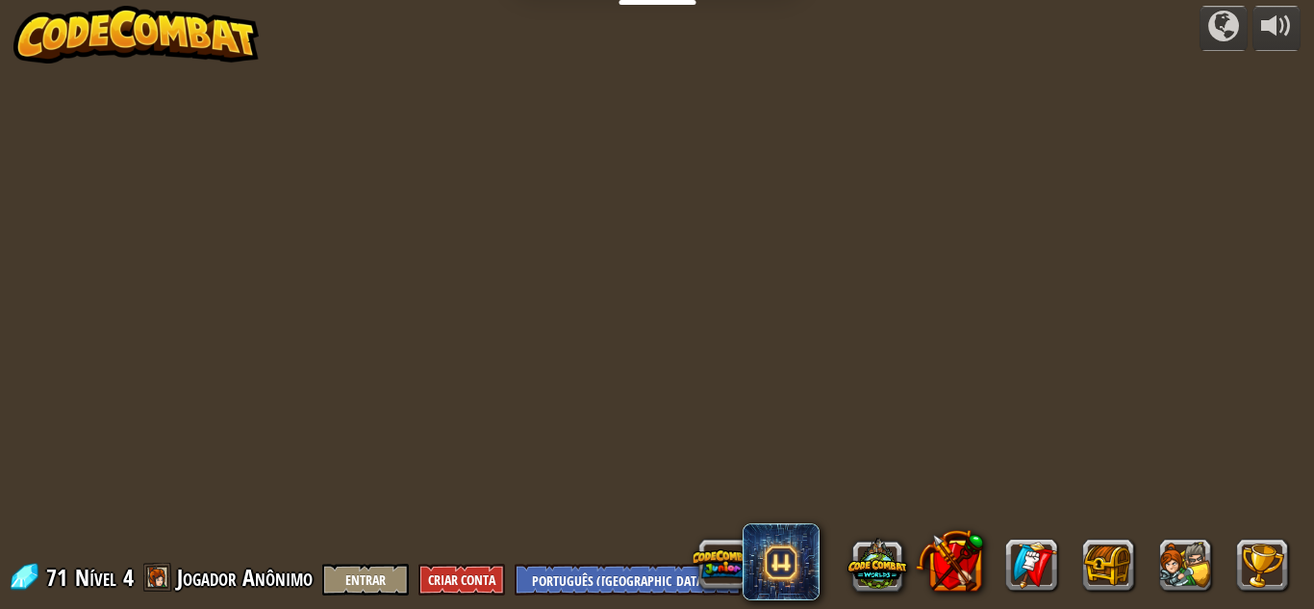
select select "pt-BR"
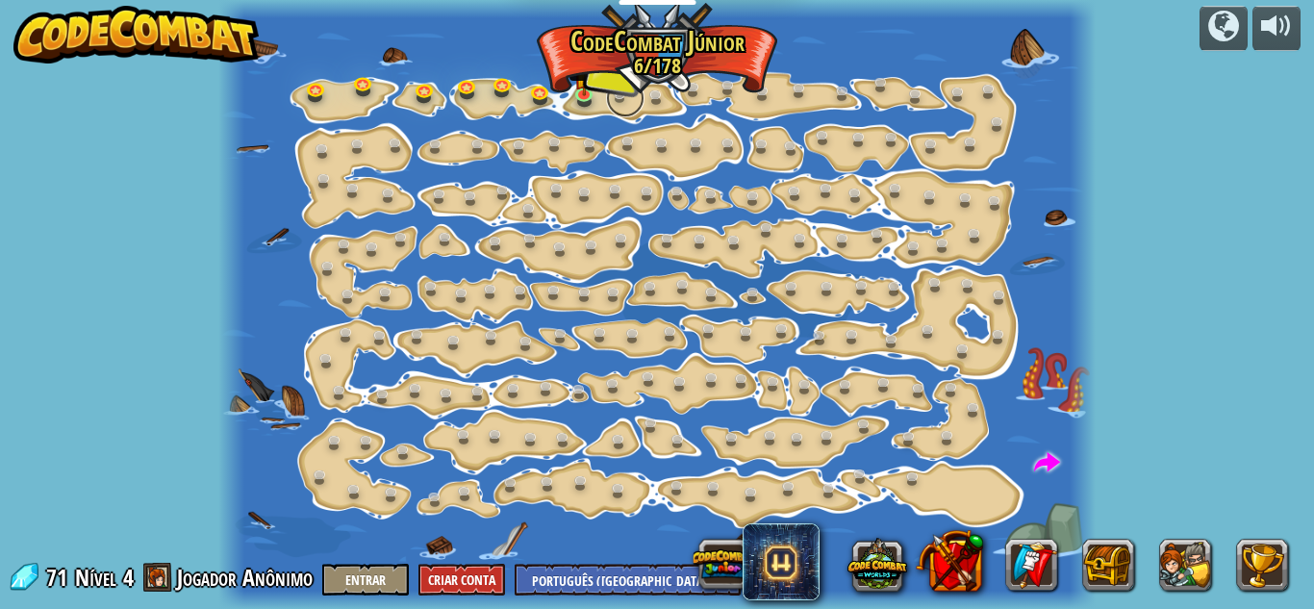
click at [612, 88] on link at bounding box center [625, 98] width 38 height 38
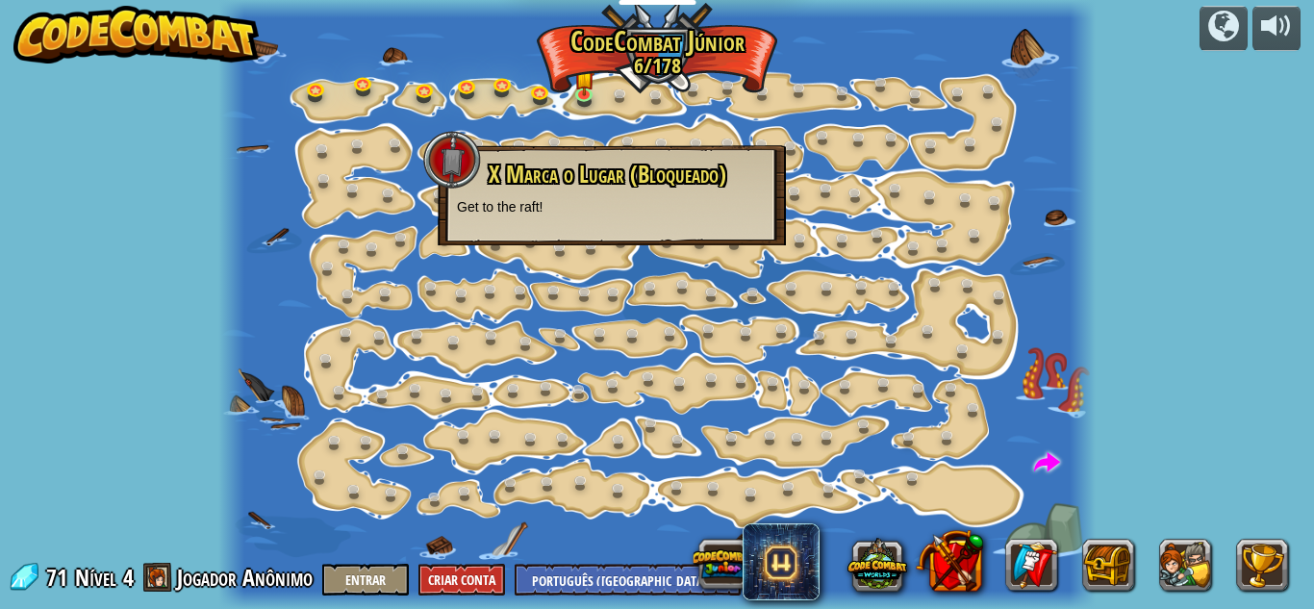
click at [453, 142] on div at bounding box center [452, 160] width 58 height 58
click at [589, 88] on img at bounding box center [584, 70] width 20 height 46
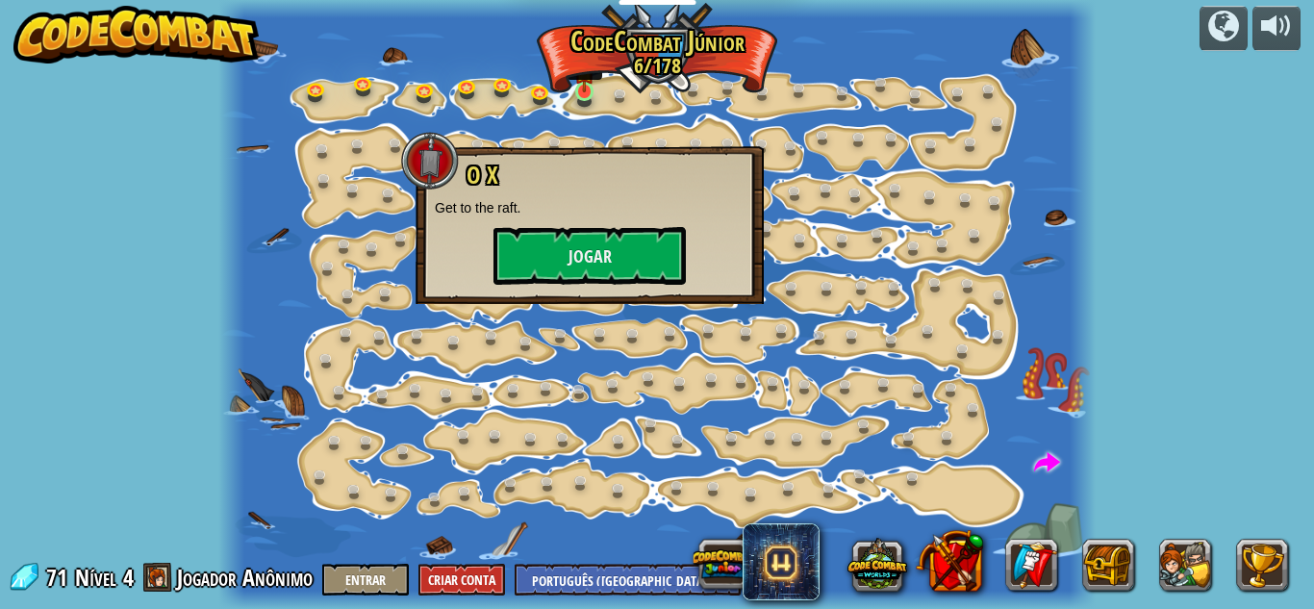
click at [577, 88] on img at bounding box center [584, 70] width 20 height 46
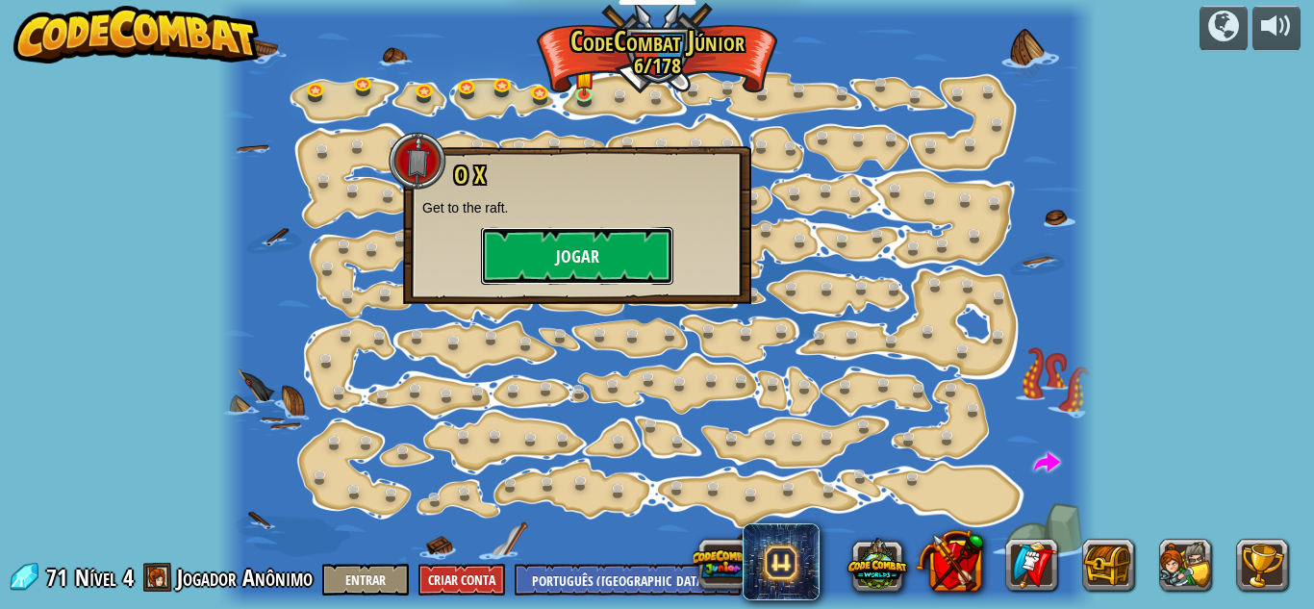
click at [584, 245] on button "Jogar" at bounding box center [577, 256] width 192 height 58
